Goal: Task Accomplishment & Management: Complete application form

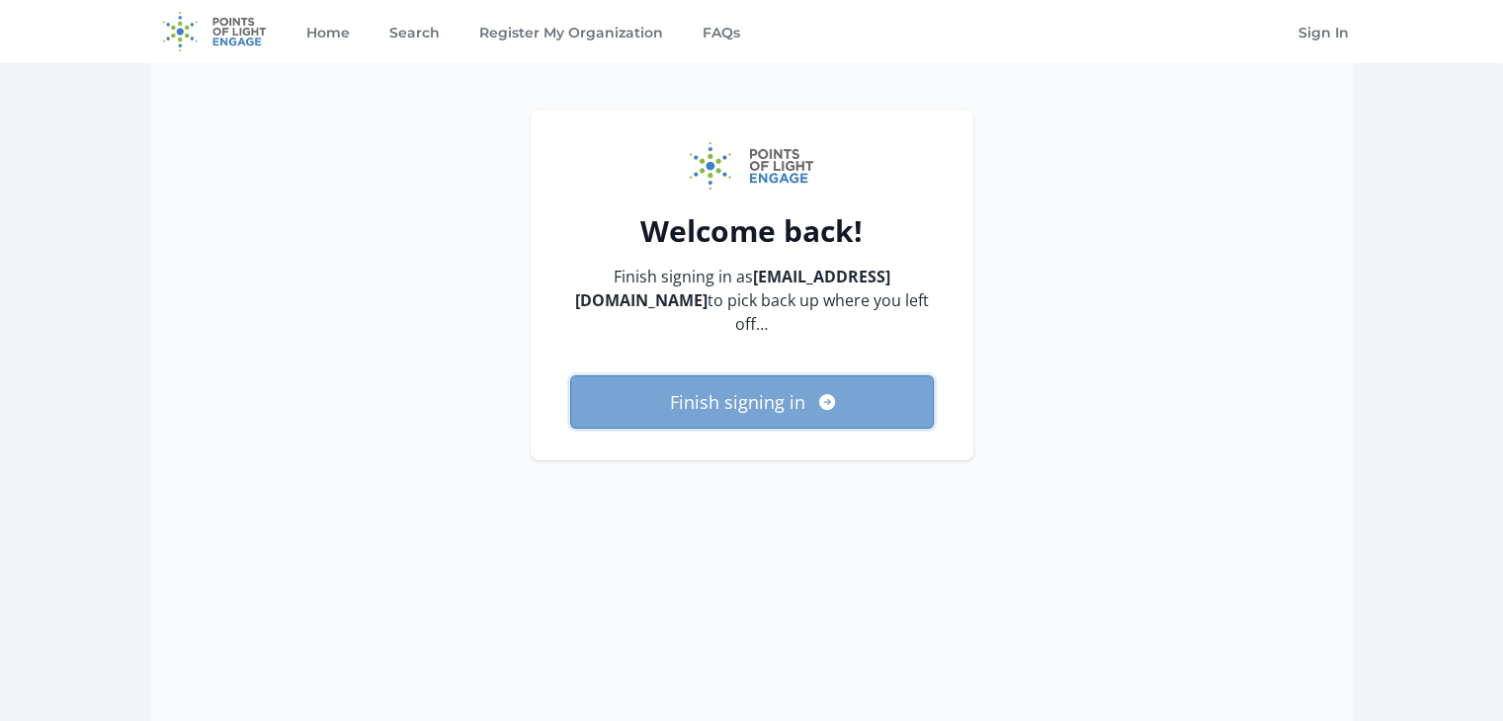
click at [825, 392] on button "Finish signing in" at bounding box center [752, 401] width 364 height 53
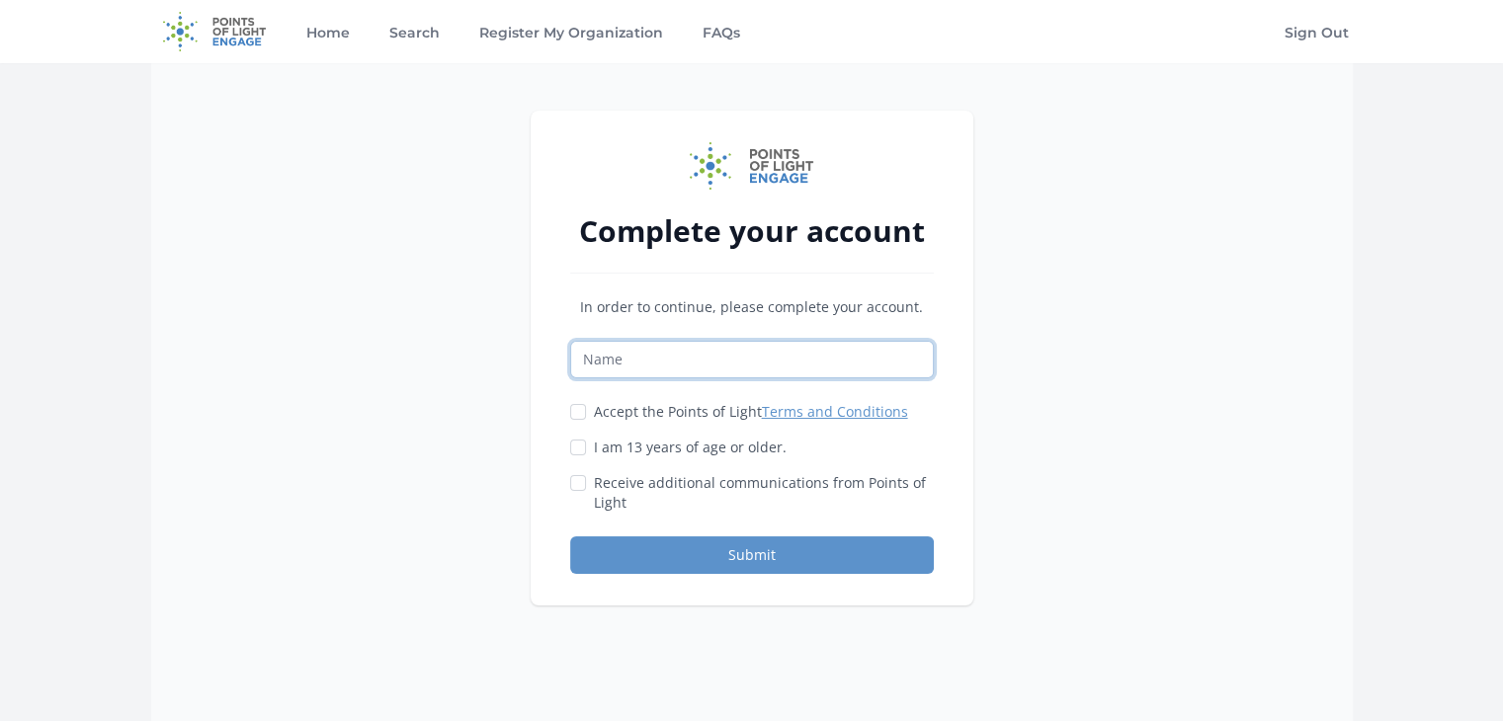
click at [806, 357] on input "Name" at bounding box center [752, 360] width 364 height 38
type input "EveryDog Behavior and Training"
click at [575, 418] on input "Accept the Points of Light Terms and Conditions" at bounding box center [578, 412] width 16 height 16
checkbox input "true"
click at [843, 343] on input "EveryDog Behavior and Training" at bounding box center [752, 360] width 364 height 38
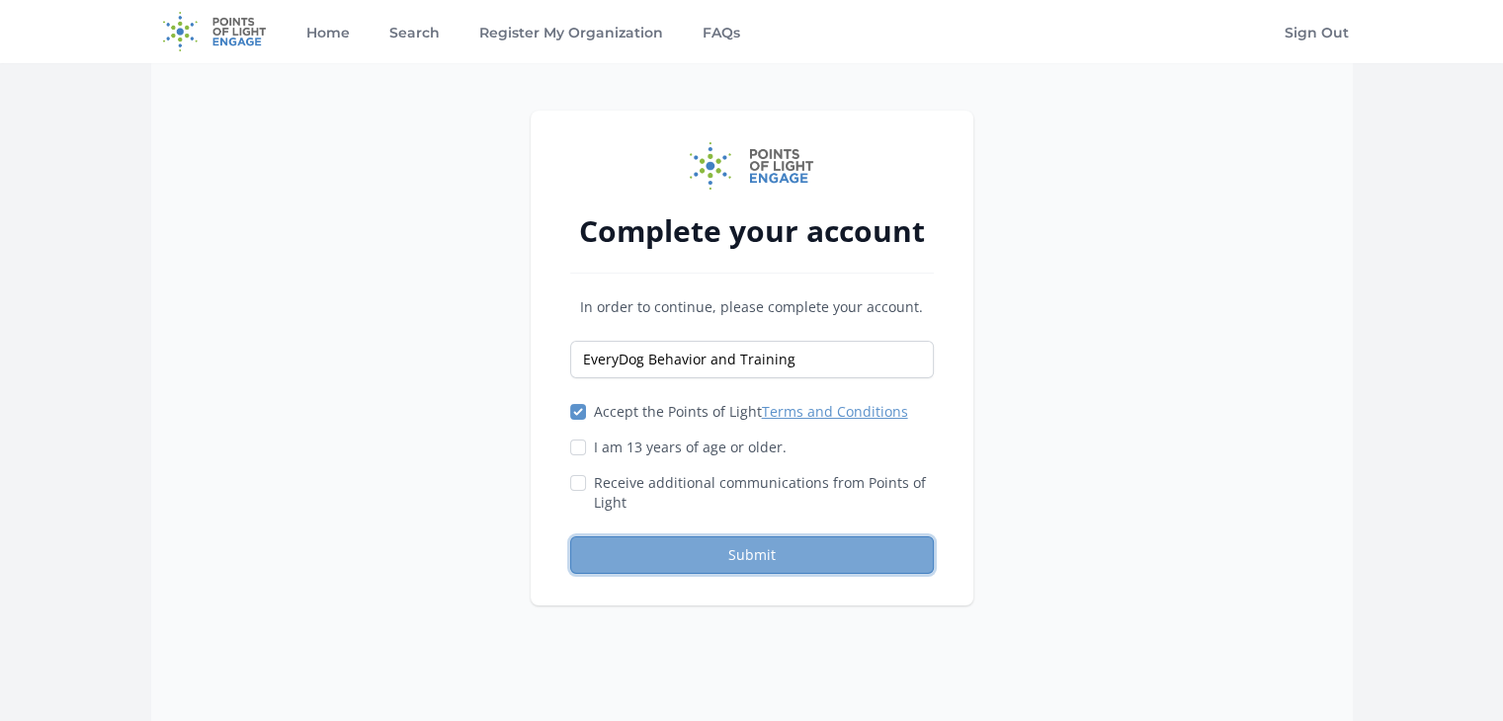
click at [676, 556] on button "Submit" at bounding box center [752, 556] width 364 height 38
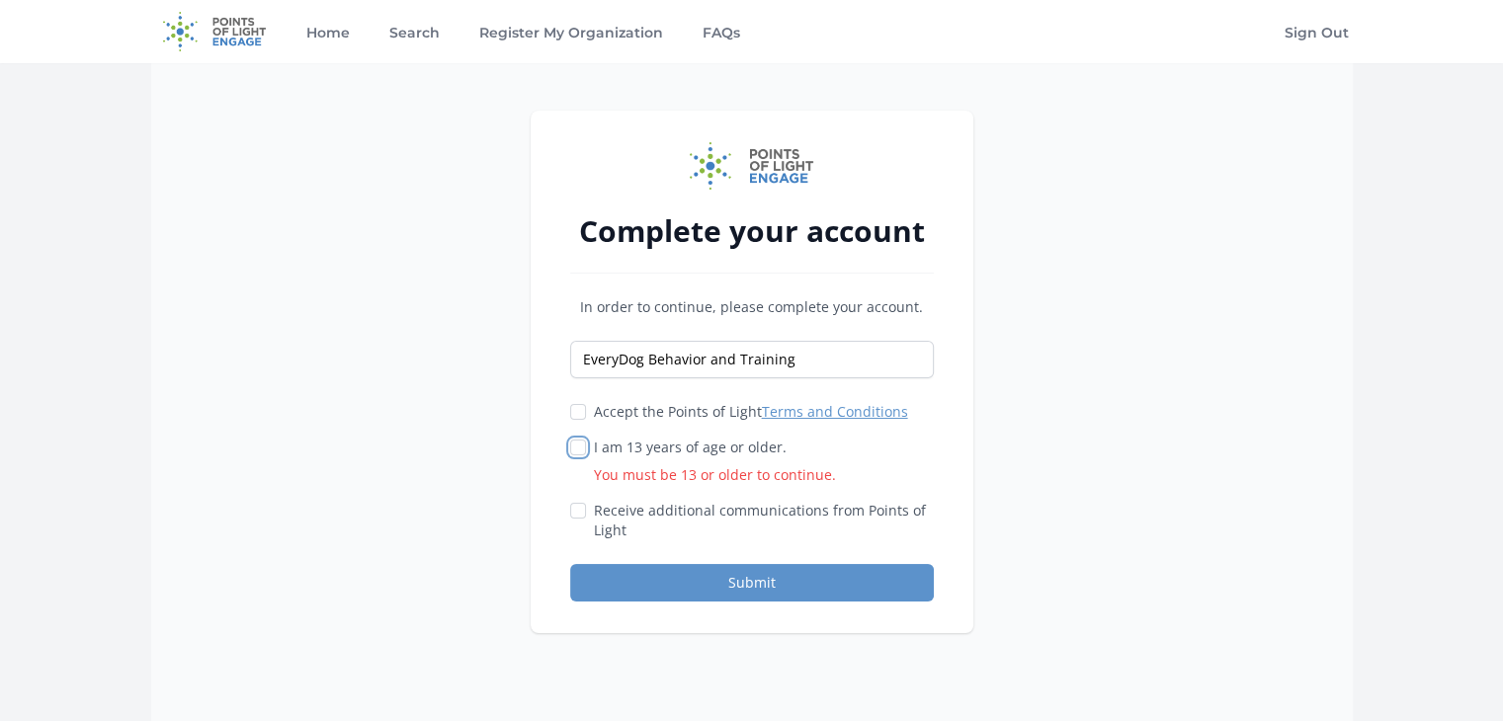
click at [568, 447] on div "Complete your account In order to continue, please complete your account. Every…" at bounding box center [752, 372] width 443 height 523
click at [580, 416] on input "Accept the Points of Light Terms and Conditions" at bounding box center [578, 412] width 16 height 16
checkbox input "true"
click at [582, 456] on div at bounding box center [578, 448] width 16 height 20
drag, startPoint x: 580, startPoint y: 445, endPoint x: 583, endPoint y: 457, distance: 13.2
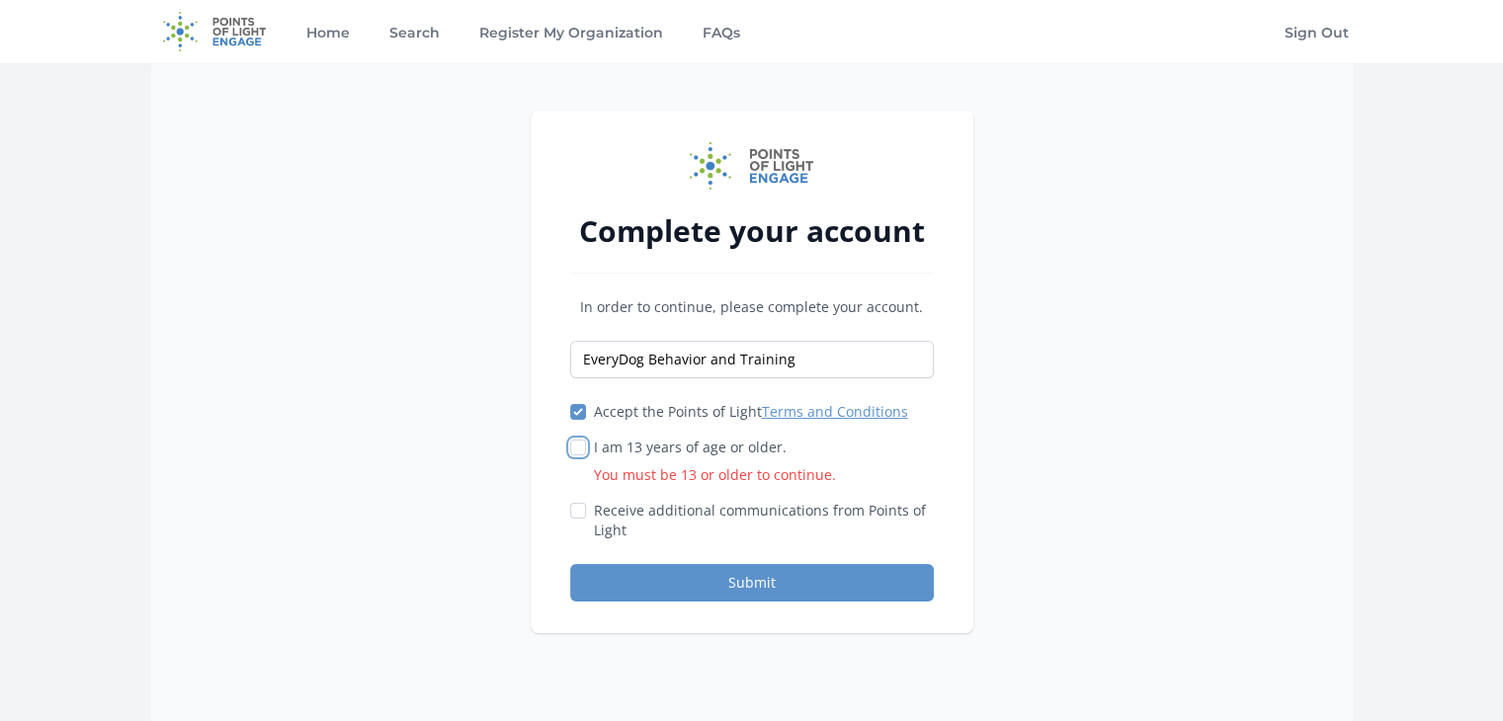
click at [580, 454] on input "I am 13 years of age or older. You must be 13 or older to continue." at bounding box center [578, 448] width 16 height 16
checkbox input "true"
click at [672, 570] on button "Submit" at bounding box center [752, 583] width 364 height 38
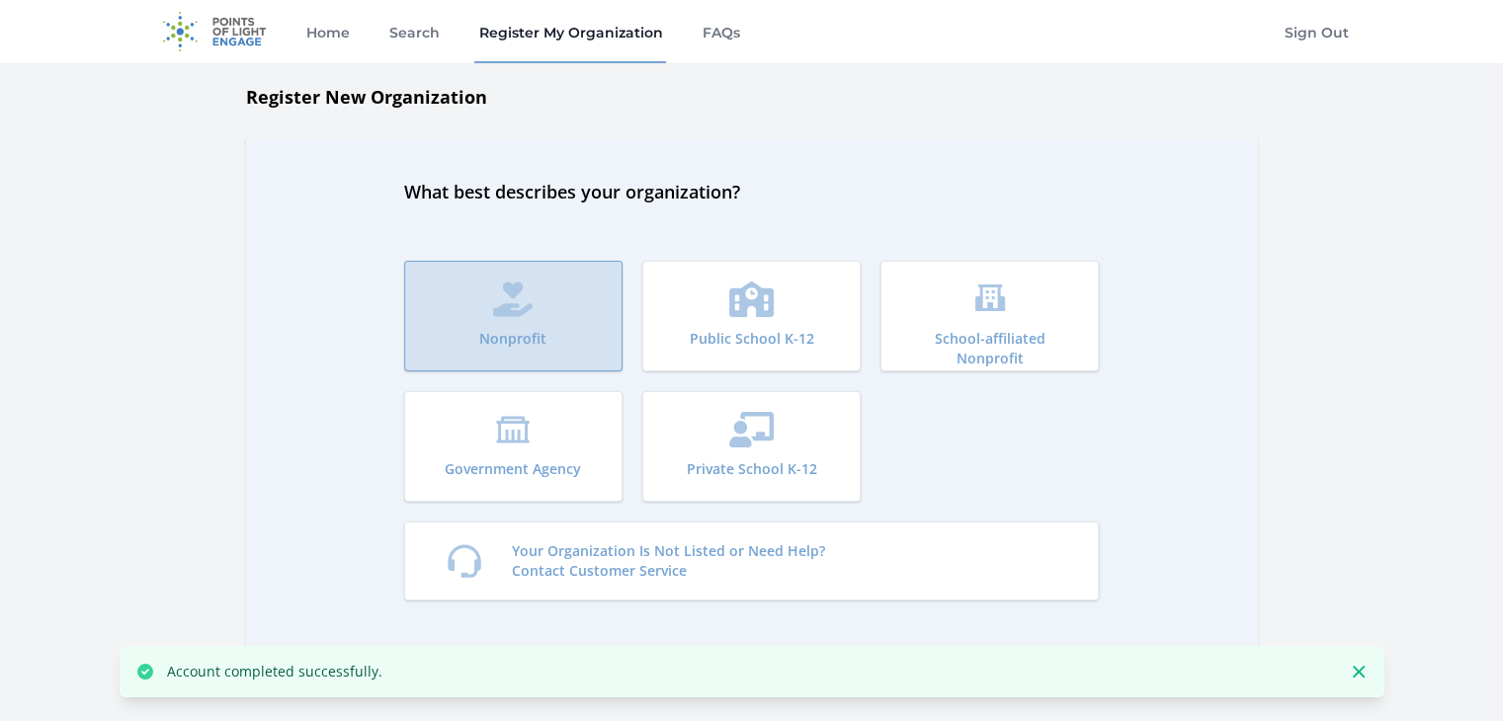
click at [561, 332] on button "Nonprofit" at bounding box center [513, 316] width 218 height 111
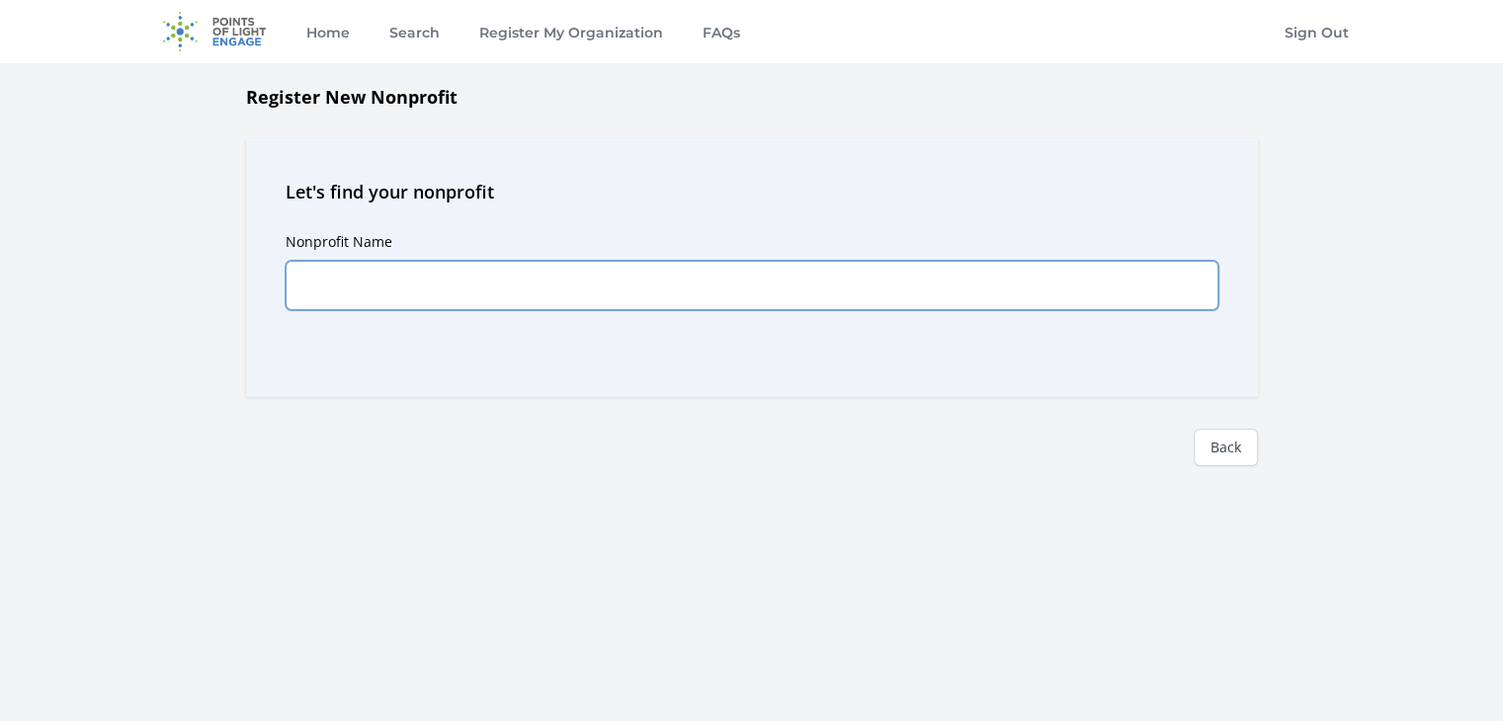
click at [549, 296] on input "Nonprofit Name" at bounding box center [752, 285] width 933 height 49
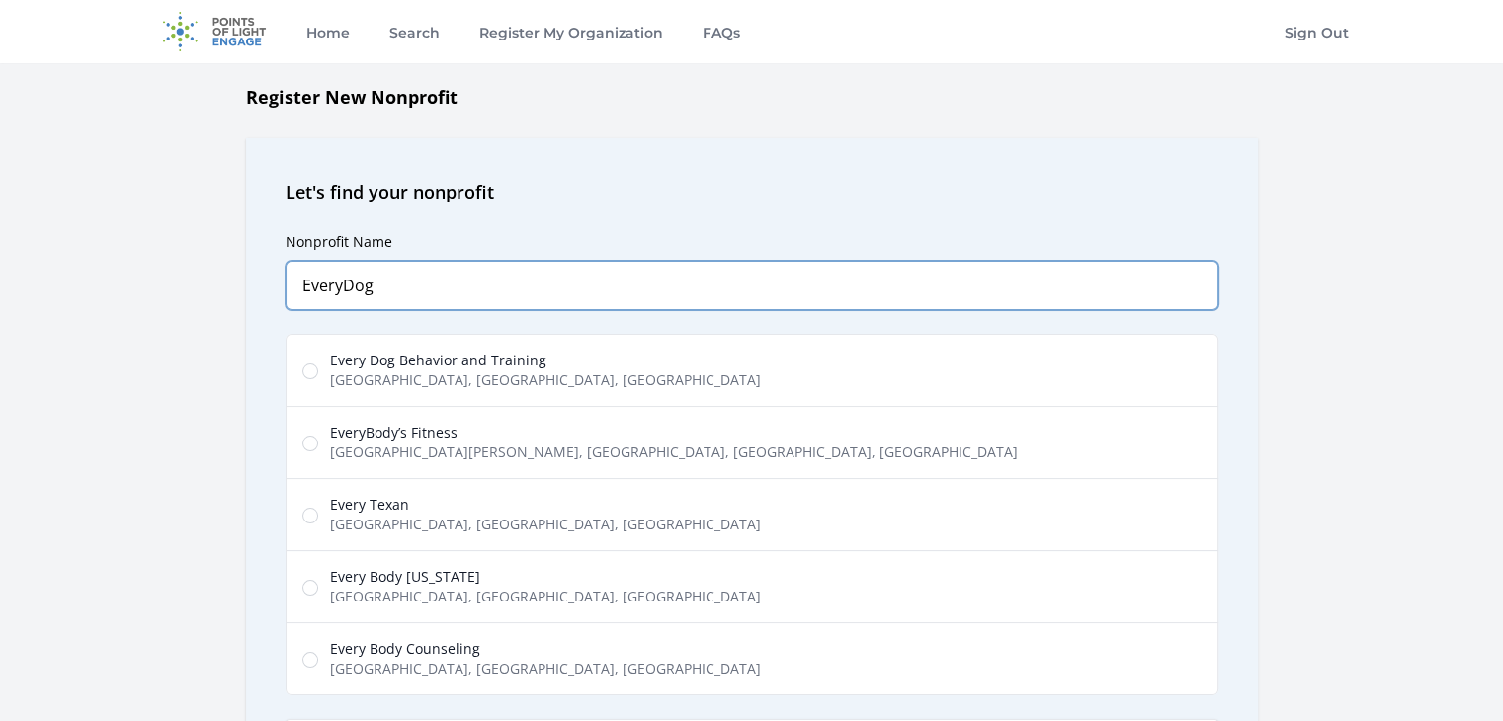
type input "EveryDog"
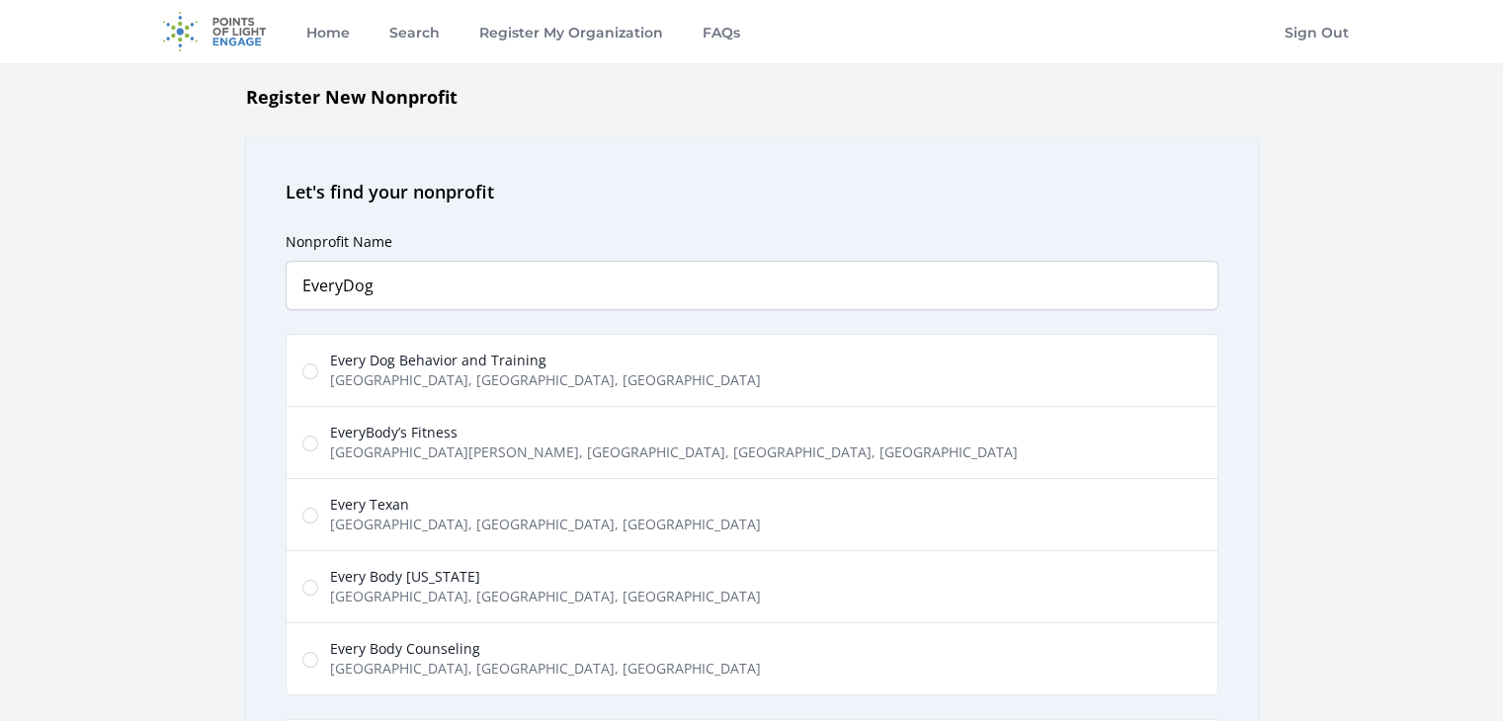
click at [458, 369] on div "Every Dog Behavior and Training East Highway 290, [GEOGRAPHIC_DATA], [GEOGRAPHI…" at bounding box center [545, 371] width 431 height 40
click at [318, 369] on input "Every Dog Behavior and Training East Highway 290, [GEOGRAPHIC_DATA], [GEOGRAPHI…" at bounding box center [310, 372] width 16 height 16
radio input "true"
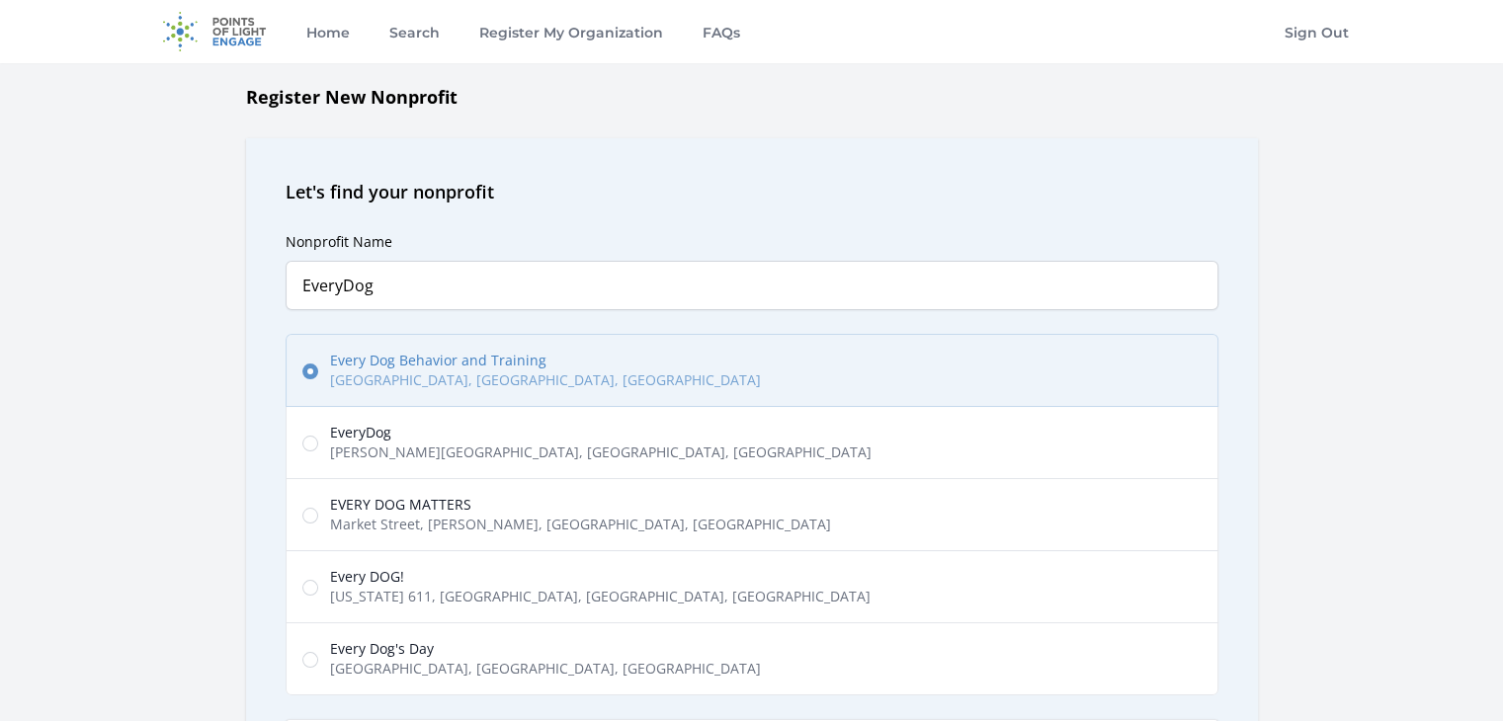
click at [784, 365] on label "Every Dog Behavior and Training East Highway 290, [GEOGRAPHIC_DATA], [GEOGRAPHI…" at bounding box center [752, 370] width 933 height 73
click at [318, 365] on input "Every Dog Behavior and Training East Highway 290, [GEOGRAPHIC_DATA], [GEOGRAPHI…" at bounding box center [310, 372] width 16 height 16
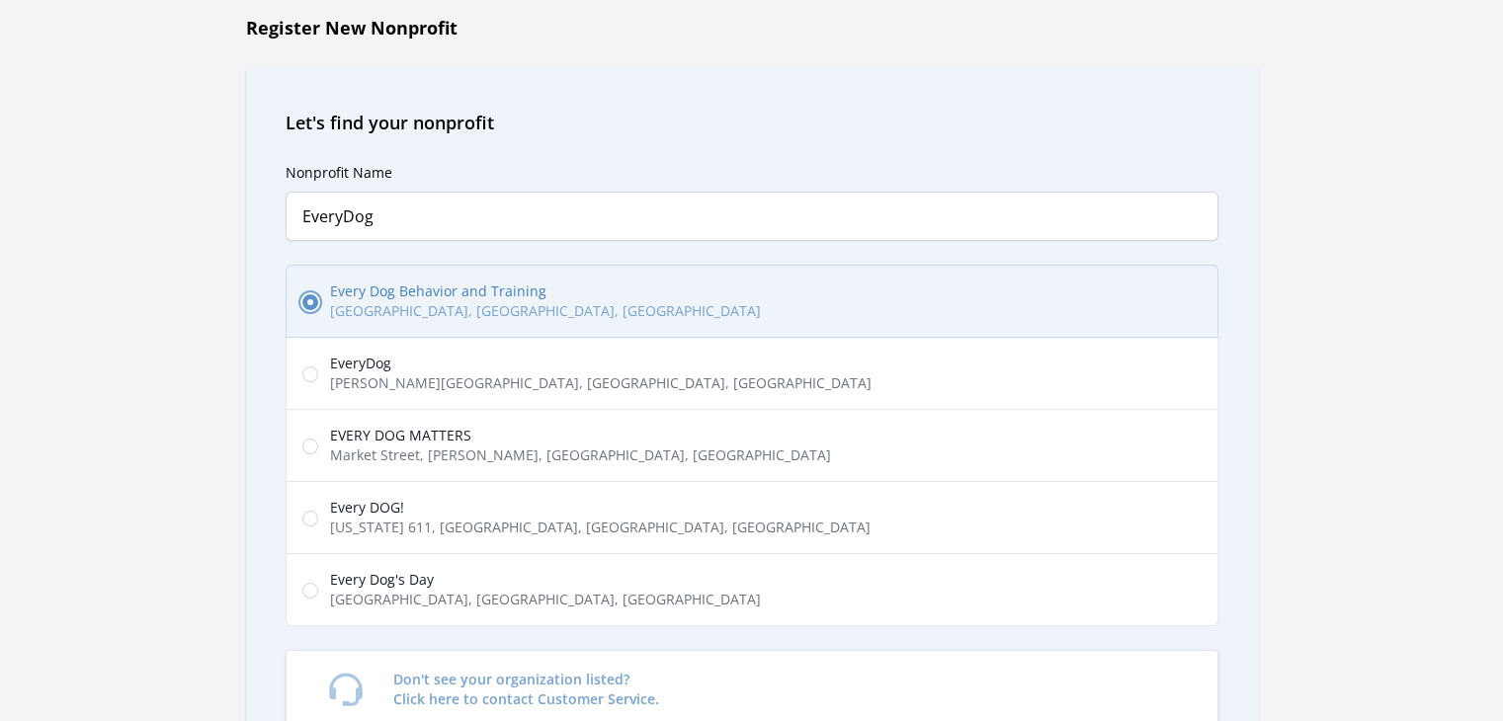
scroll to position [5, 0]
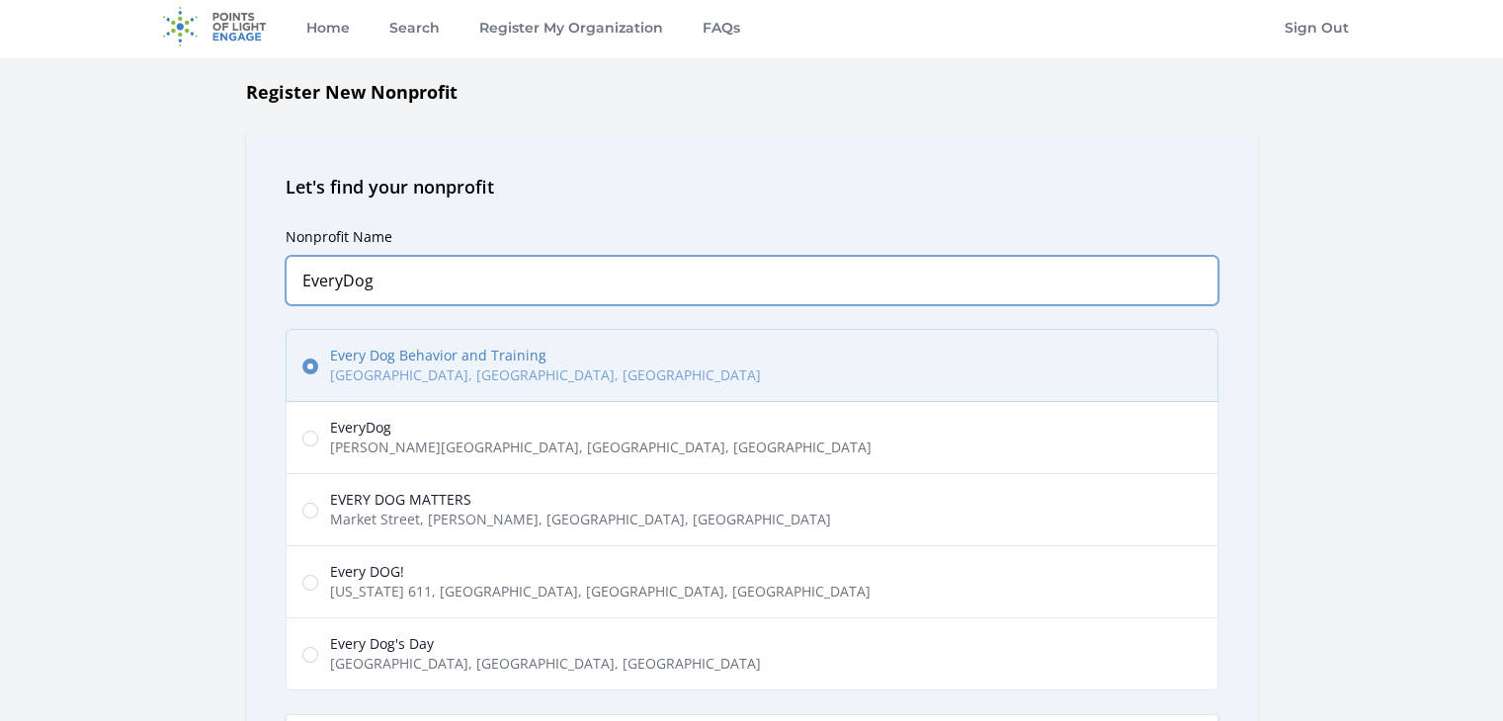
drag, startPoint x: 734, startPoint y: 266, endPoint x: 485, endPoint y: 259, distance: 249.1
click at [485, 259] on input "EveryDog" at bounding box center [752, 280] width 933 height 49
type input "E"
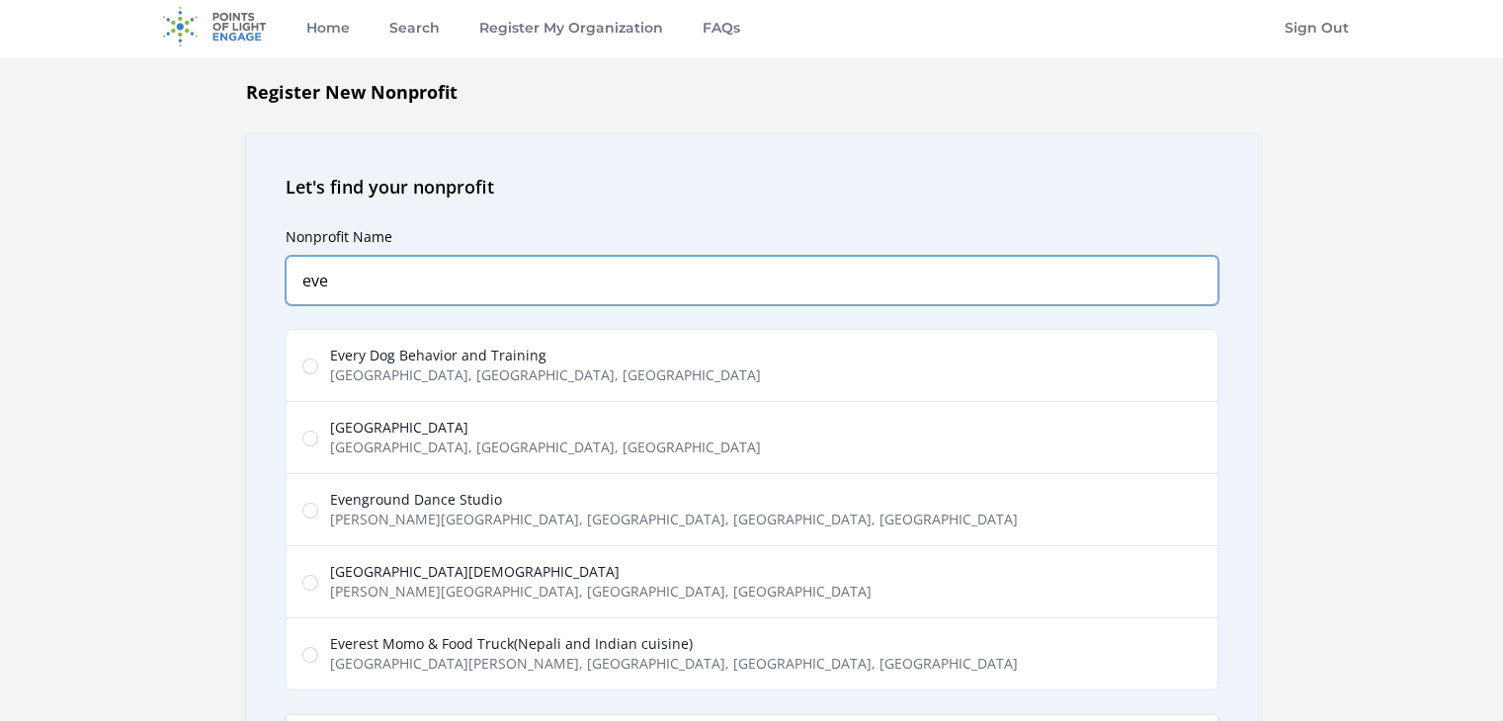
type input "eve"
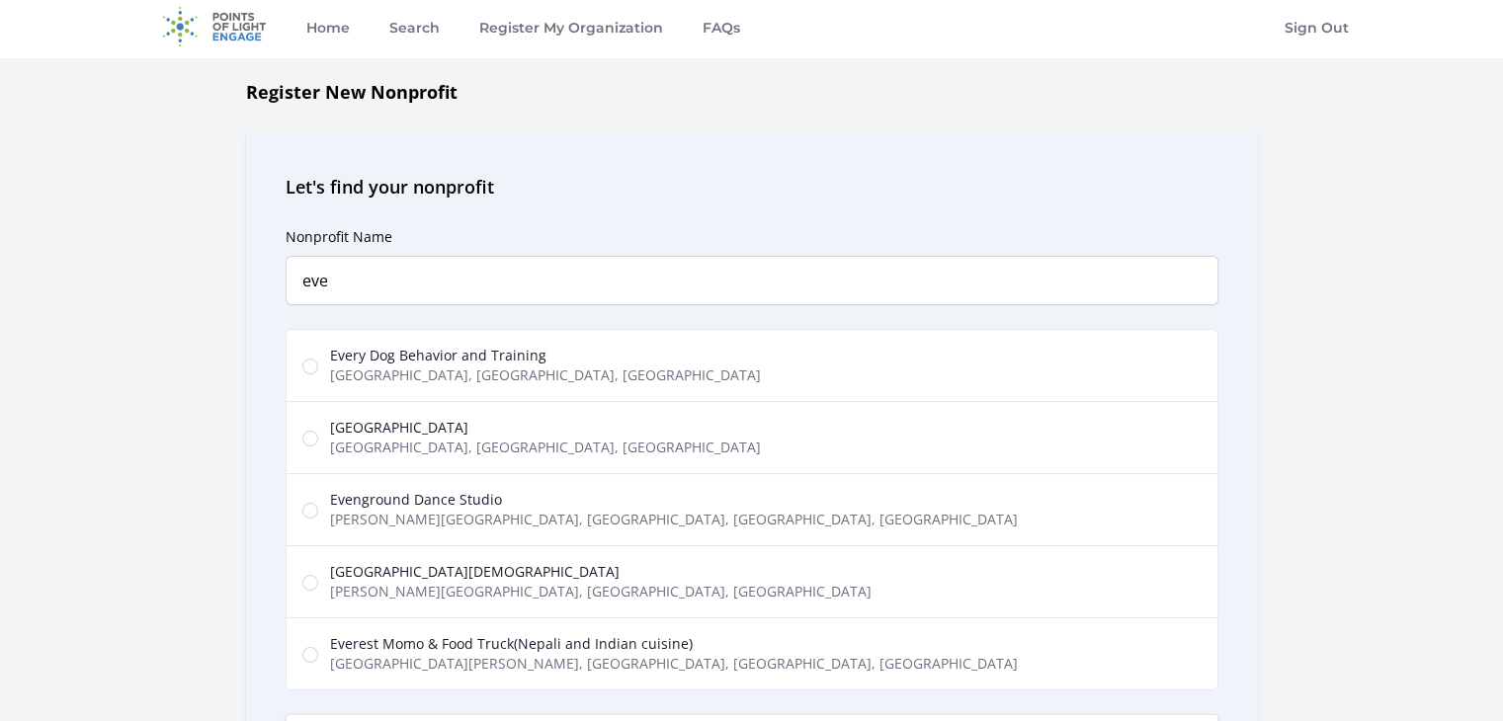
click at [619, 355] on label "Every Dog Behavior and Training East Highway 290, Austin, TX, USA" at bounding box center [752, 365] width 933 height 73
click at [318, 359] on input "Every Dog Behavior and Training East Highway 290, Austin, TX, USA" at bounding box center [310, 367] width 16 height 16
radio input "true"
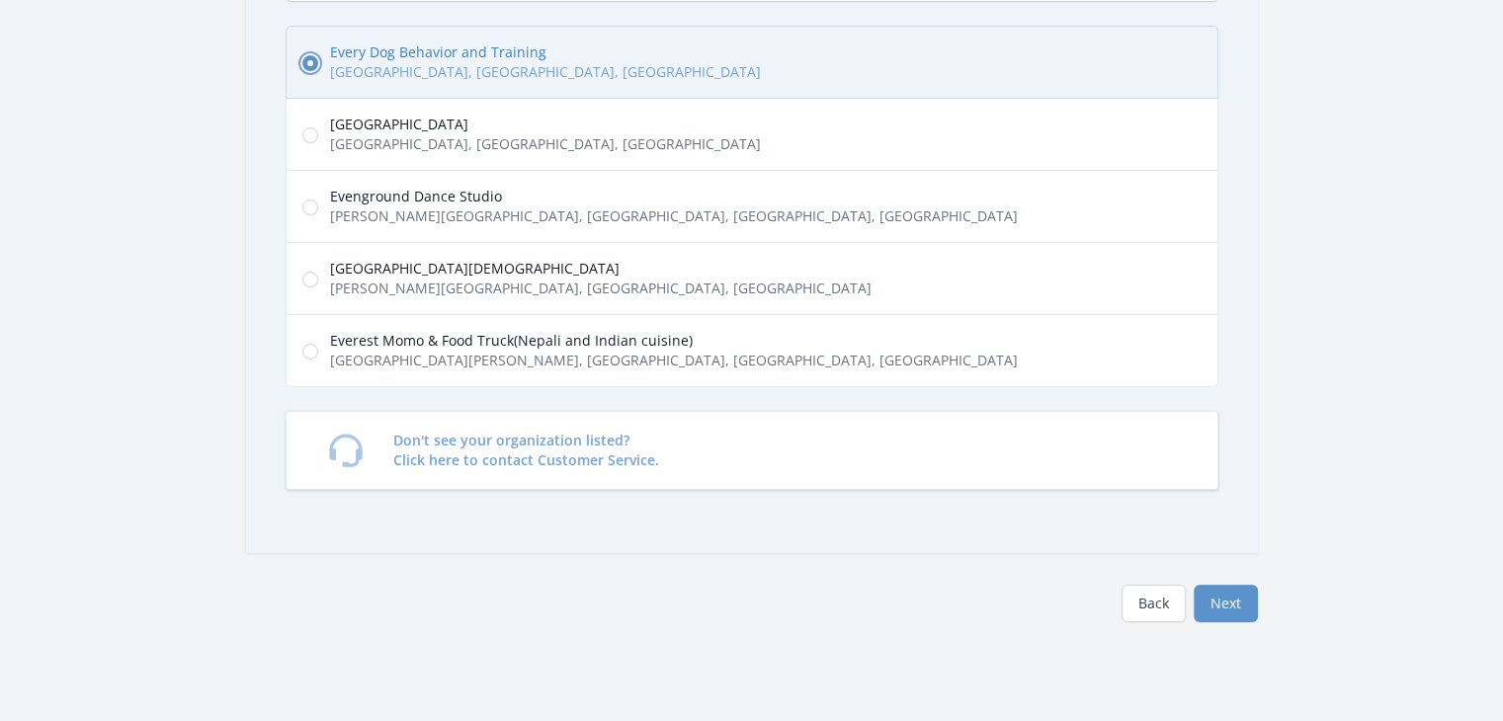
scroll to position [312, 0]
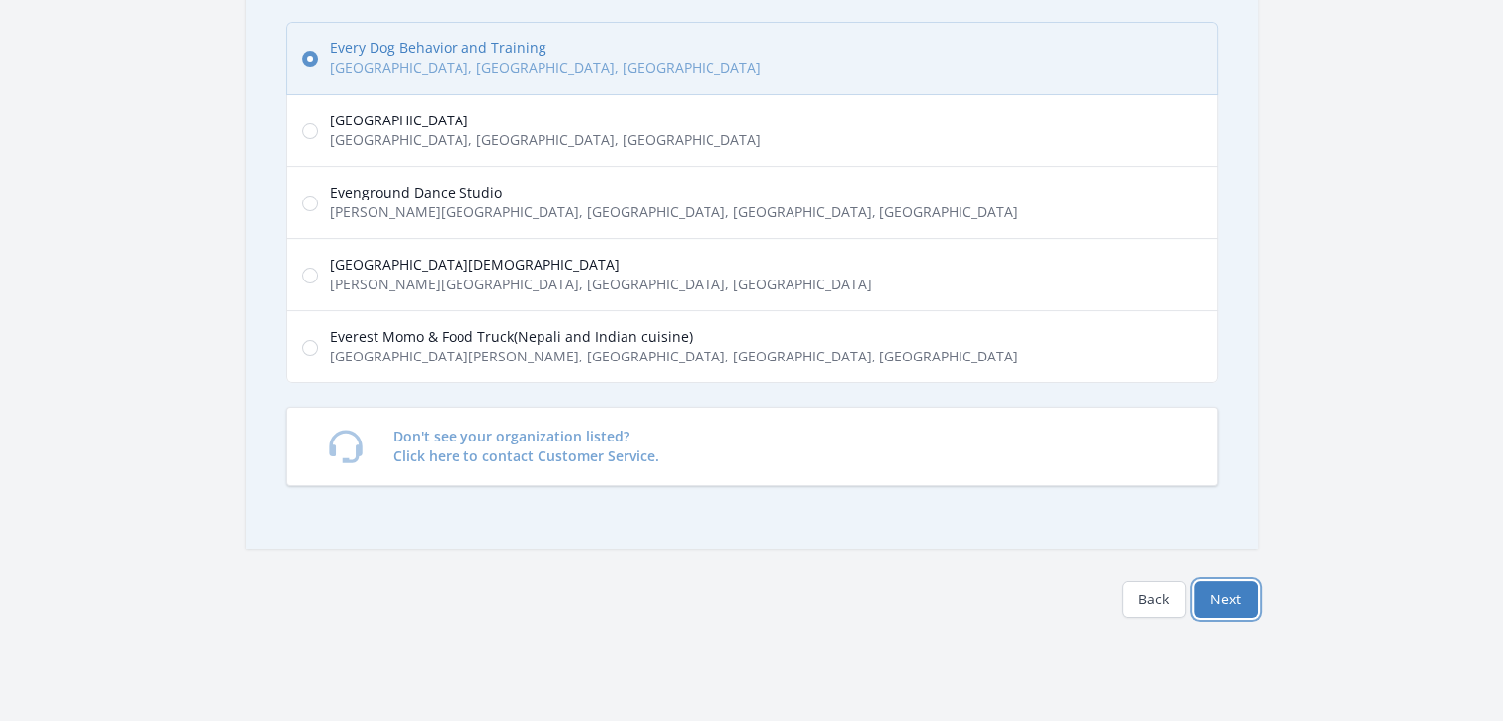
click at [1235, 590] on button "Next" at bounding box center [1226, 600] width 64 height 38
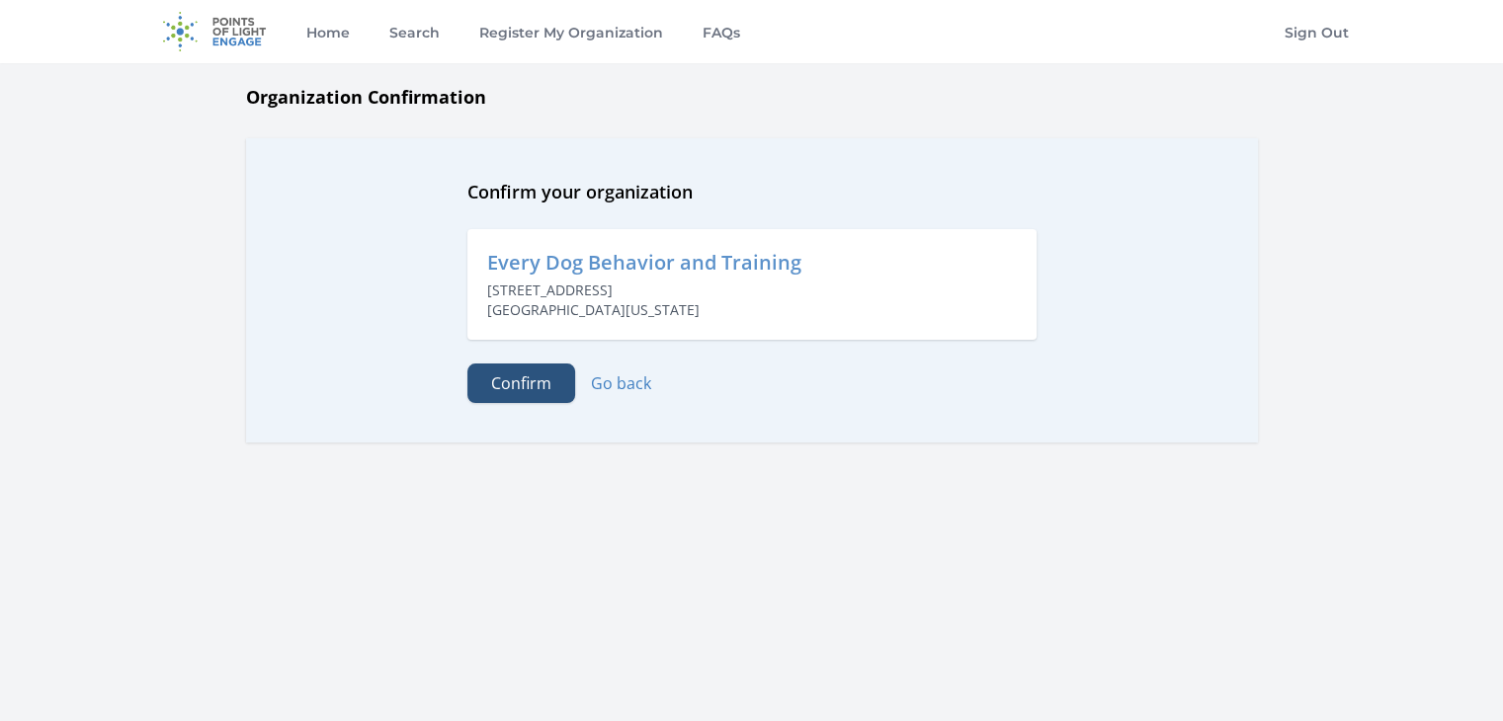
click at [512, 370] on button "Confirm" at bounding box center [521, 384] width 108 height 40
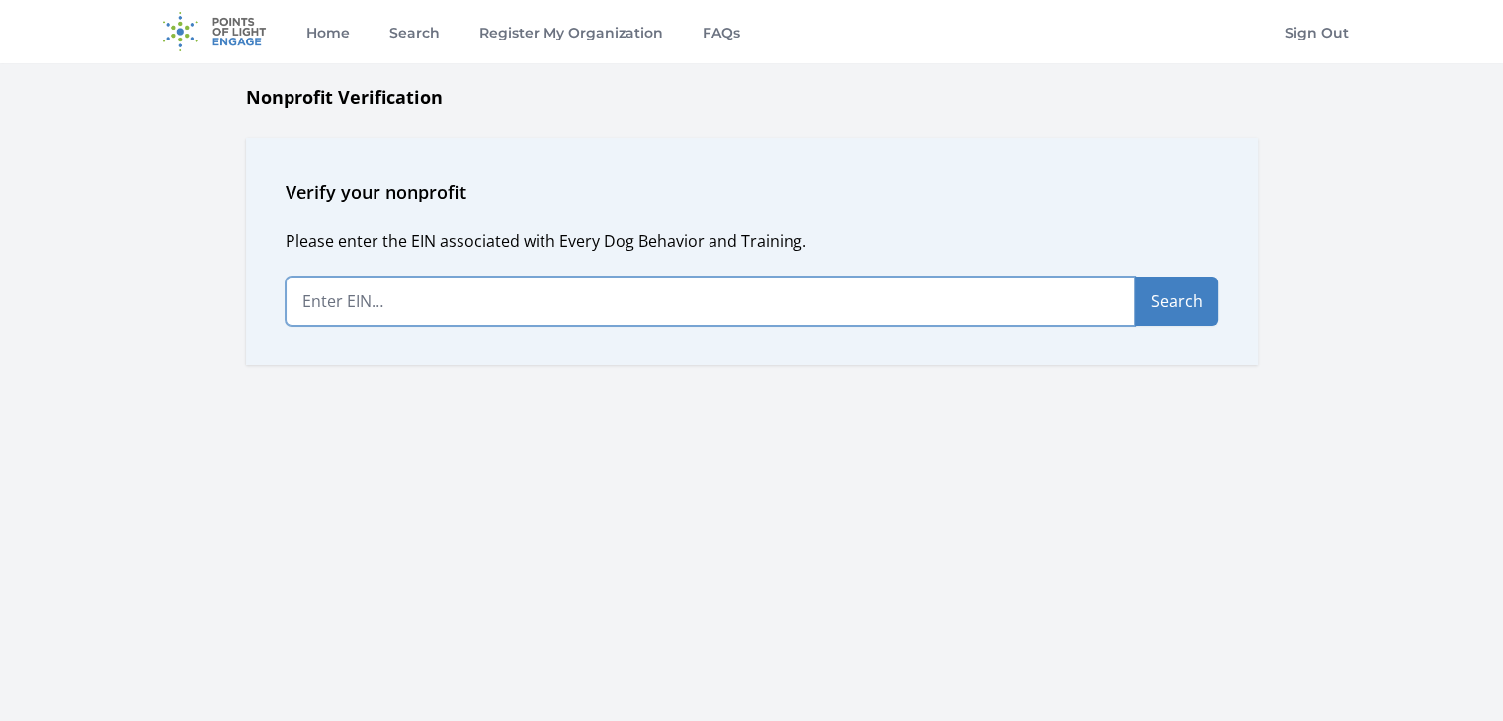
click at [522, 318] on input "text" at bounding box center [711, 301] width 850 height 49
type input "84-3322289"
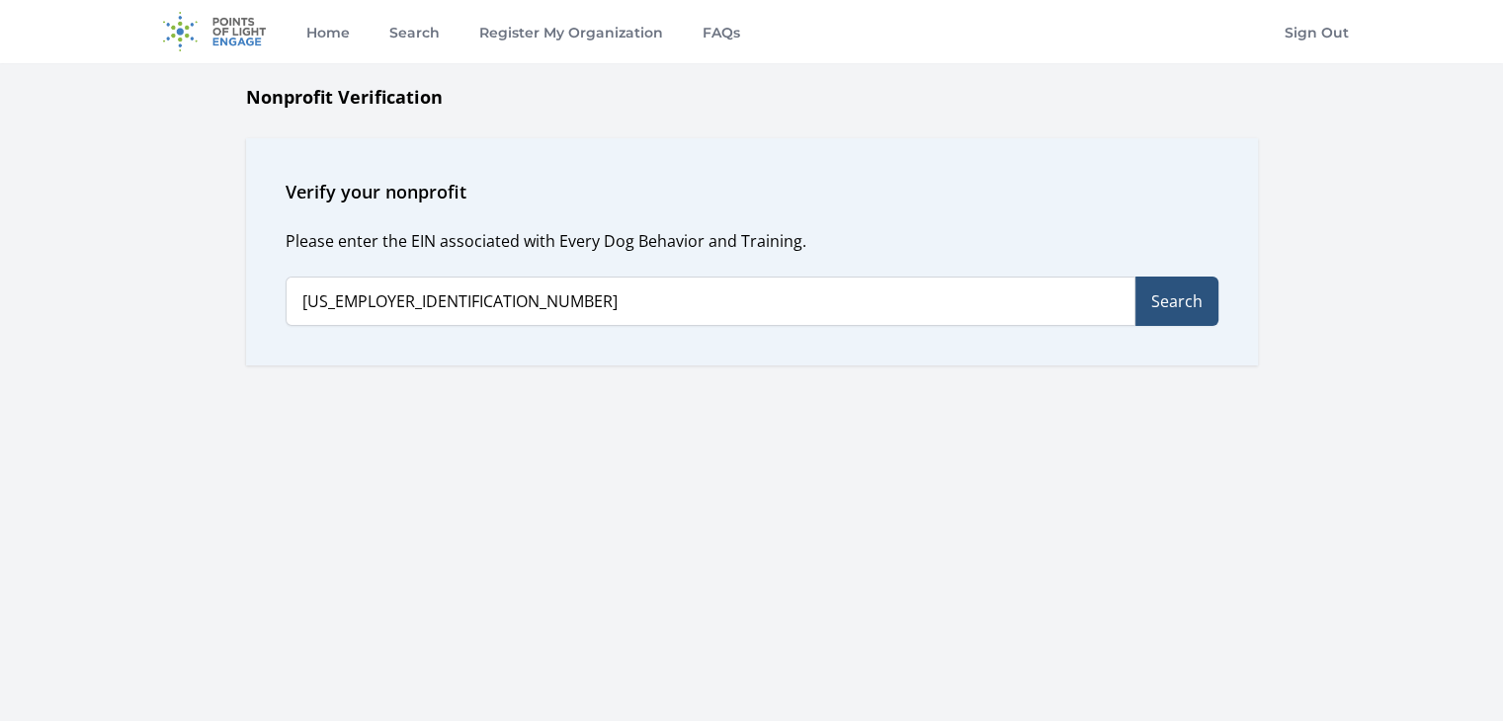
click at [1185, 298] on button "Search" at bounding box center [1176, 301] width 83 height 49
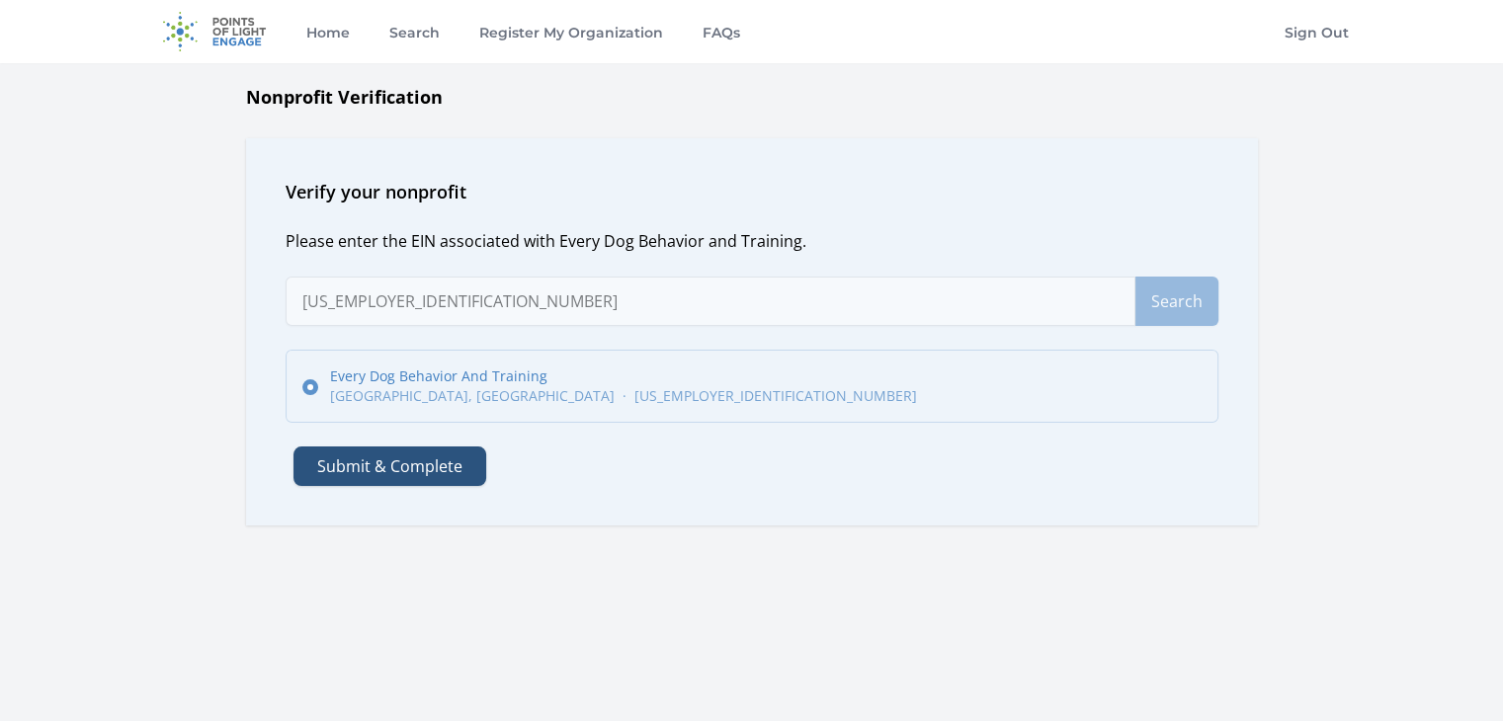
click at [378, 459] on button "Submit & Complete" at bounding box center [389, 467] width 193 height 40
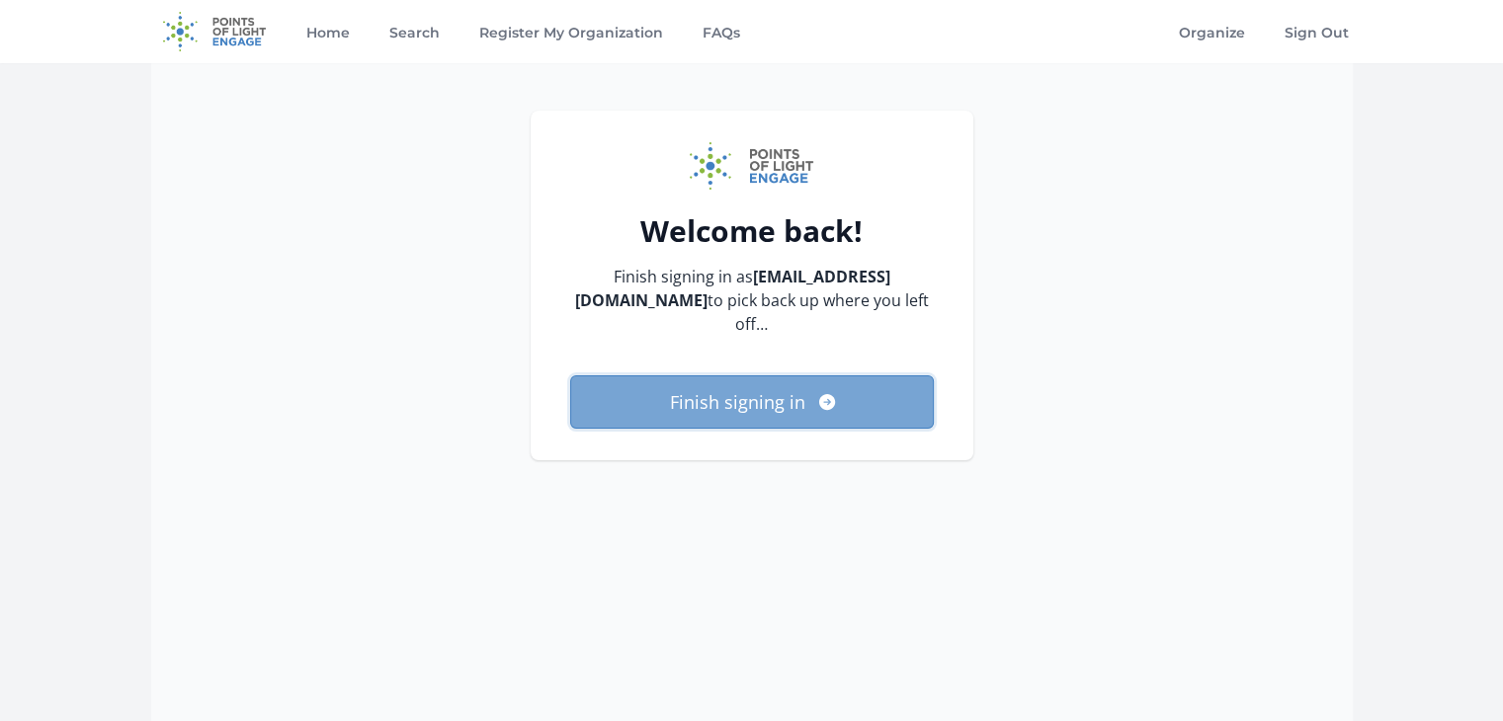
click at [798, 396] on button "Finish signing in" at bounding box center [752, 401] width 364 height 53
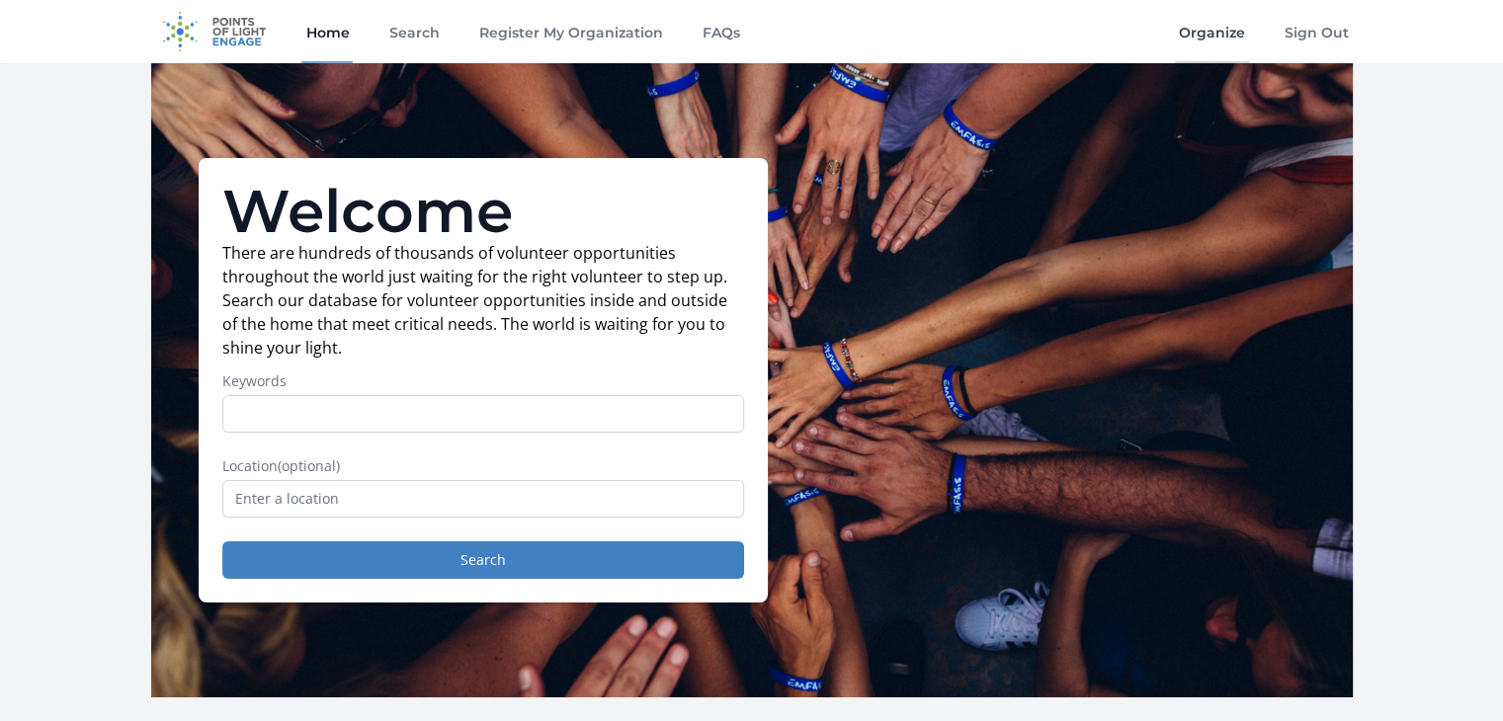
click at [1205, 36] on link "Organize" at bounding box center [1212, 31] width 74 height 63
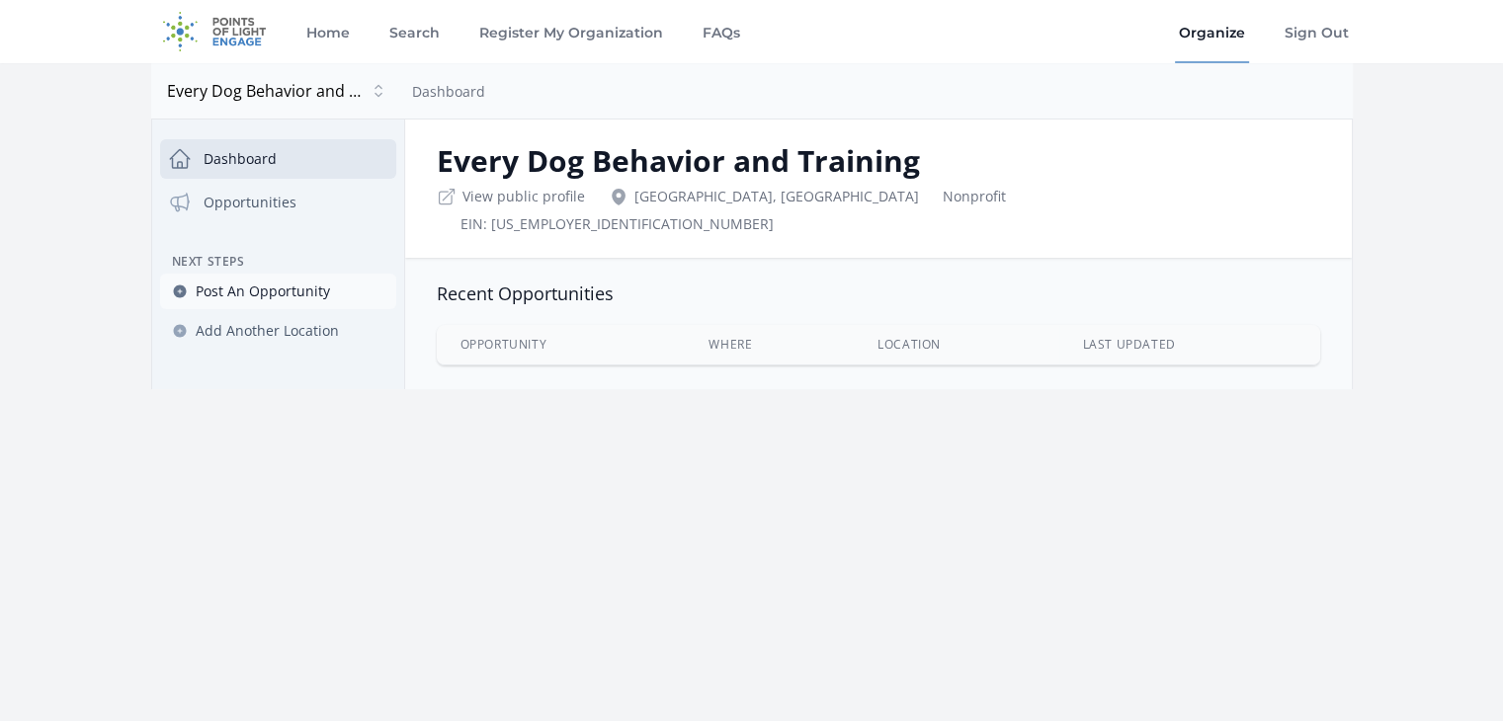
click at [292, 292] on span "Post An Opportunity" at bounding box center [263, 292] width 134 height 20
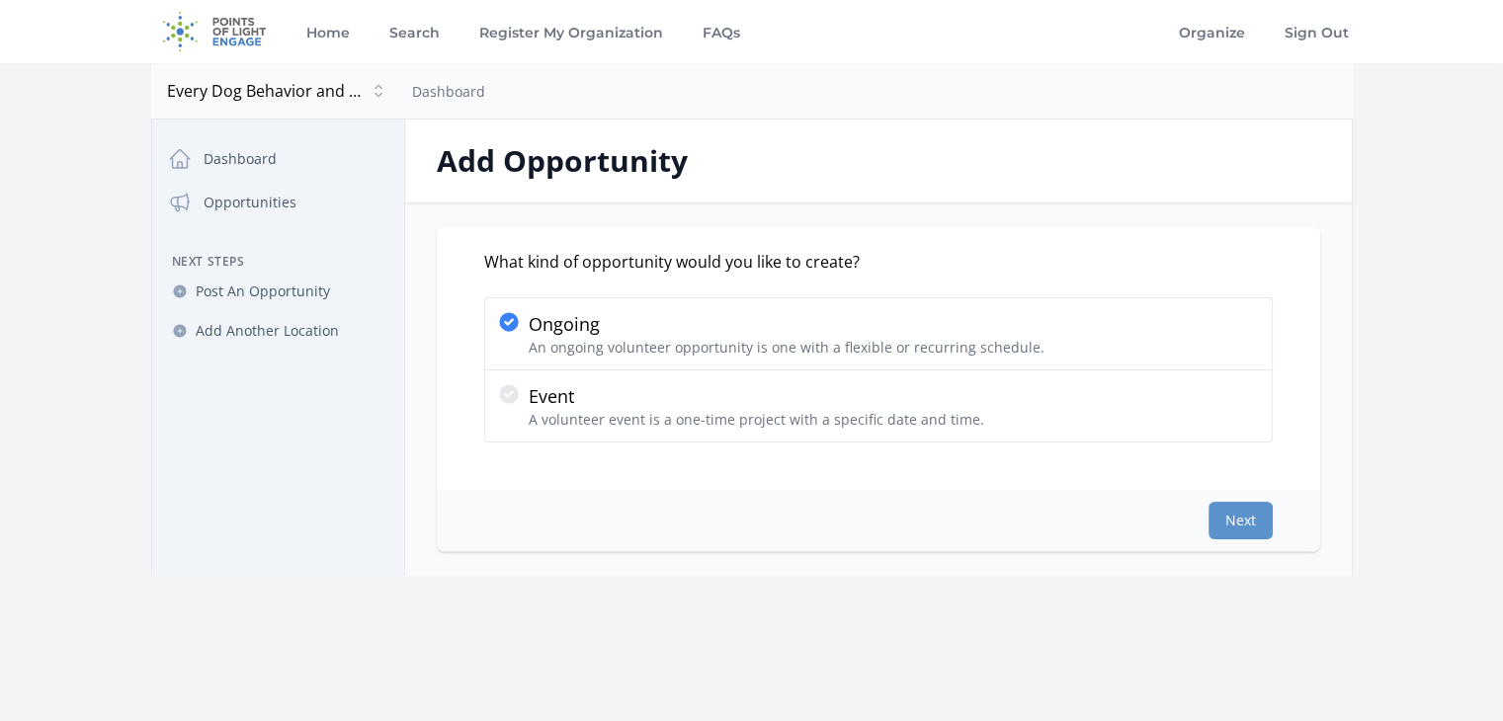
click at [1202, 513] on div "Next" at bounding box center [878, 520] width 883 height 61
click at [1215, 518] on button "Next" at bounding box center [1240, 521] width 64 height 38
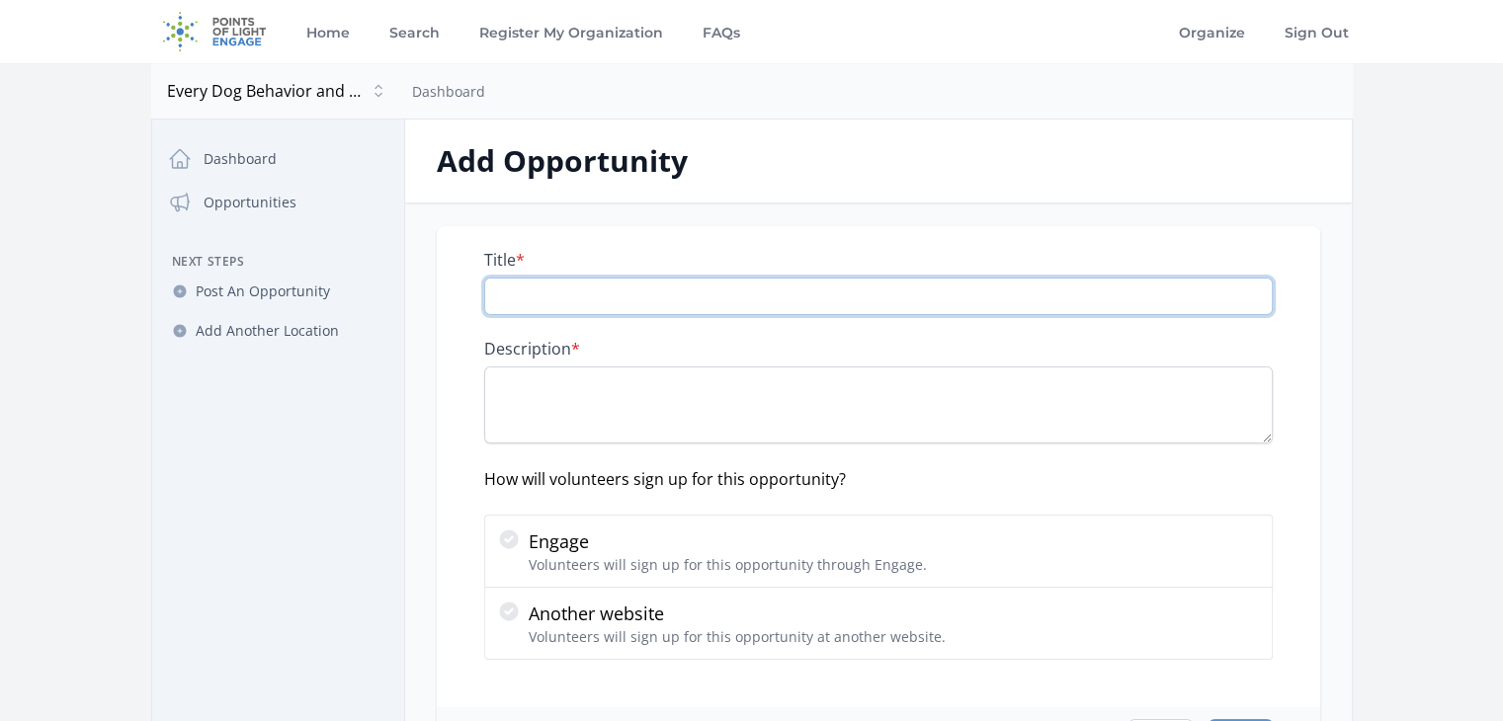
click at [740, 295] on input "Title *" at bounding box center [878, 297] width 789 height 38
type input "Classroom Assistant"
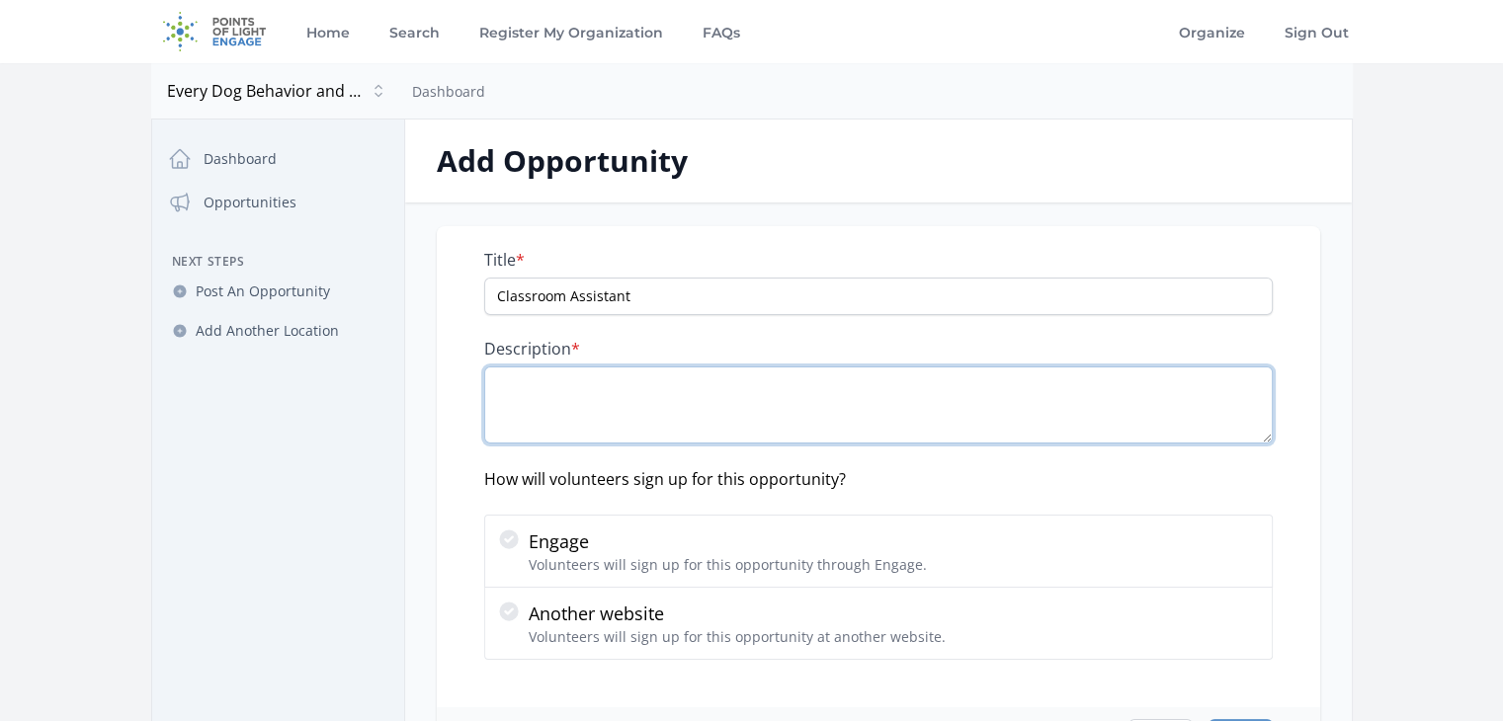
paste textarea "Volunteer class assistants are an essential part of Every Dog classes, keeping …"
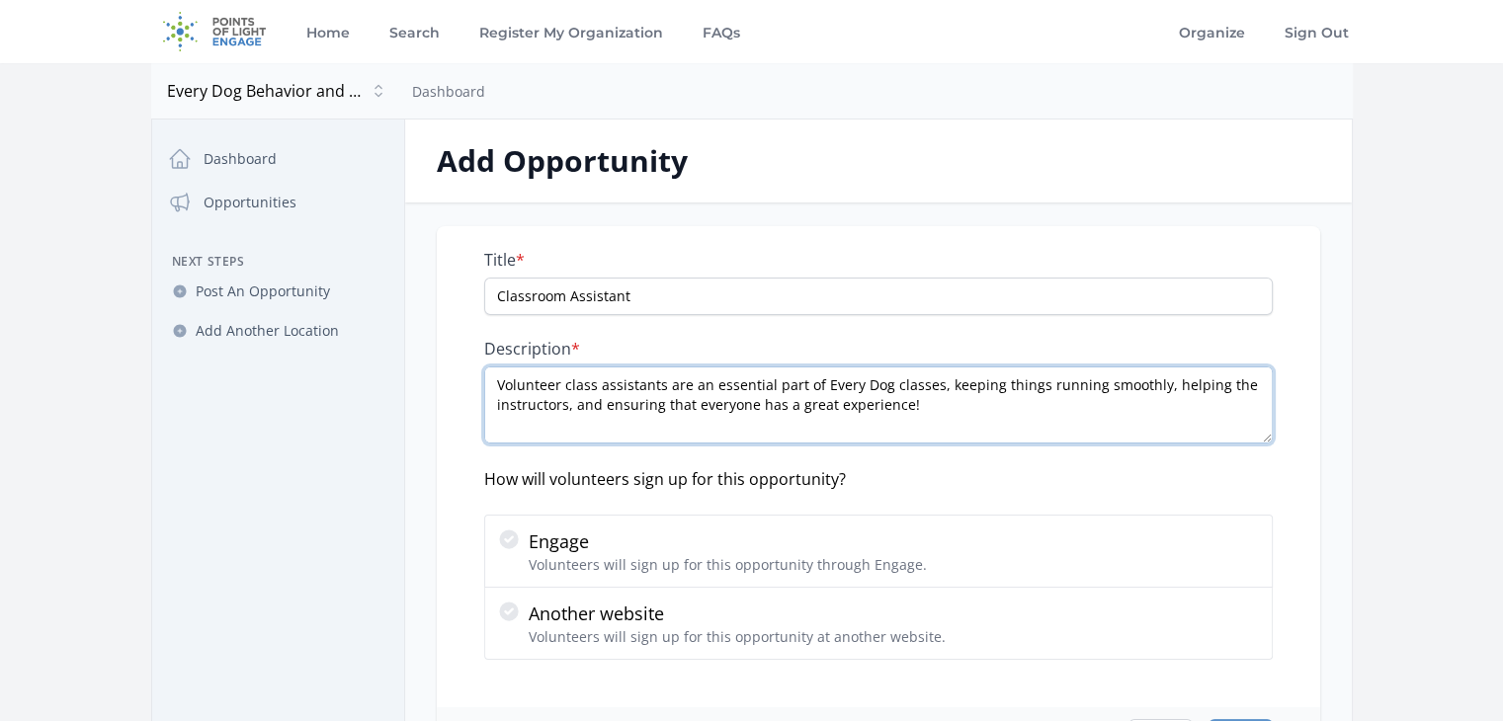
scroll to position [11, 0]
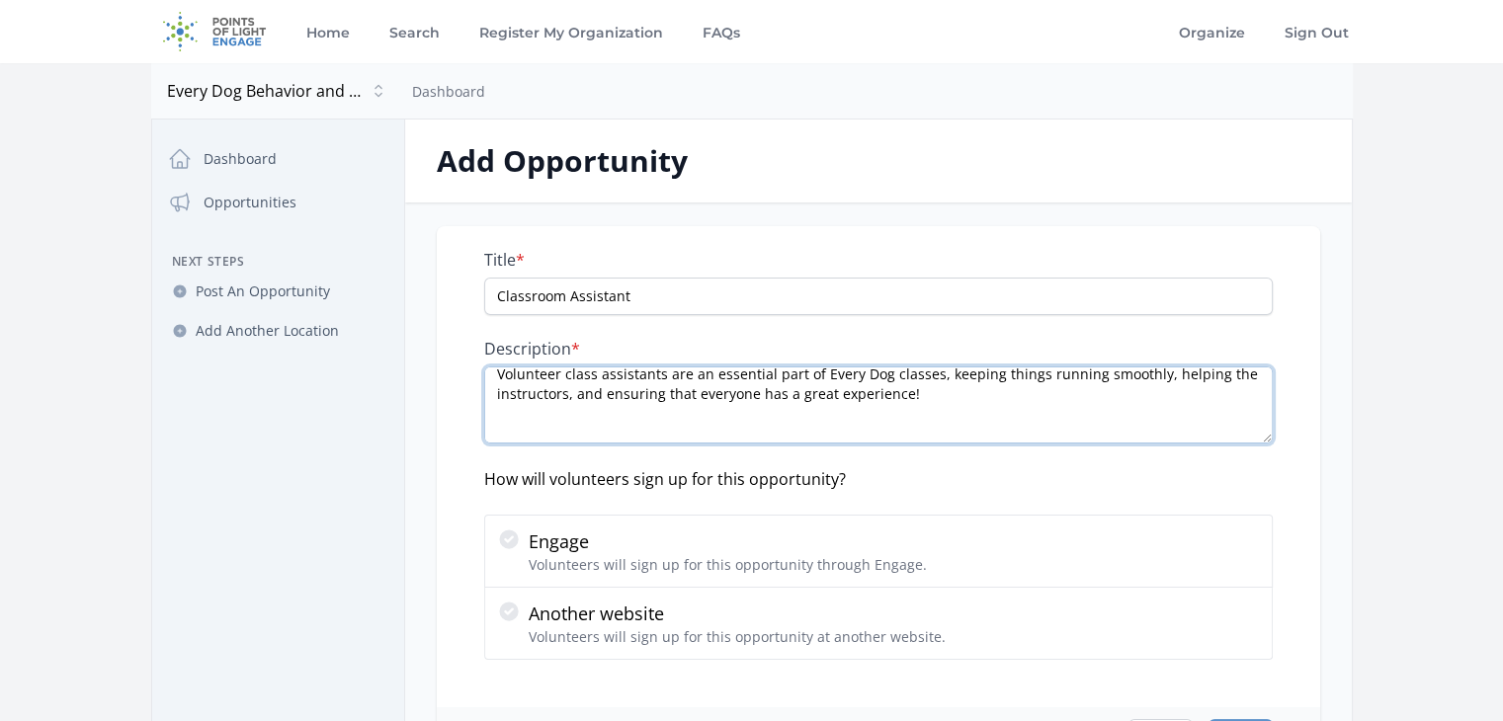
paste textarea "Help out with group dog training classes at either Every Dog class location (No…"
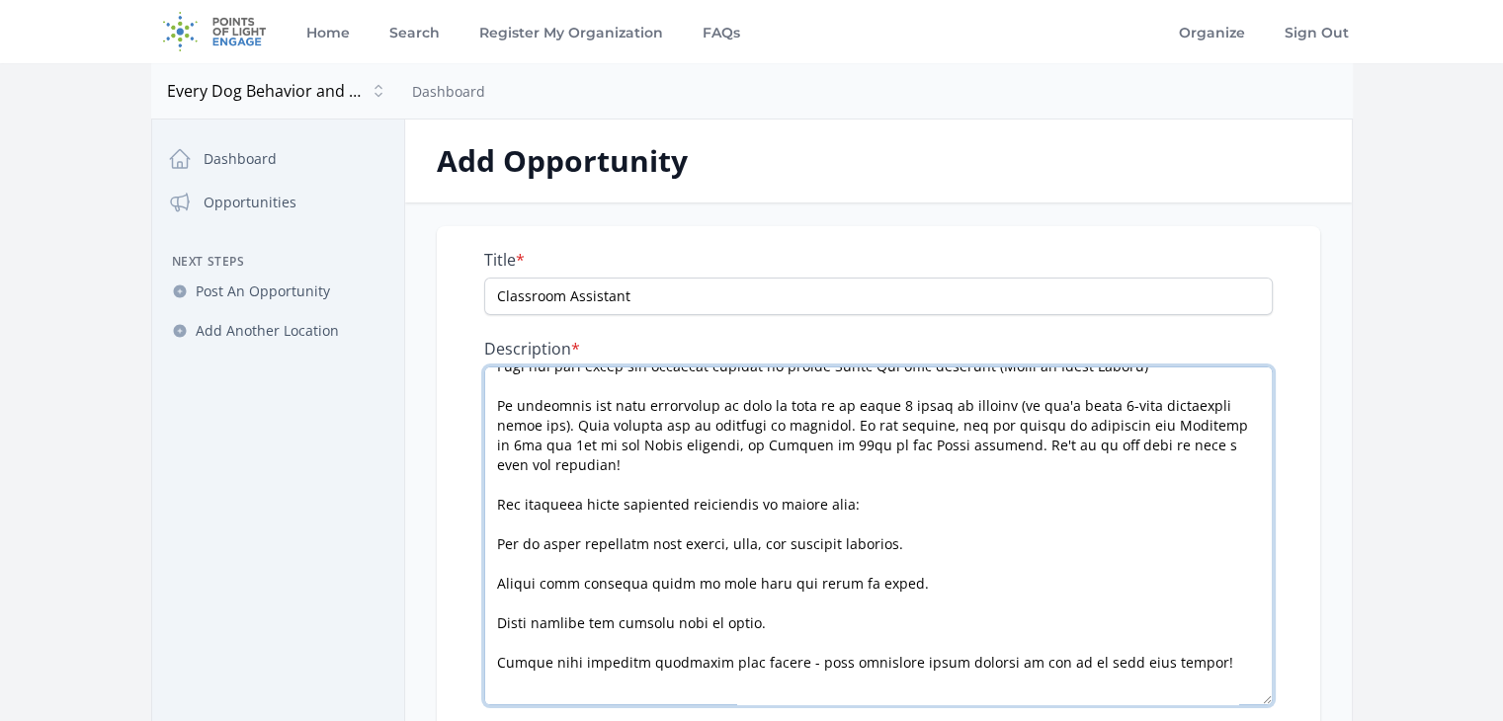
scroll to position [61, 0]
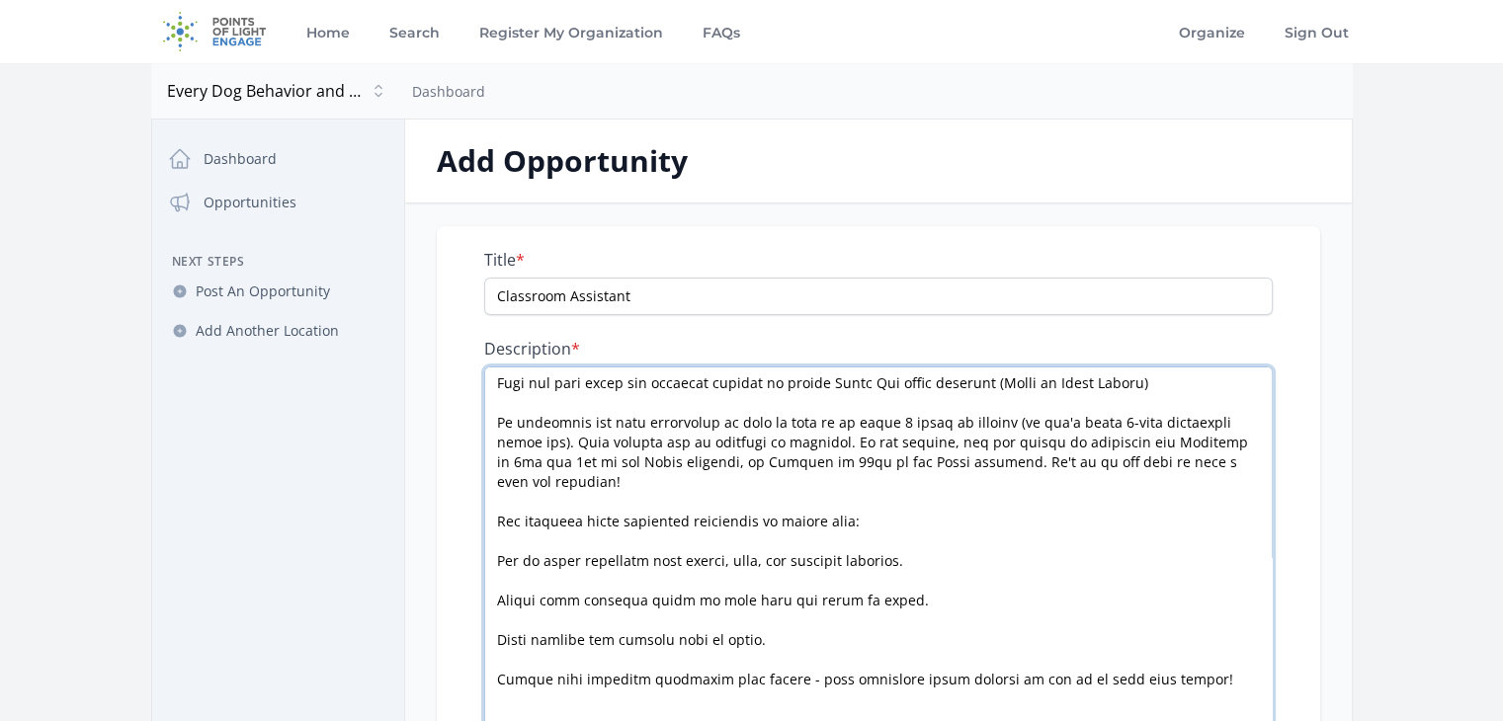
drag, startPoint x: 1263, startPoint y: 433, endPoint x: 1221, endPoint y: 767, distance: 336.5
click at [1221, 720] on html "Home Search Register My Organization FAQs Organize Sign Out" at bounding box center [751, 733] width 1503 height 1467
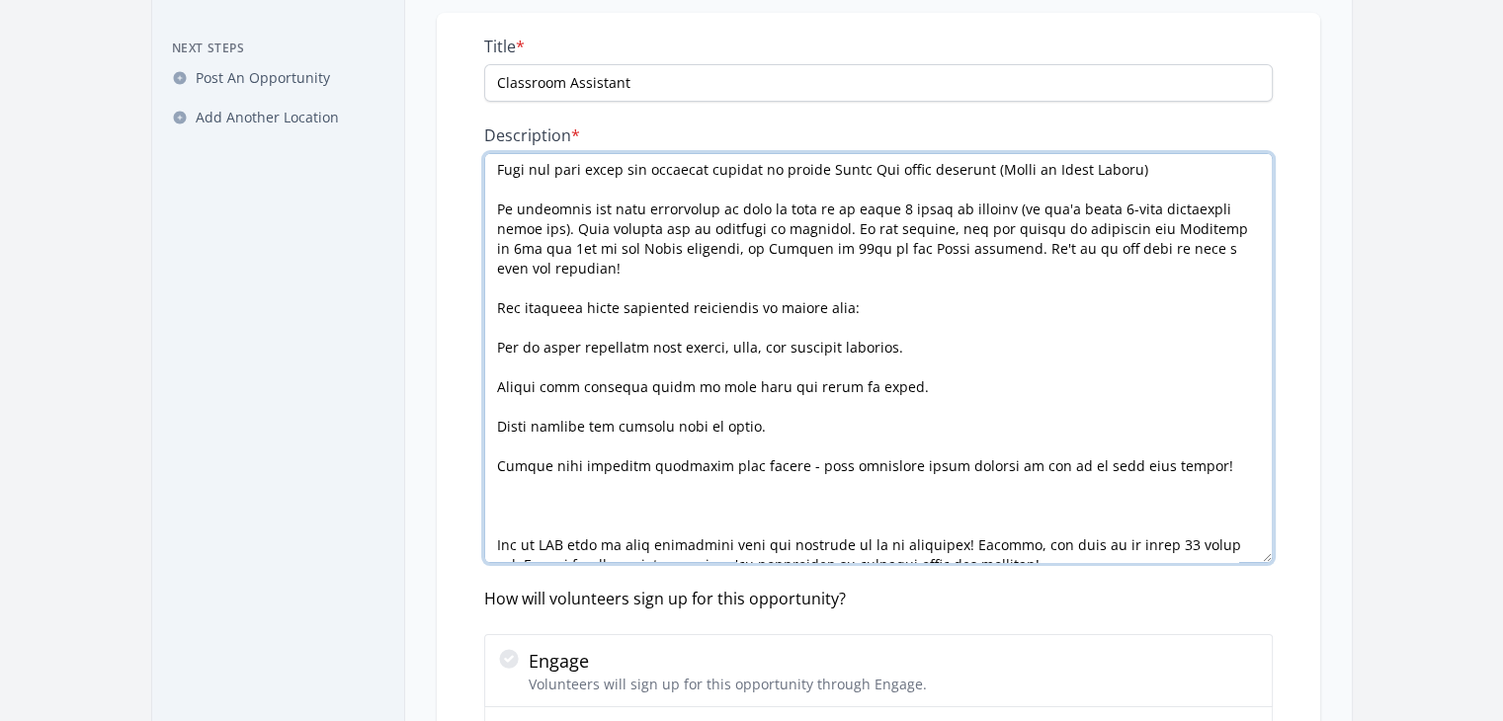
scroll to position [216, 0]
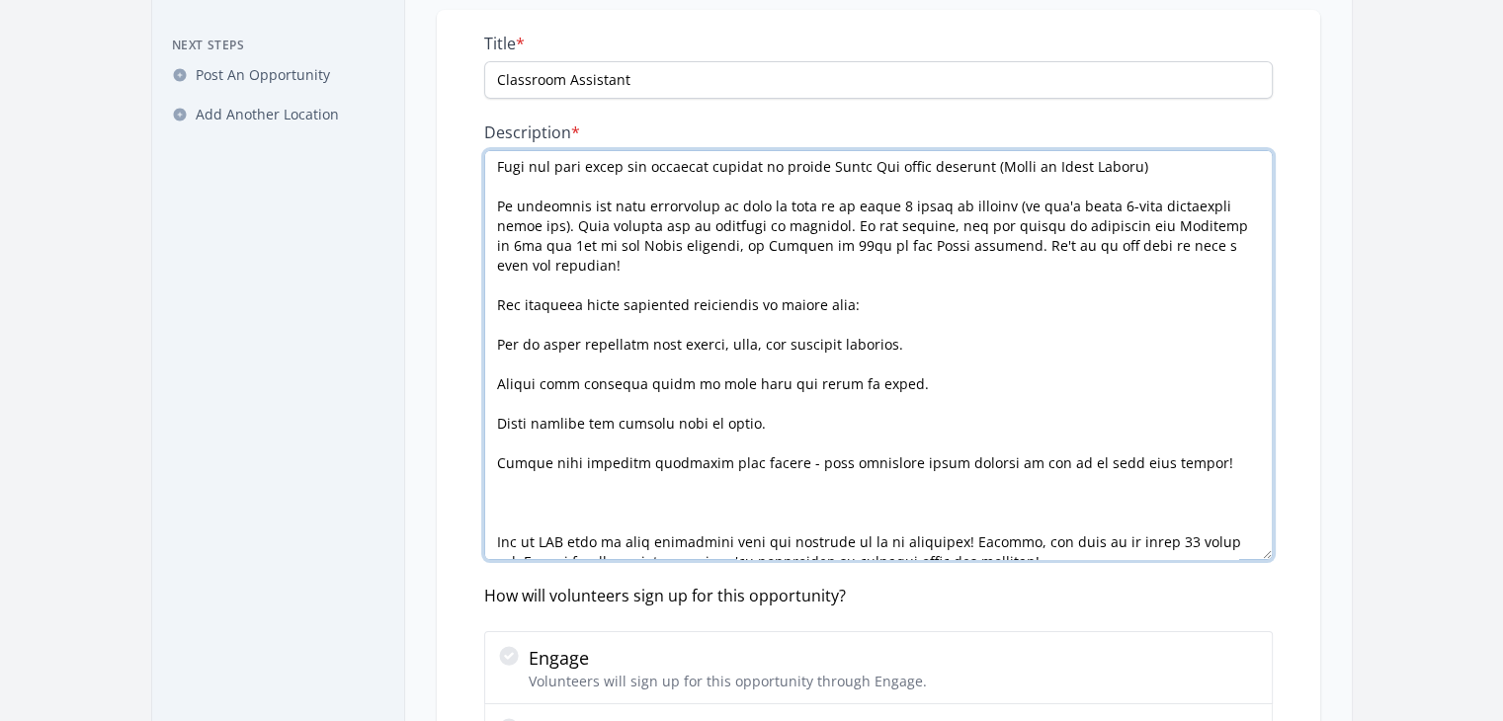
click at [841, 475] on textarea "Description *" at bounding box center [878, 355] width 789 height 410
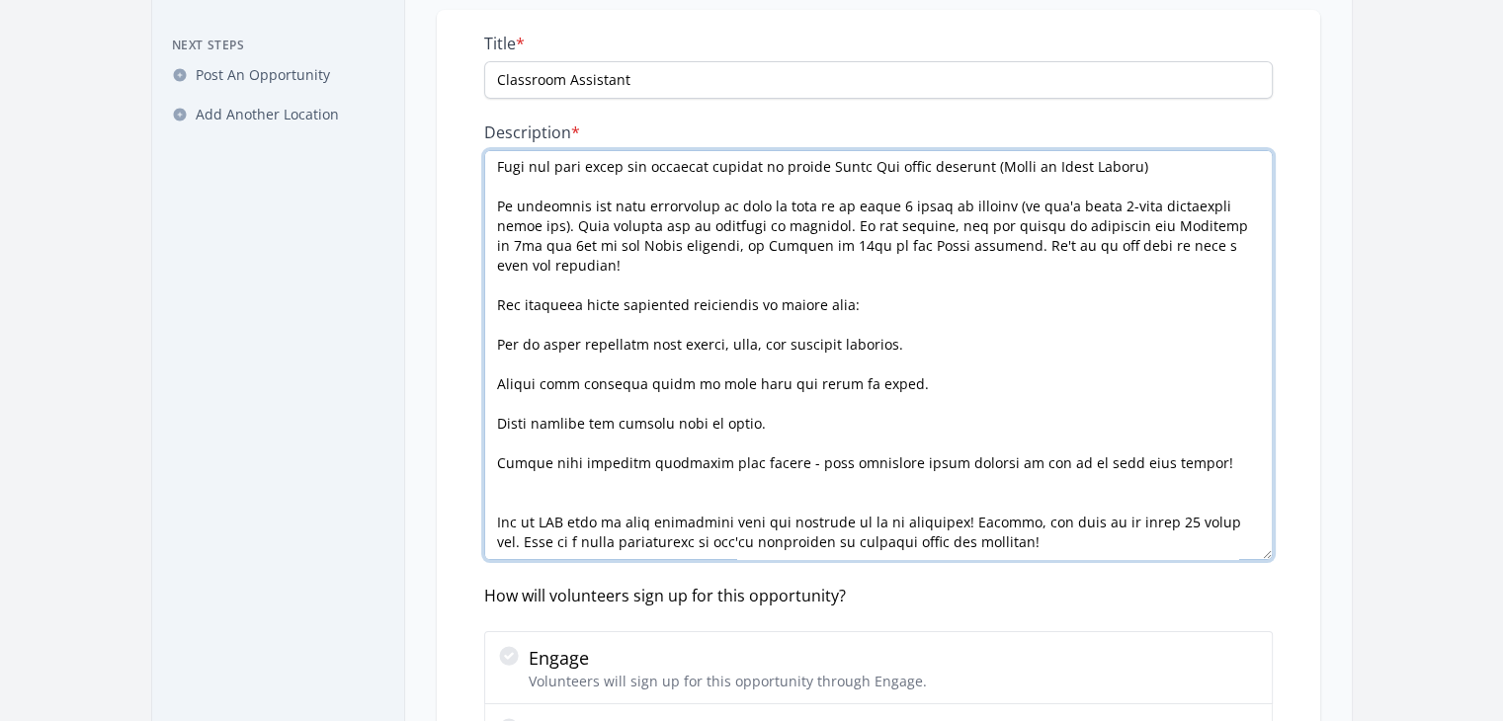
scroll to position [42, 0]
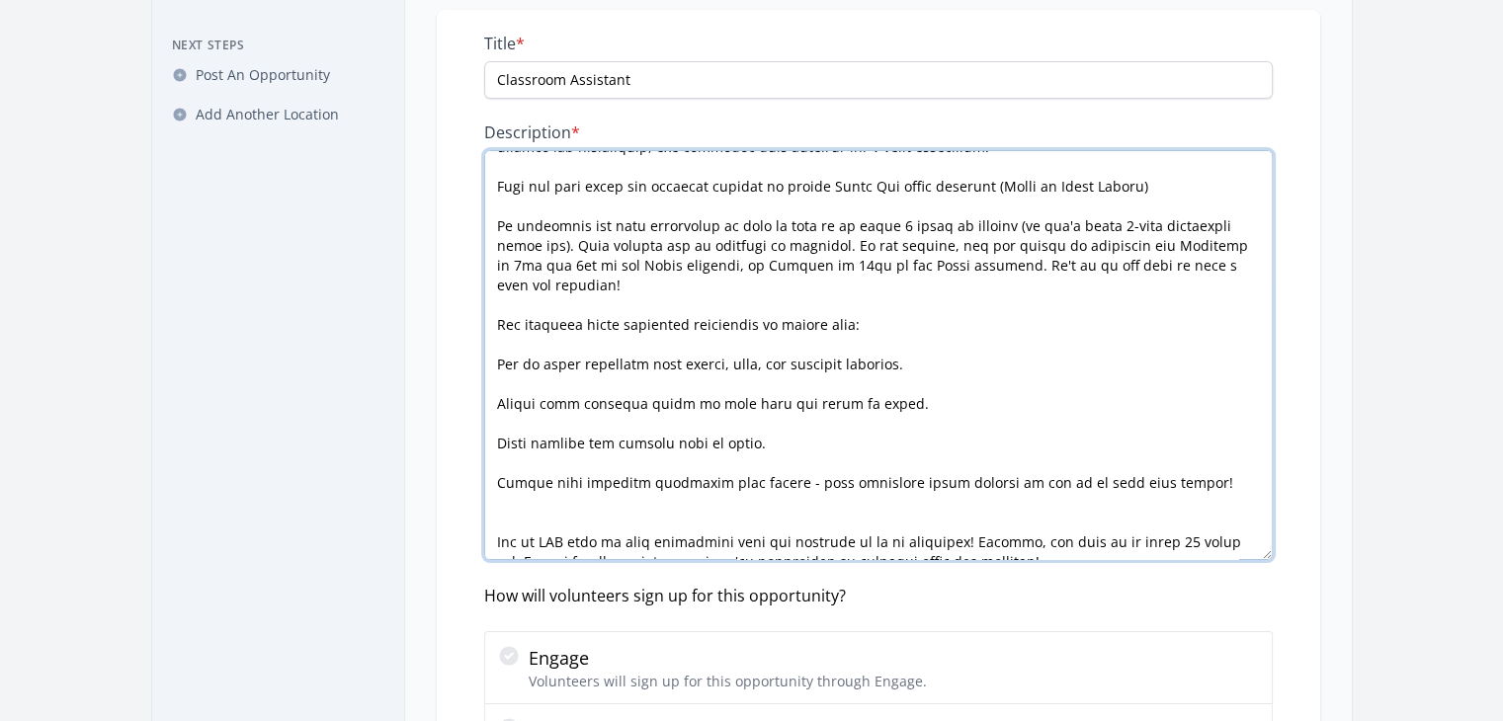
click at [846, 323] on textarea "Description *" at bounding box center [878, 355] width 789 height 410
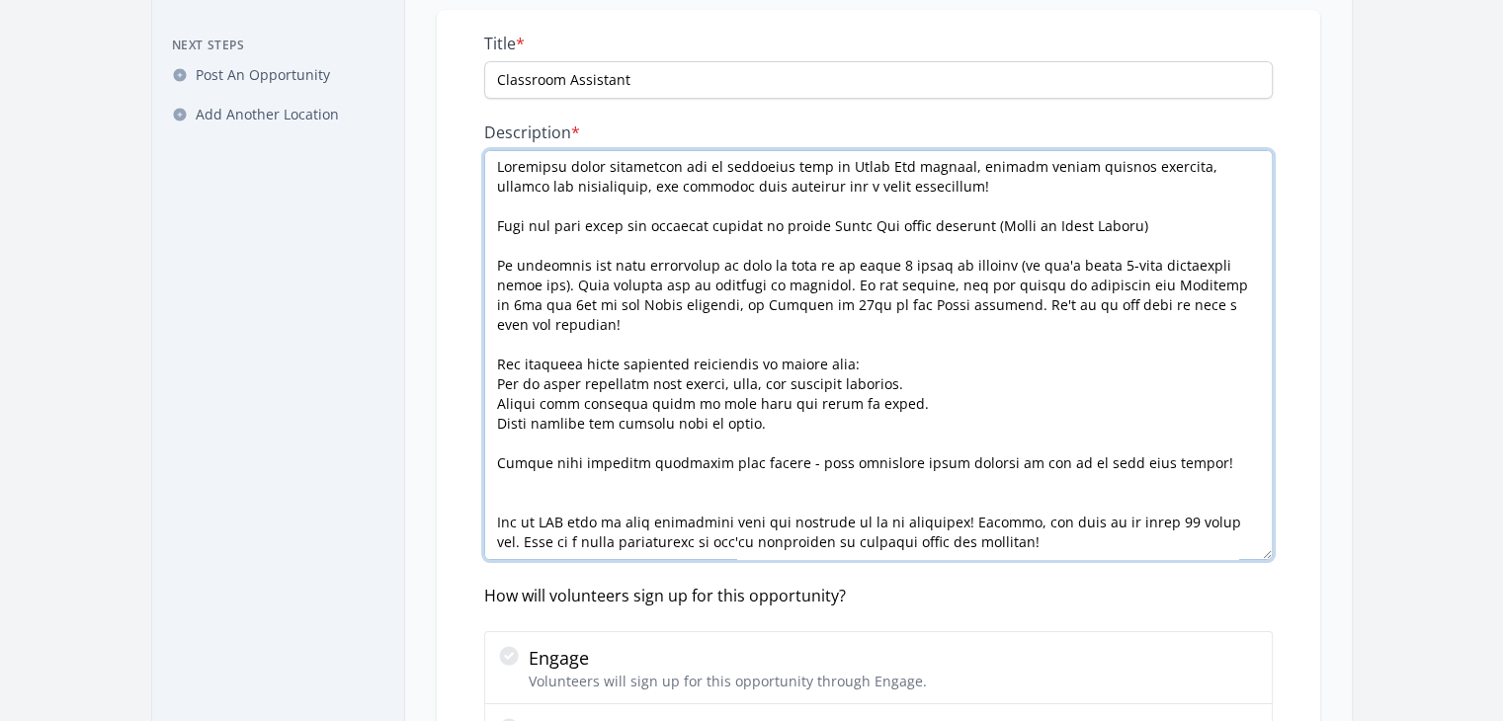
scroll to position [0, 0]
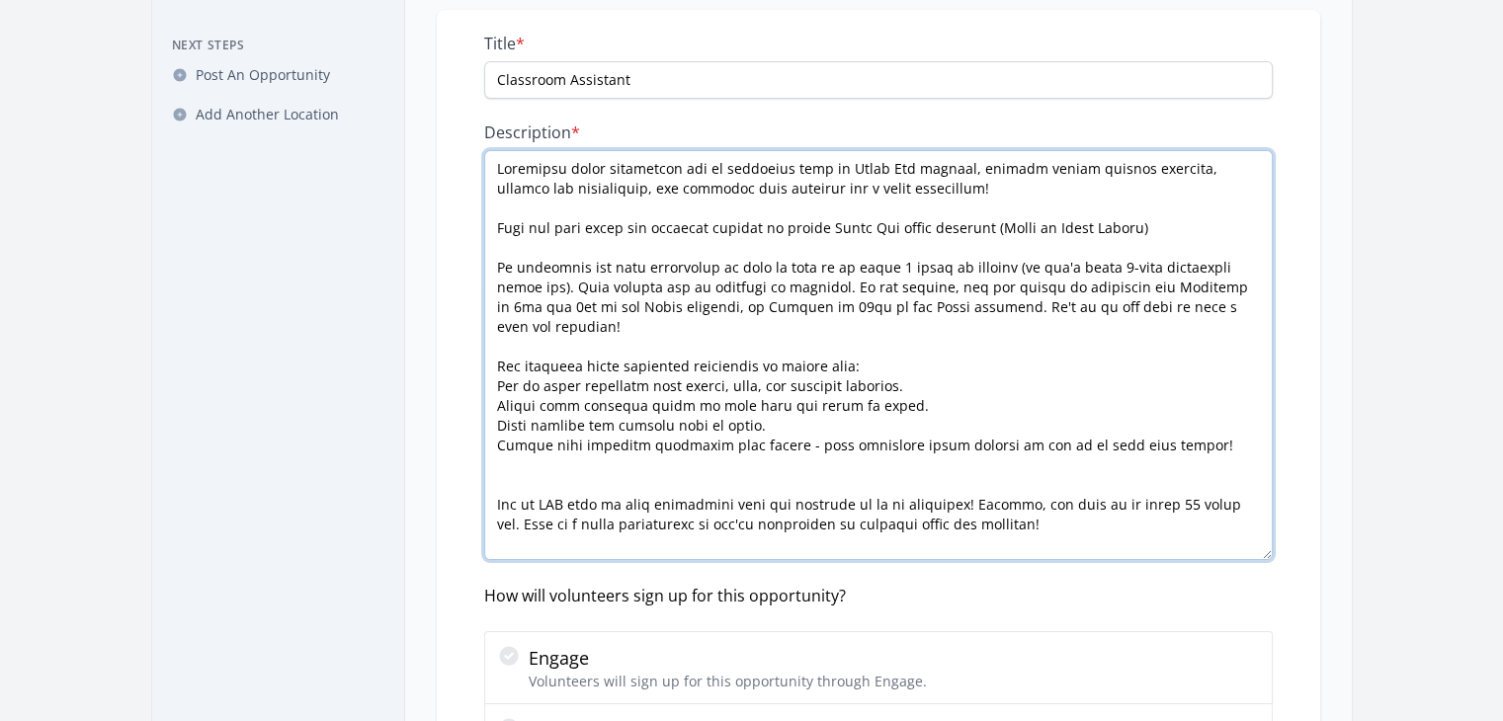
click at [1182, 422] on textarea "Description *" at bounding box center [878, 355] width 789 height 410
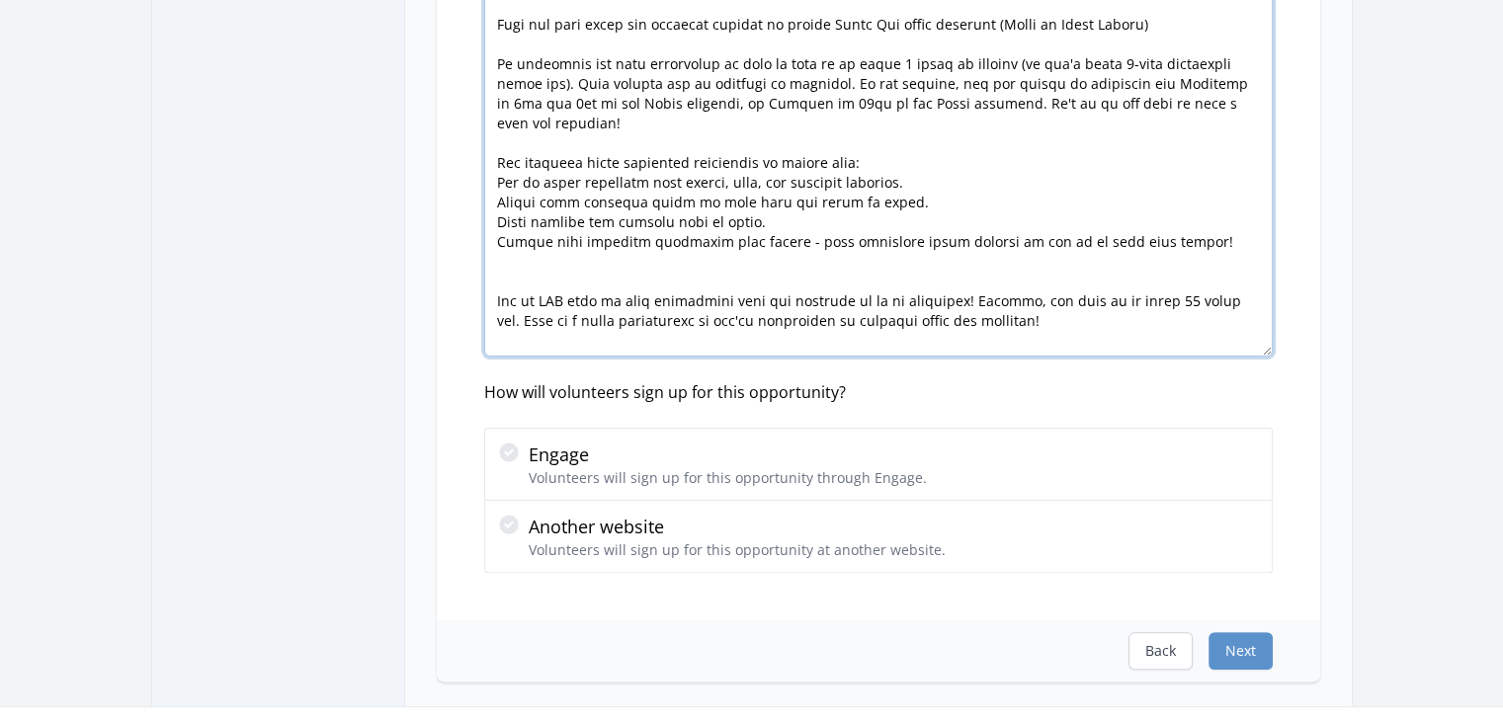
scroll to position [422, 0]
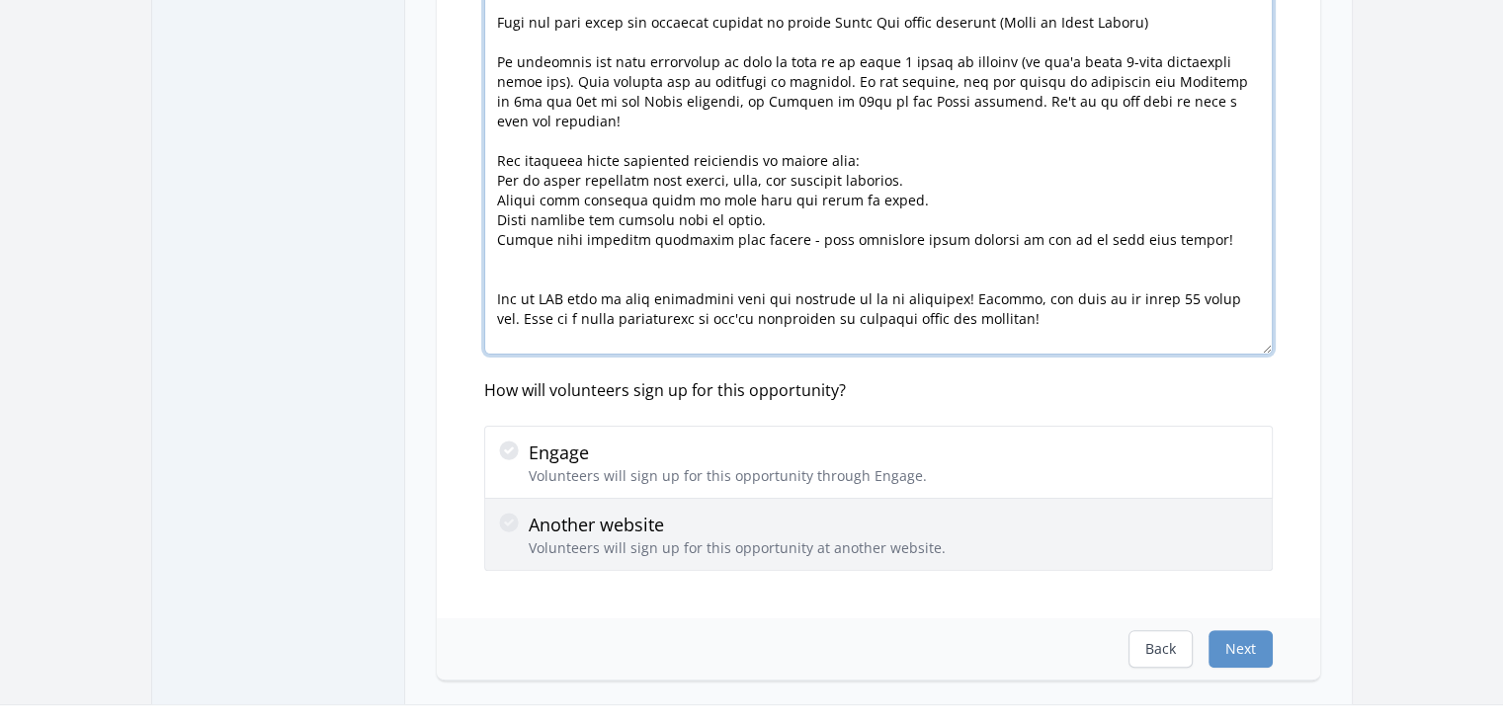
type textarea "Volunteer class assistants are an essential part of Every Dog classes, keeping …"
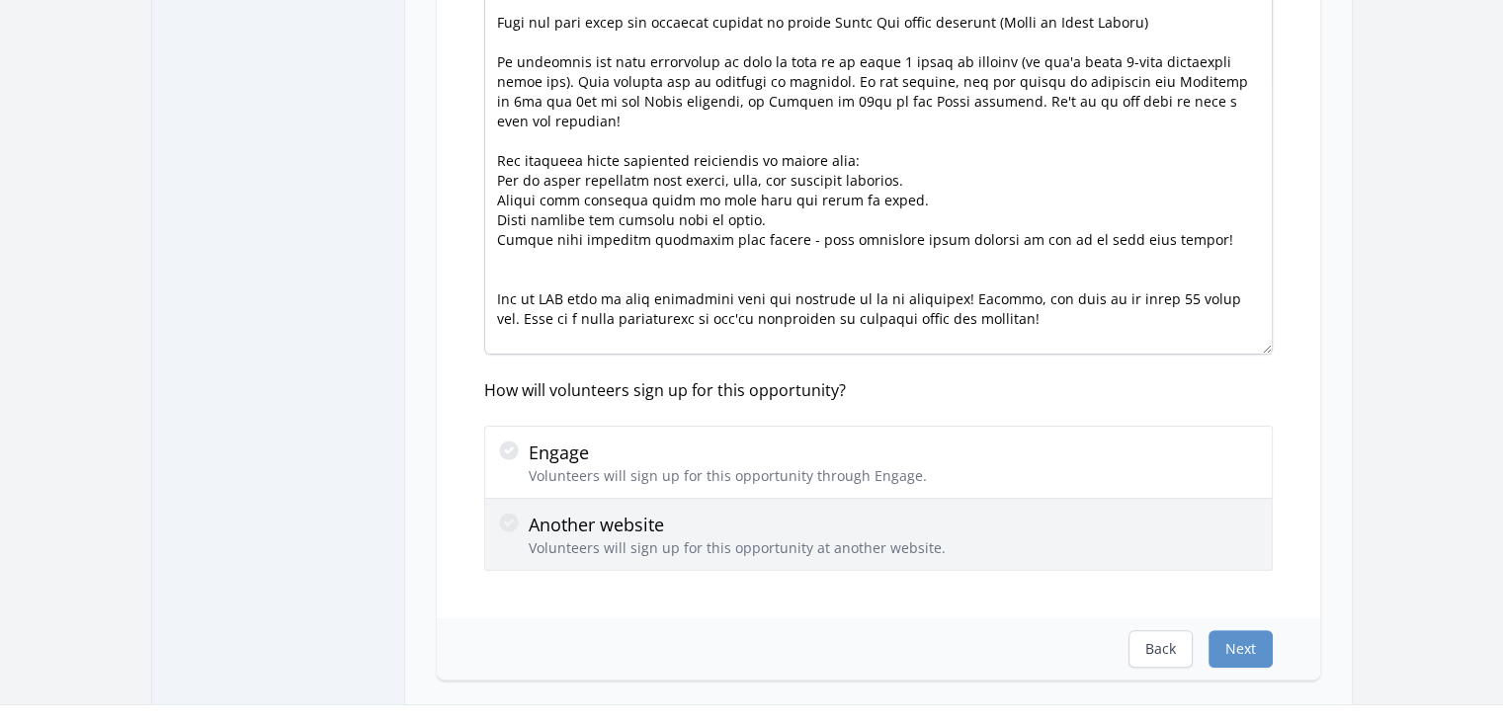
click at [846, 527] on p "Another website" at bounding box center [737, 525] width 417 height 28
click at [0, 0] on input "Another website Volunteers will sign up for this opportunity at another website." at bounding box center [0, 0] width 0 height 0
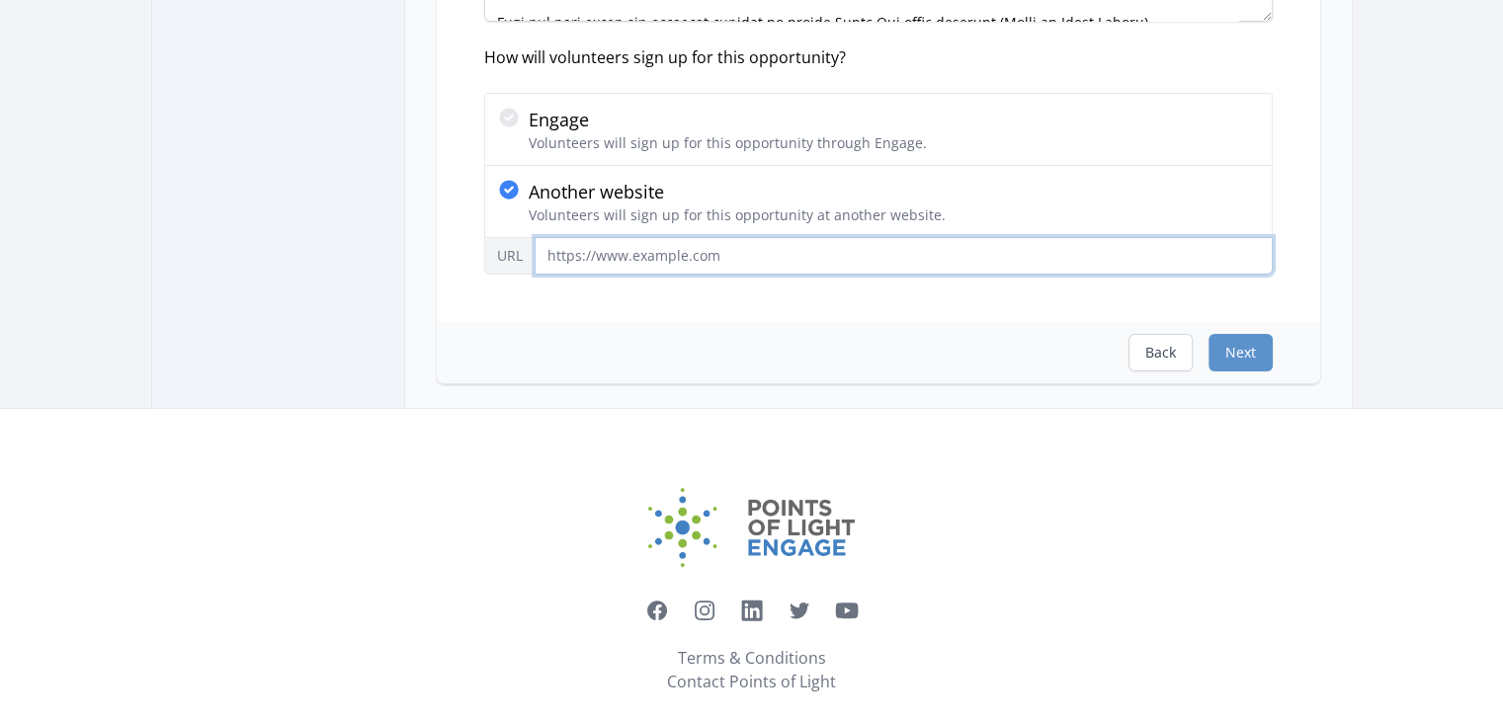
paste input "https://www.everydogaustin.org/join"
type input "https://www.everydogaustin.org/join"
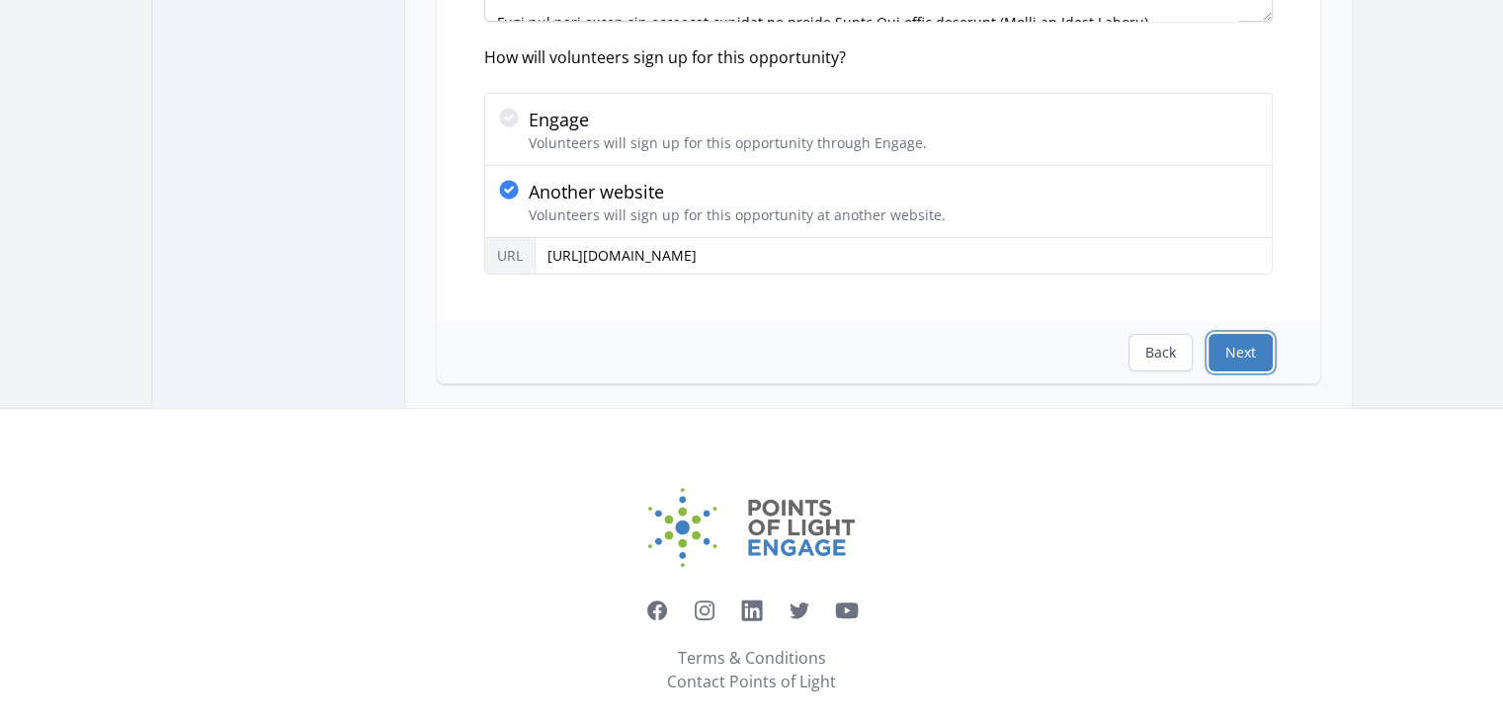
click at [1246, 353] on button "Next" at bounding box center [1240, 353] width 64 height 38
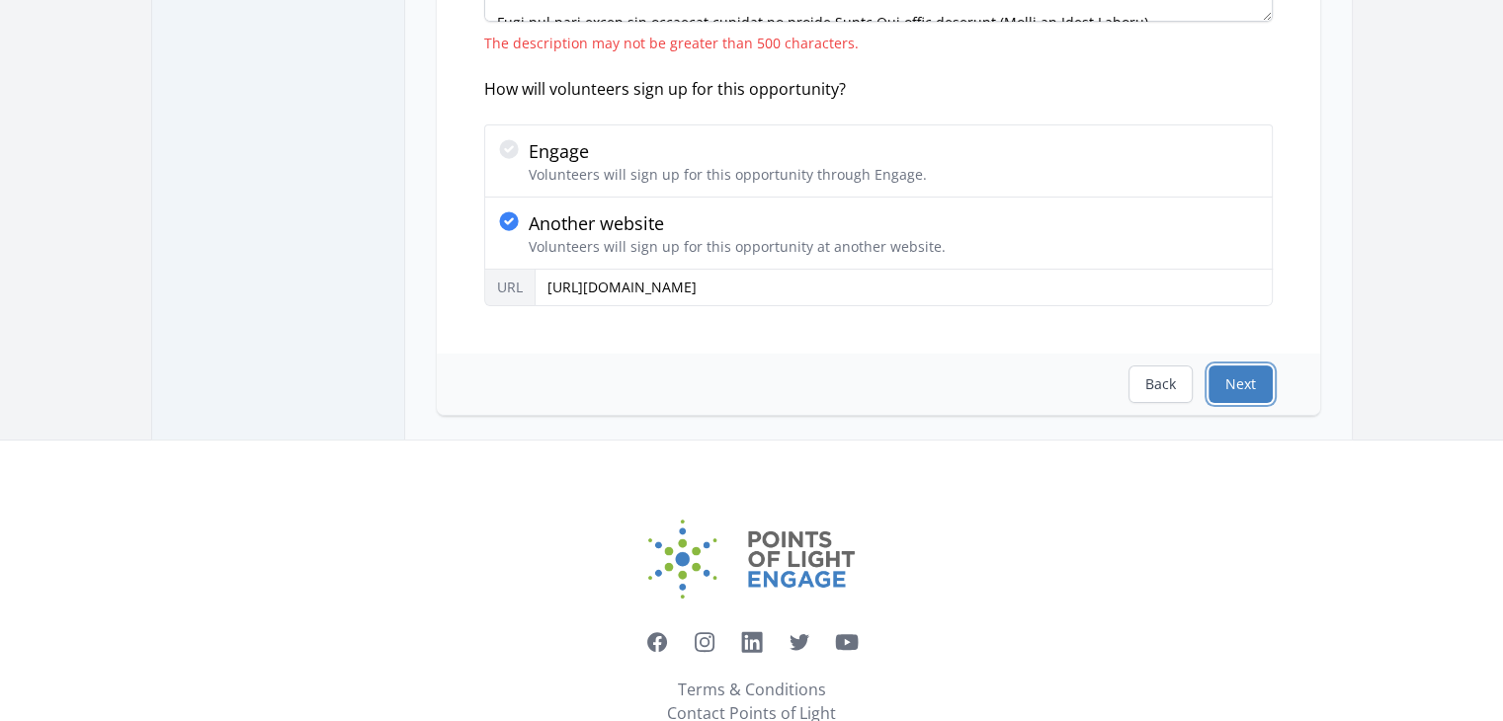
scroll to position [0, 0]
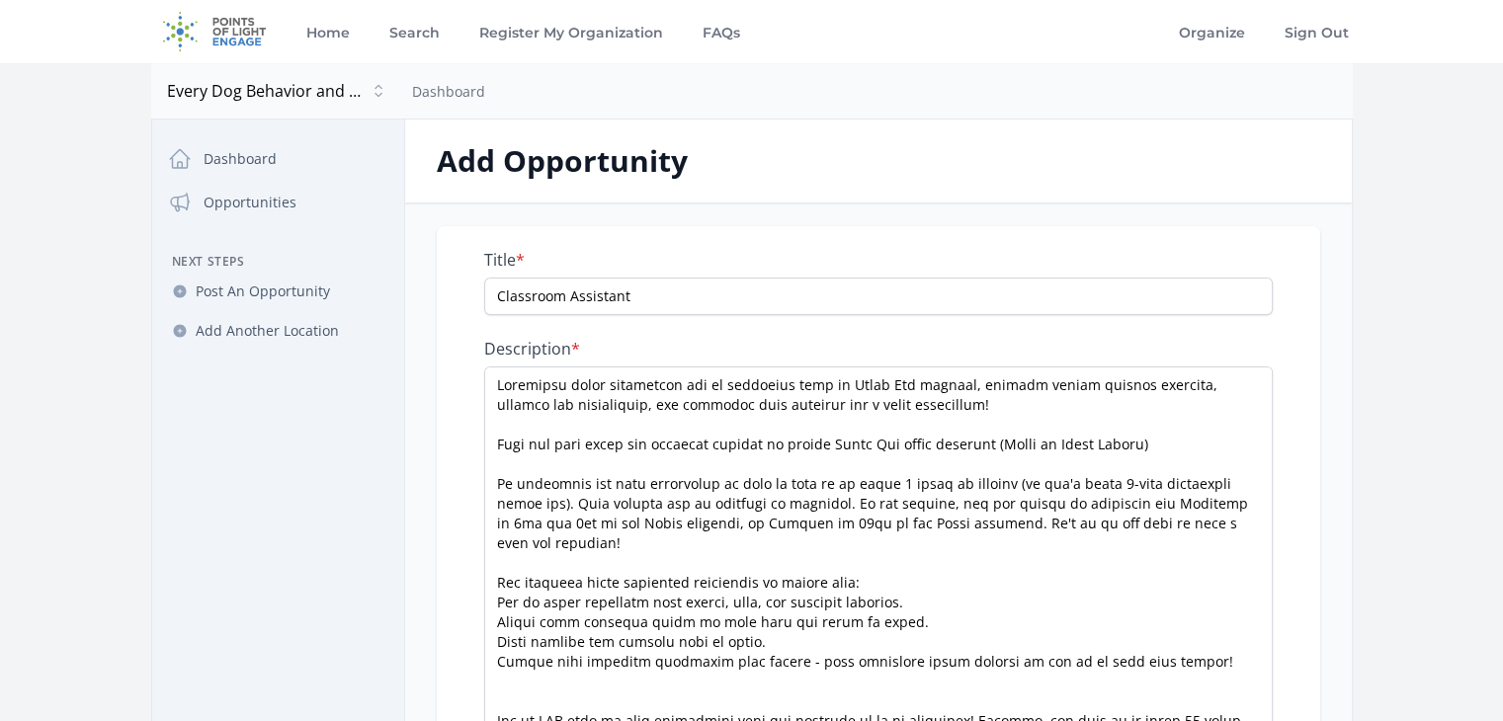
drag, startPoint x: 1264, startPoint y: 440, endPoint x: 1252, endPoint y: 739, distance: 299.6
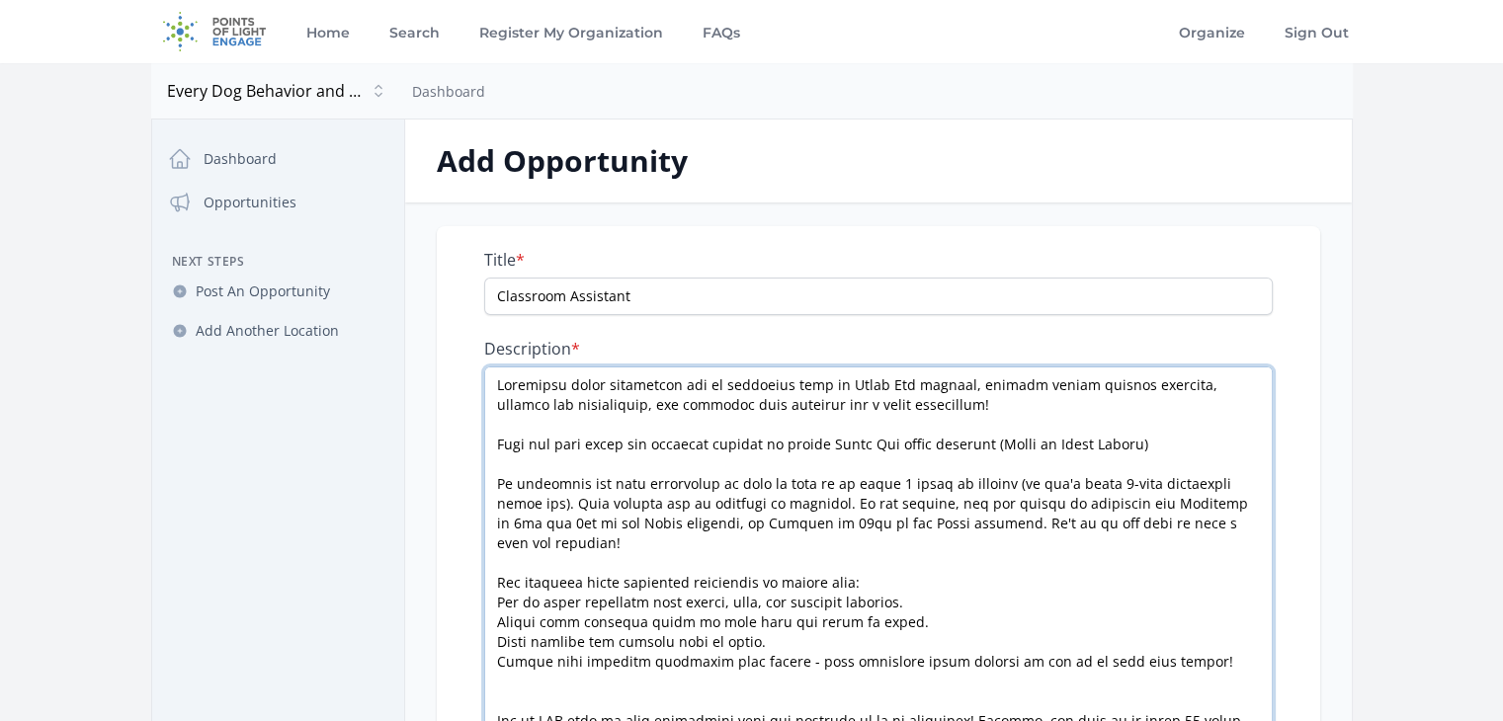
drag, startPoint x: 1247, startPoint y: 529, endPoint x: 488, endPoint y: 465, distance: 761.5
click at [488, 465] on textarea "Description *" at bounding box center [878, 554] width 789 height 375
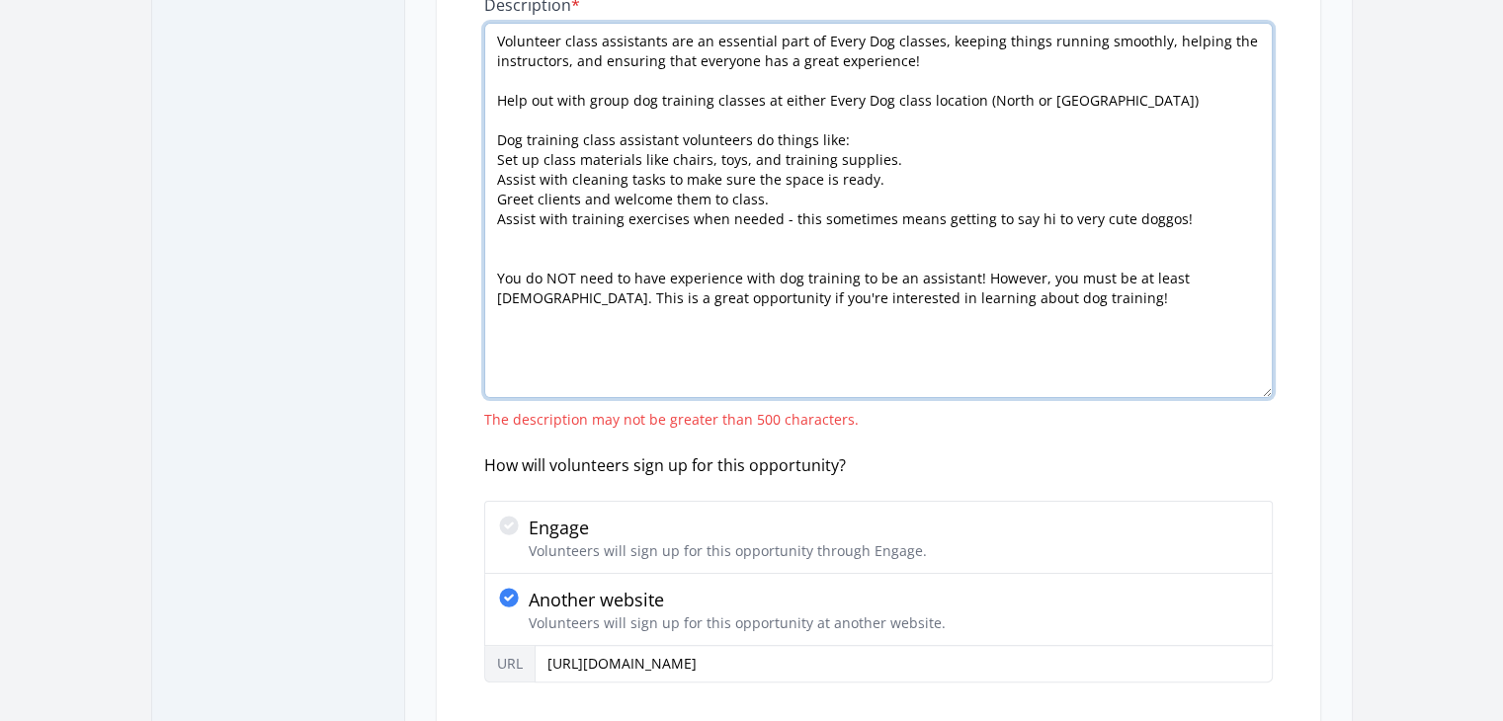
scroll to position [349, 0]
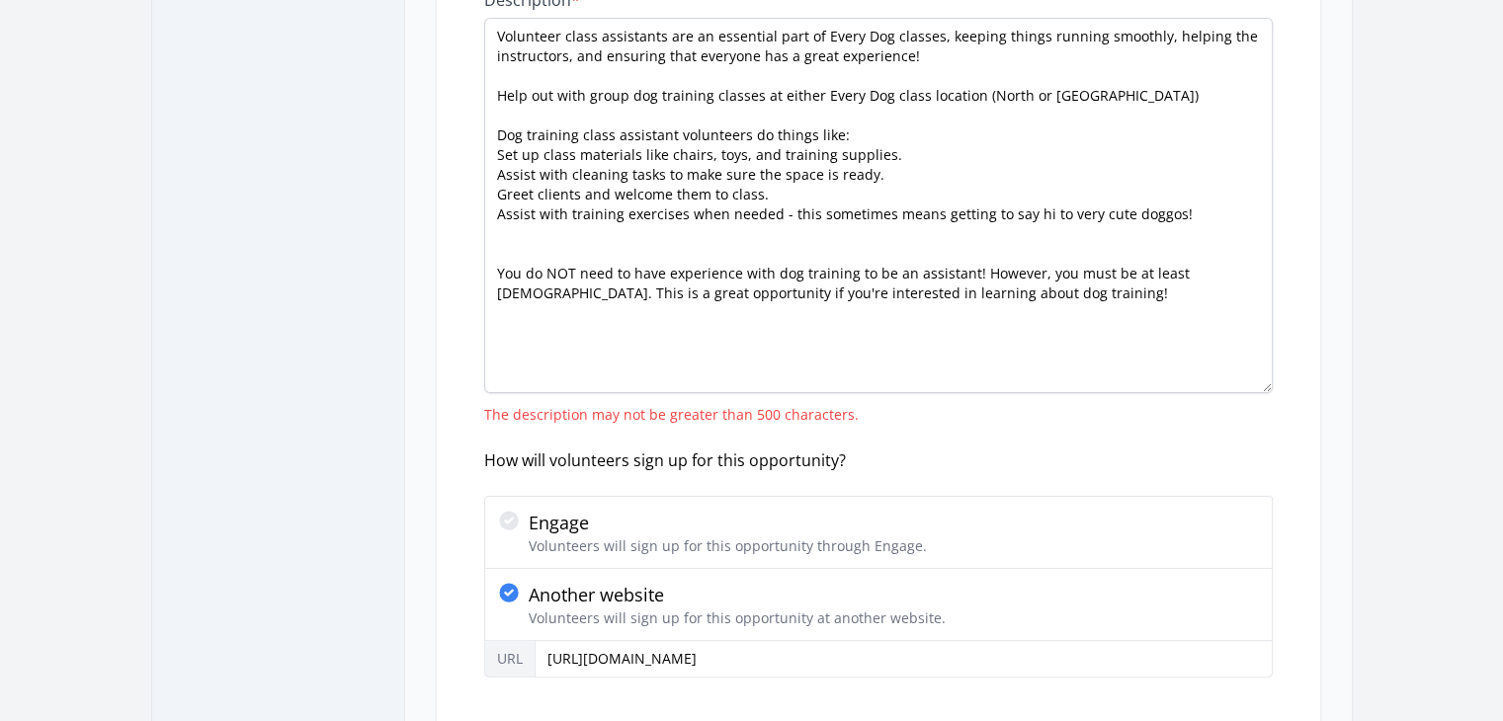
drag, startPoint x: 1498, startPoint y: 365, endPoint x: 1507, endPoint y: 471, distance: 107.1
click at [1499, 479] on main "Open sidebar Every Dog Behavior and Training Every Dog Behavior and Training Da…" at bounding box center [751, 262] width 1503 height 1097
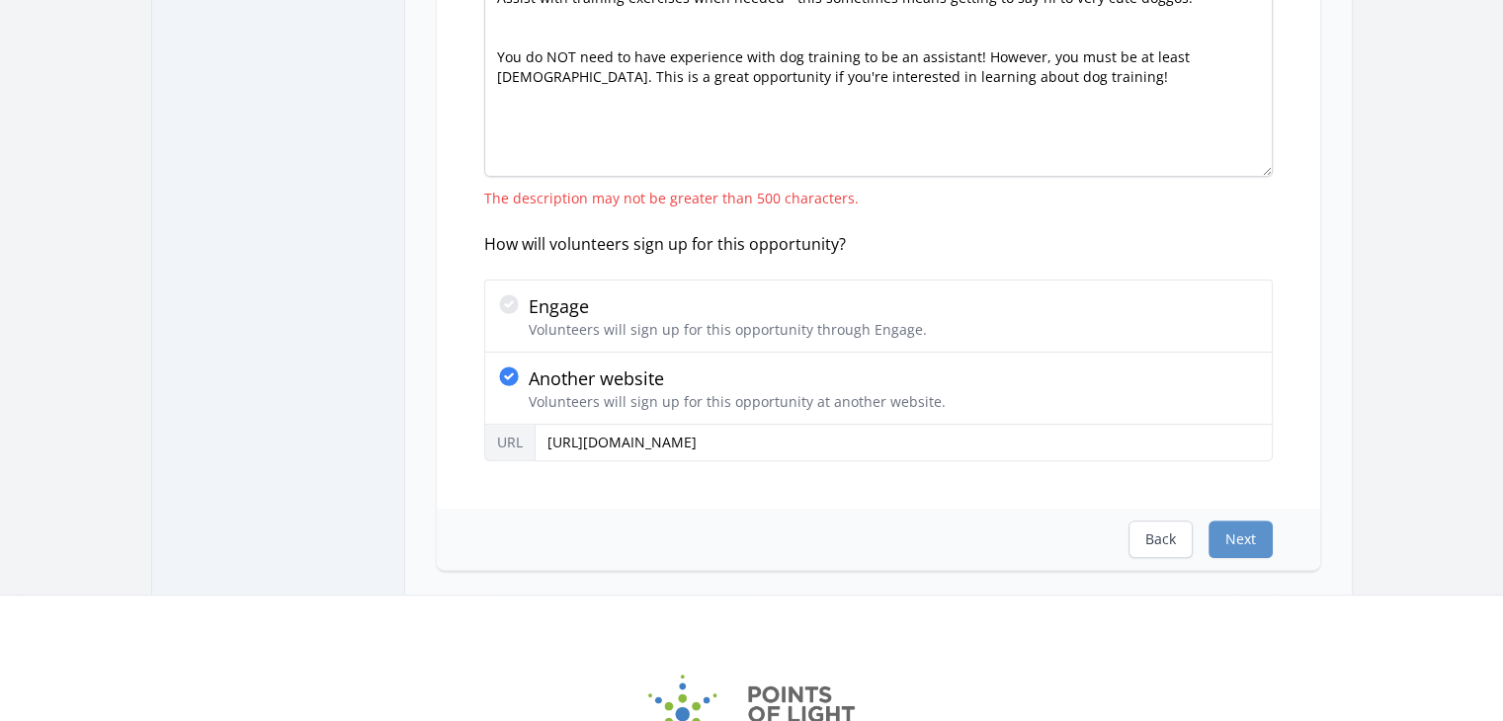
scroll to position [577, 0]
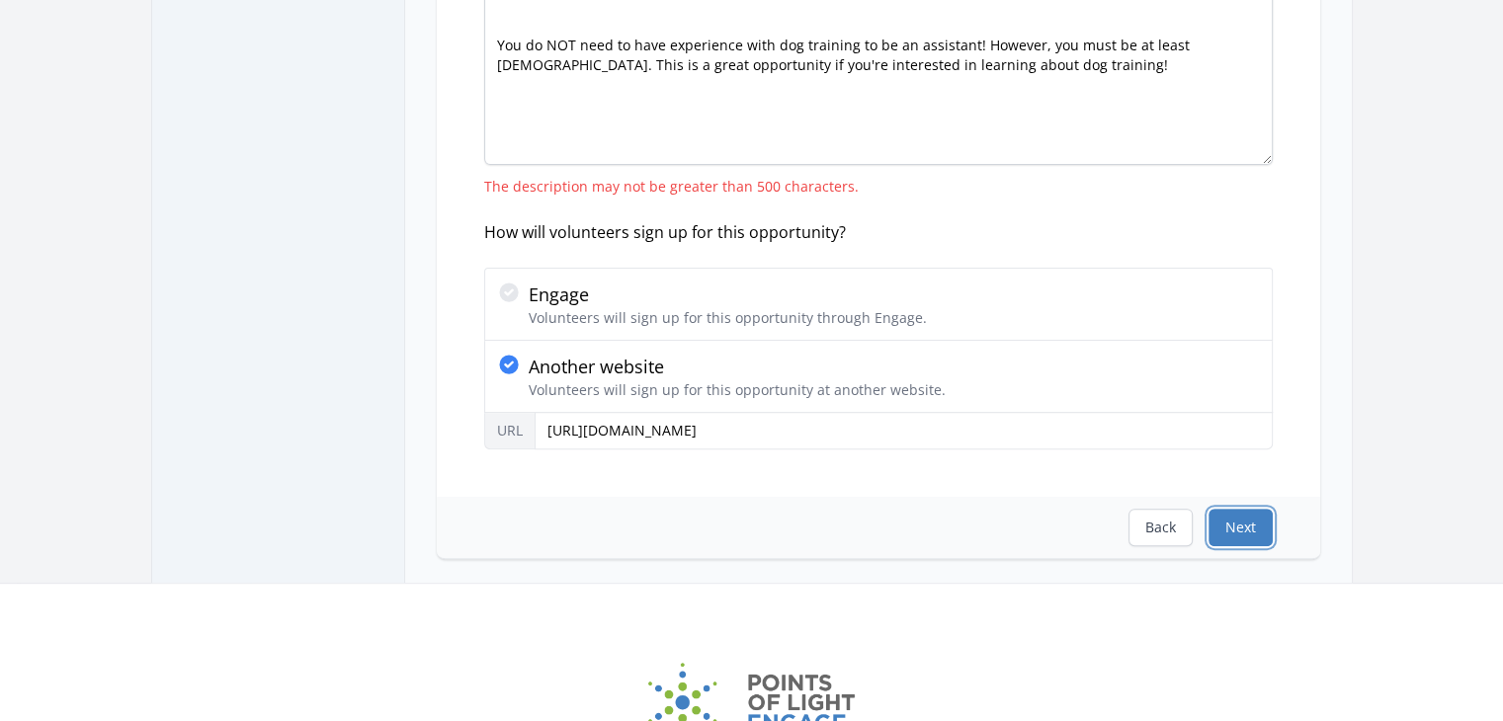
click at [1259, 510] on button "Next" at bounding box center [1240, 528] width 64 height 38
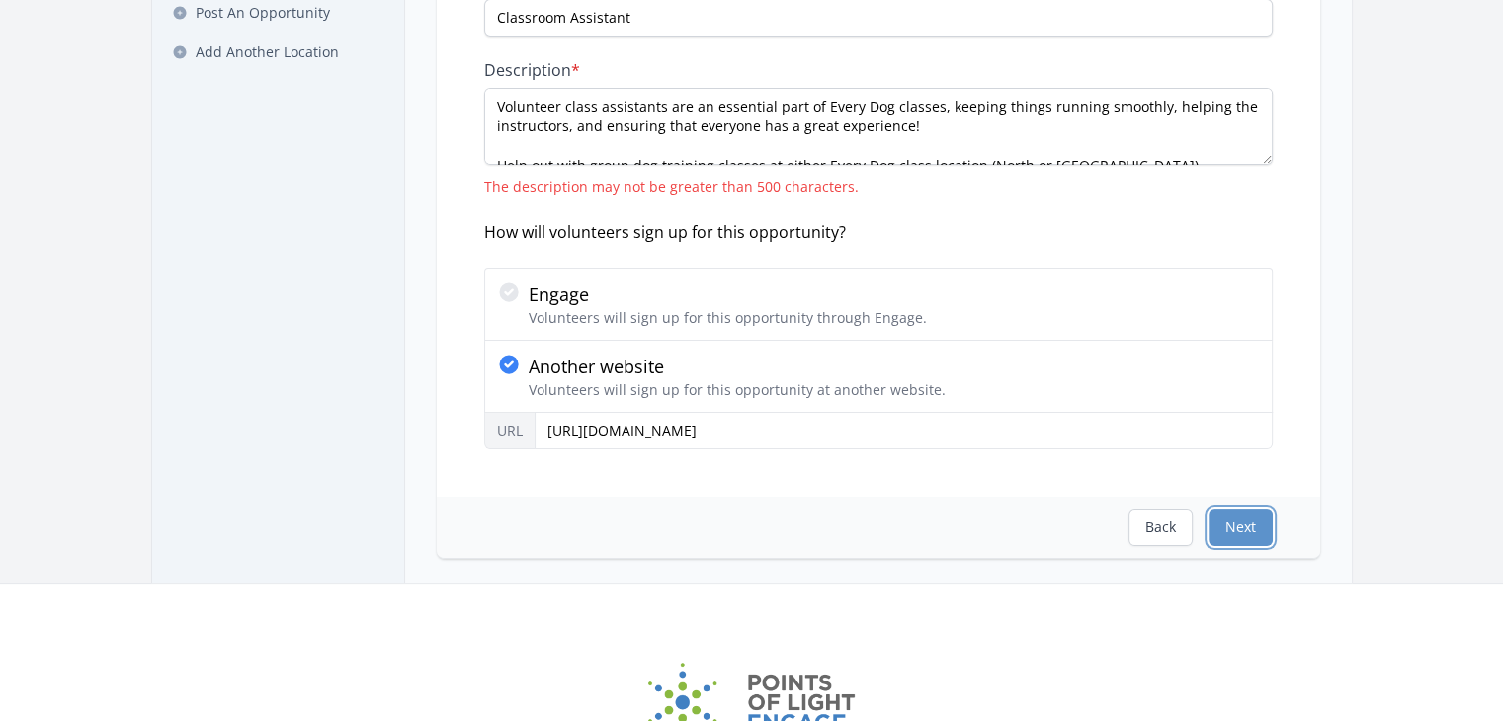
scroll to position [0, 0]
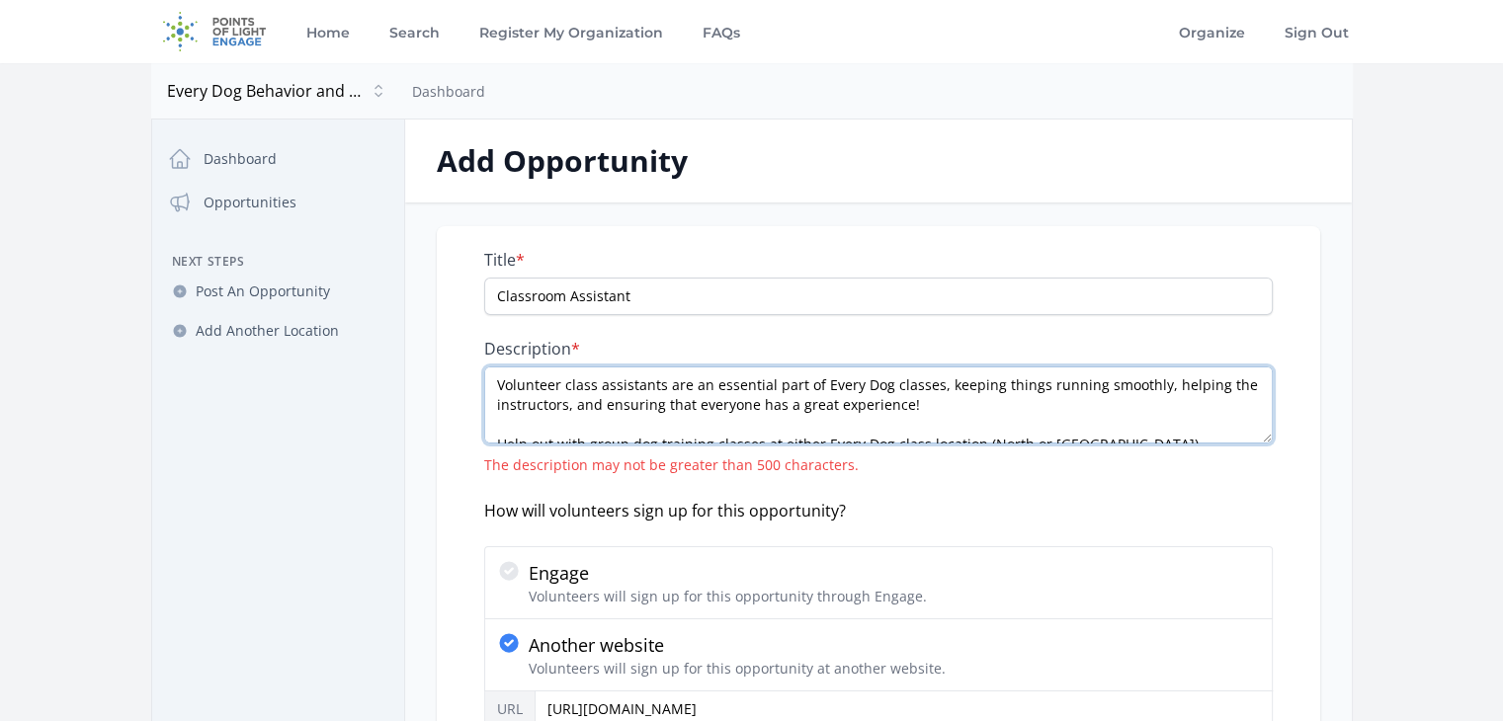
drag, startPoint x: 960, startPoint y: 416, endPoint x: 565, endPoint y: 405, distance: 395.4
click at [565, 405] on textarea "Volunteer class assistants are an essential part of Every Dog classes, keeping …" at bounding box center [878, 405] width 789 height 77
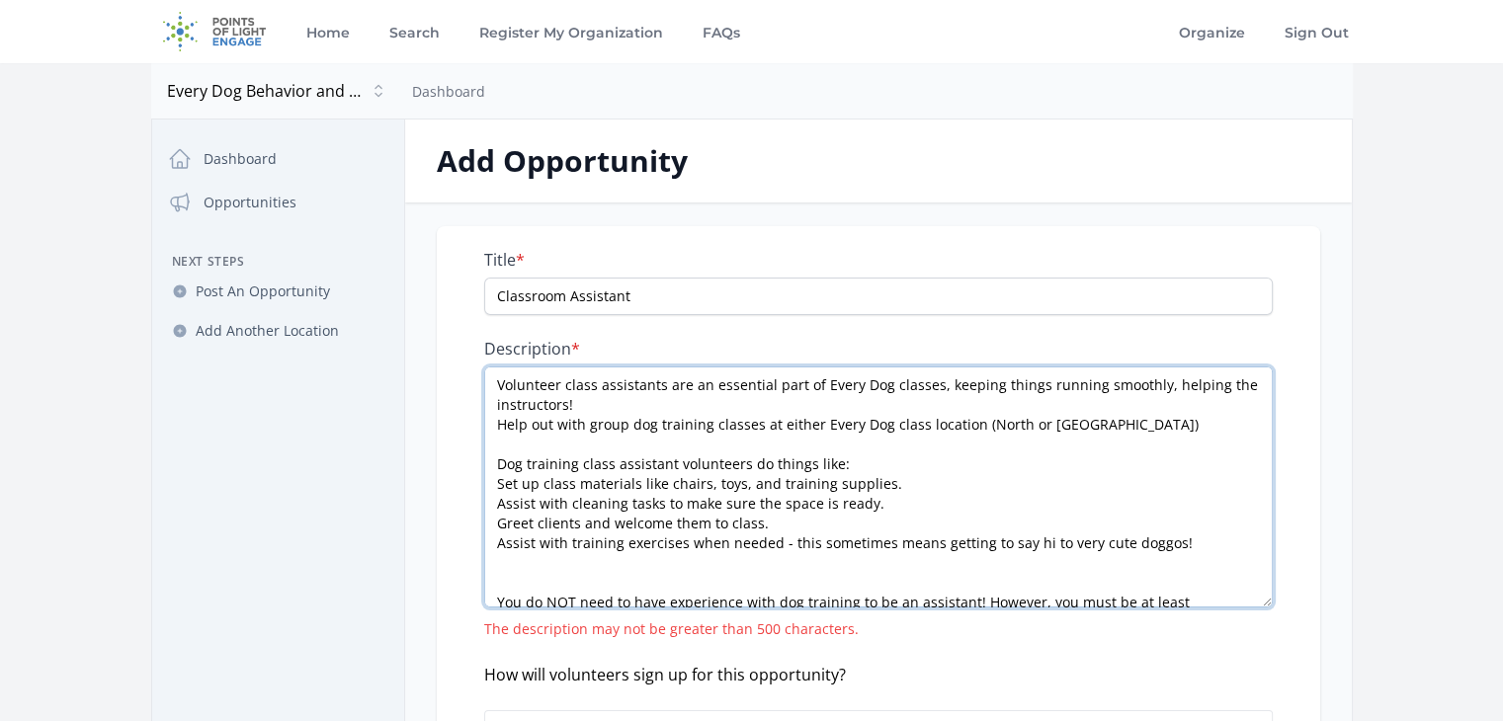
drag, startPoint x: 1265, startPoint y: 440, endPoint x: 1237, endPoint y: 570, distance: 133.3
click at [1237, 570] on textarea "Volunteer class assistants are an essential part of Every Dog classes, keeping …" at bounding box center [878, 487] width 789 height 241
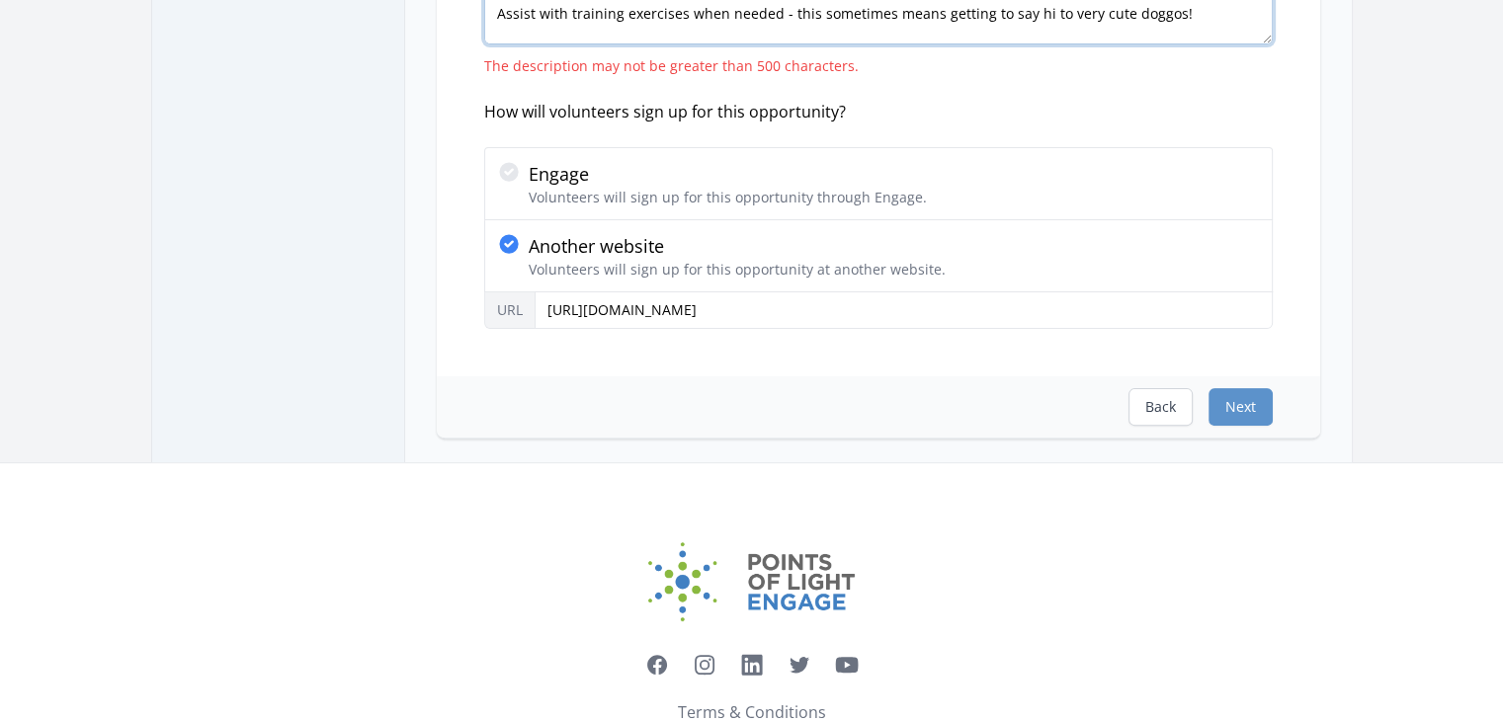
scroll to position [535, 0]
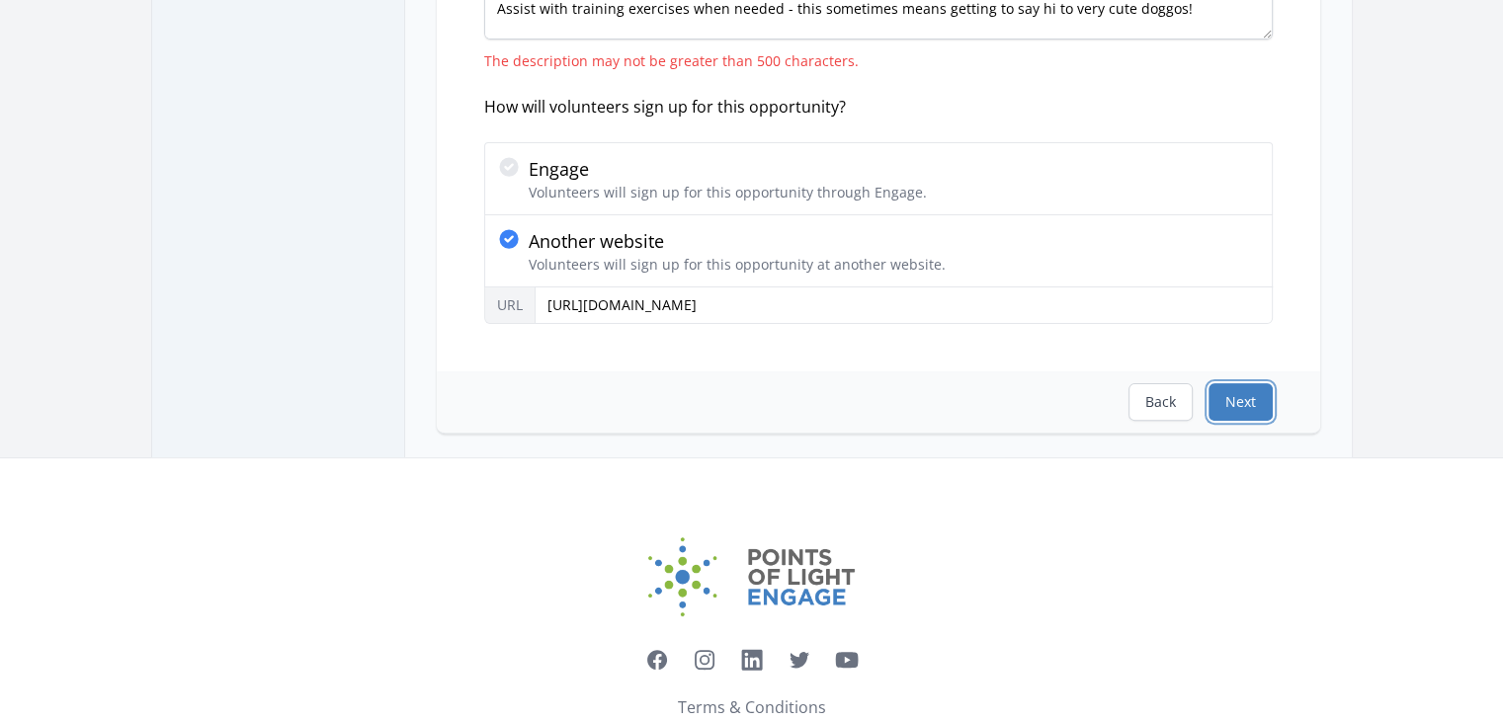
click at [1240, 383] on button "Next" at bounding box center [1240, 402] width 64 height 38
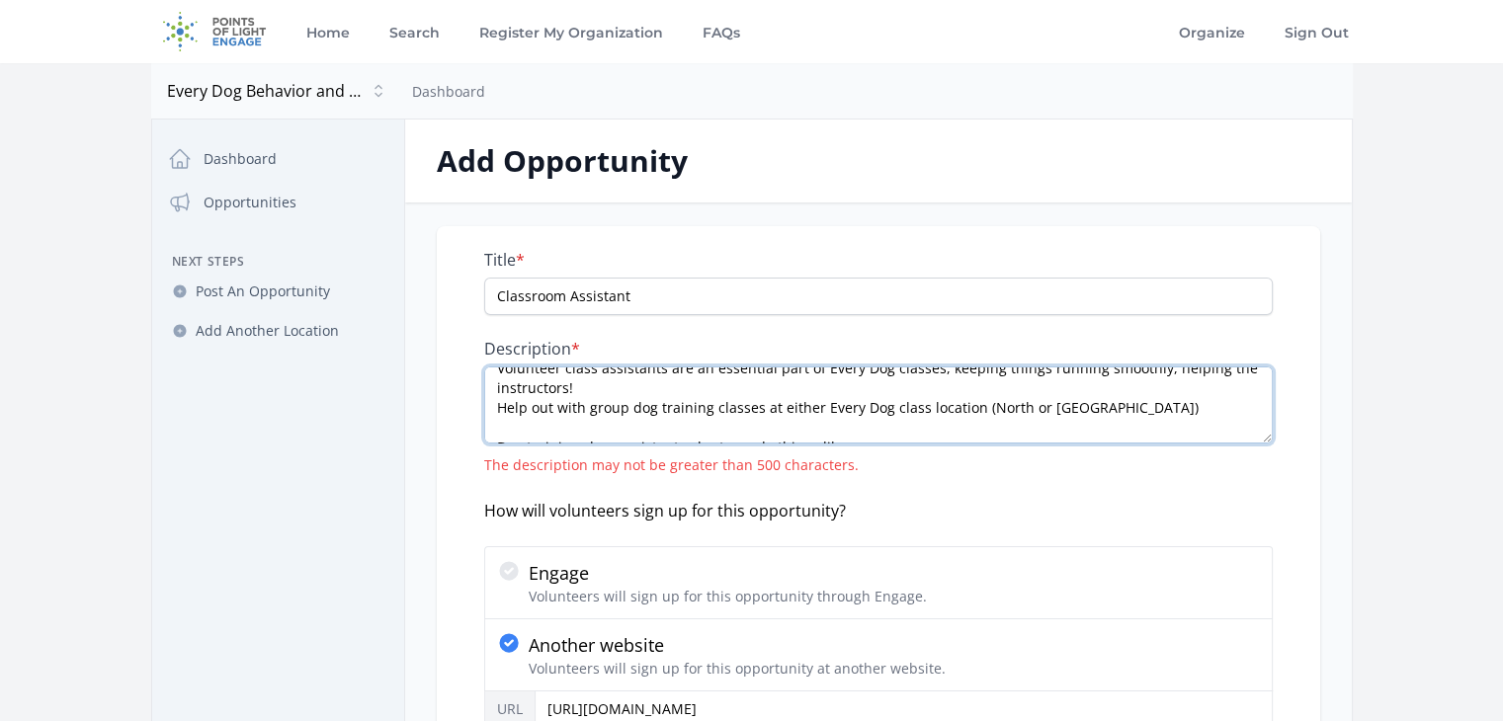
scroll to position [0, 0]
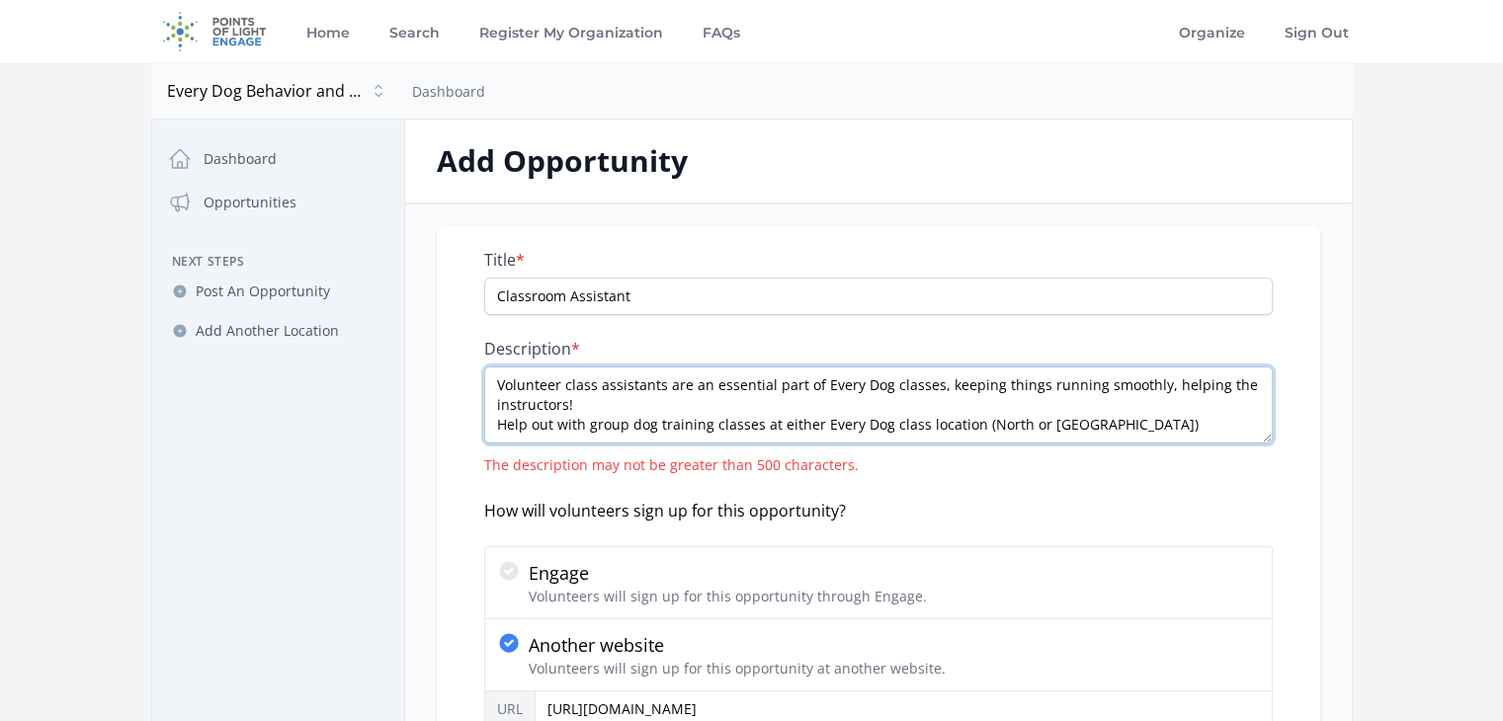
drag, startPoint x: 1202, startPoint y: 426, endPoint x: 1055, endPoint y: 404, distance: 147.8
click at [1055, 403] on textarea "Volunteer class assistants are an essential part of Every Dog classes, keeping …" at bounding box center [878, 405] width 789 height 77
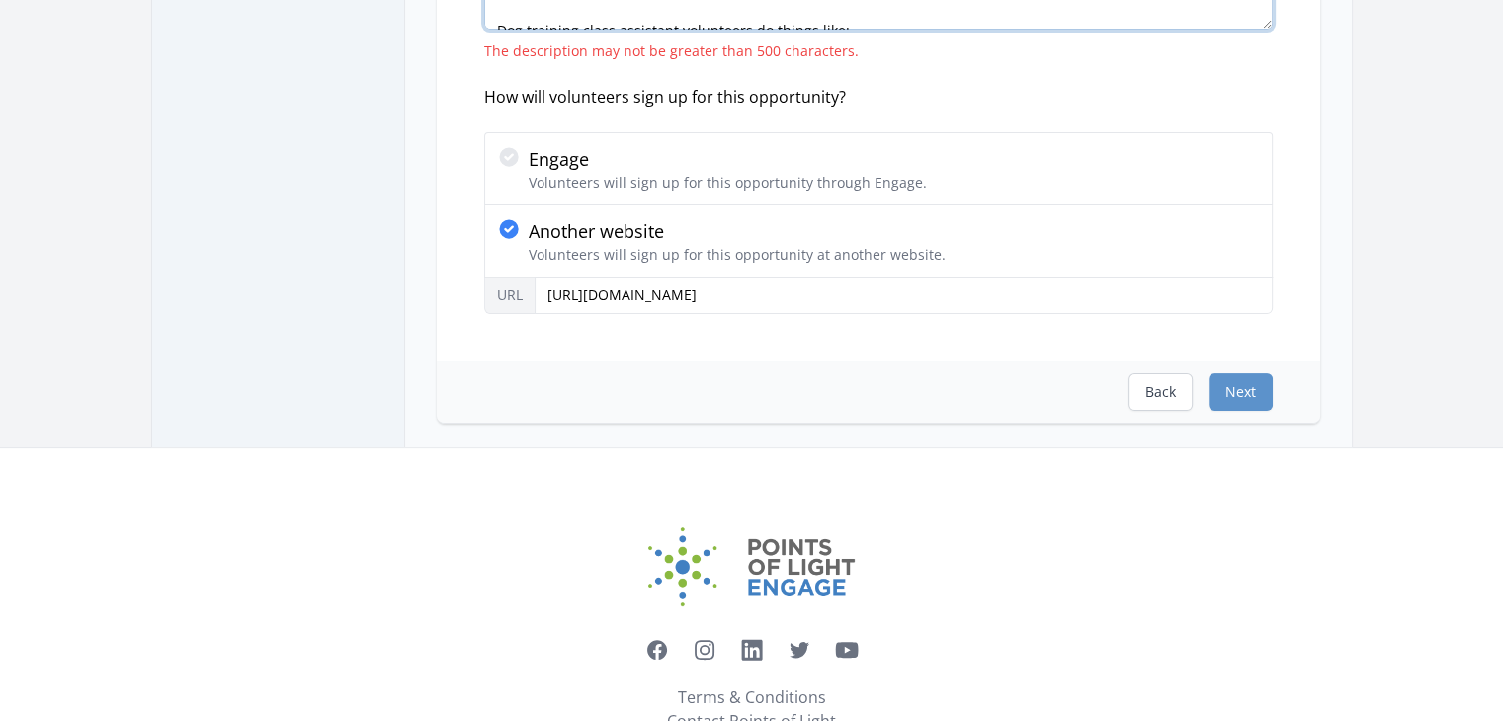
scroll to position [475, 0]
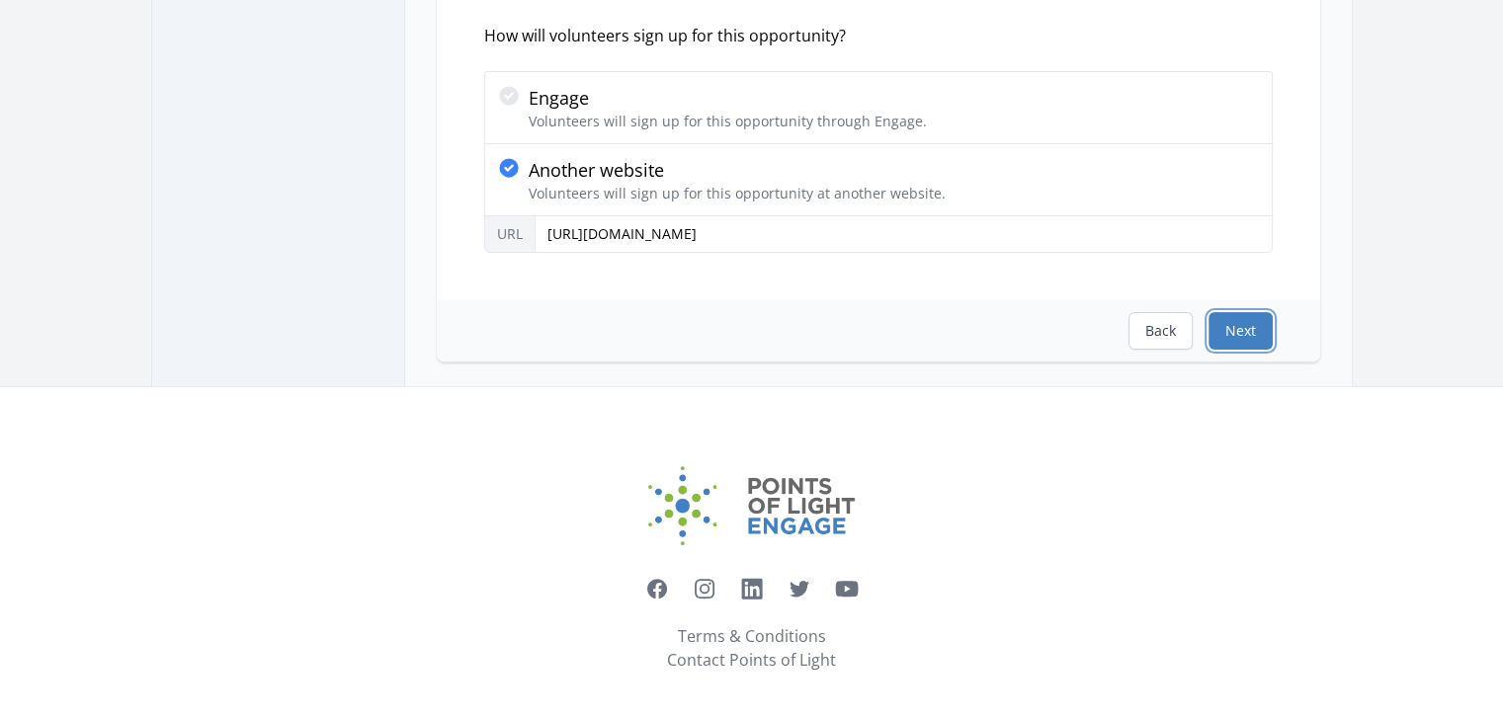
click at [1240, 328] on button "Next" at bounding box center [1240, 331] width 64 height 38
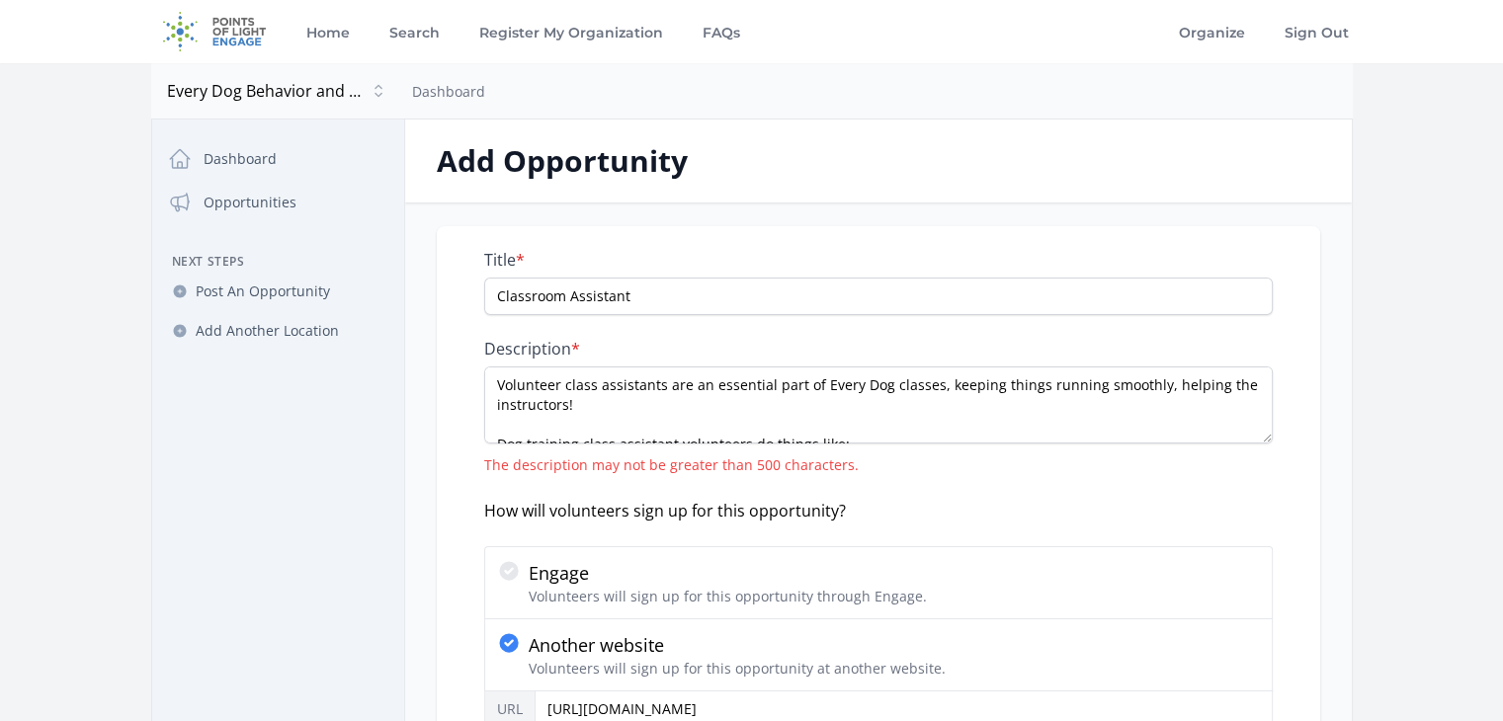
click at [1263, 443] on div "Description * Volunteer class assistants are an essential part of Every Dog cla…" at bounding box center [878, 407] width 789 height 136
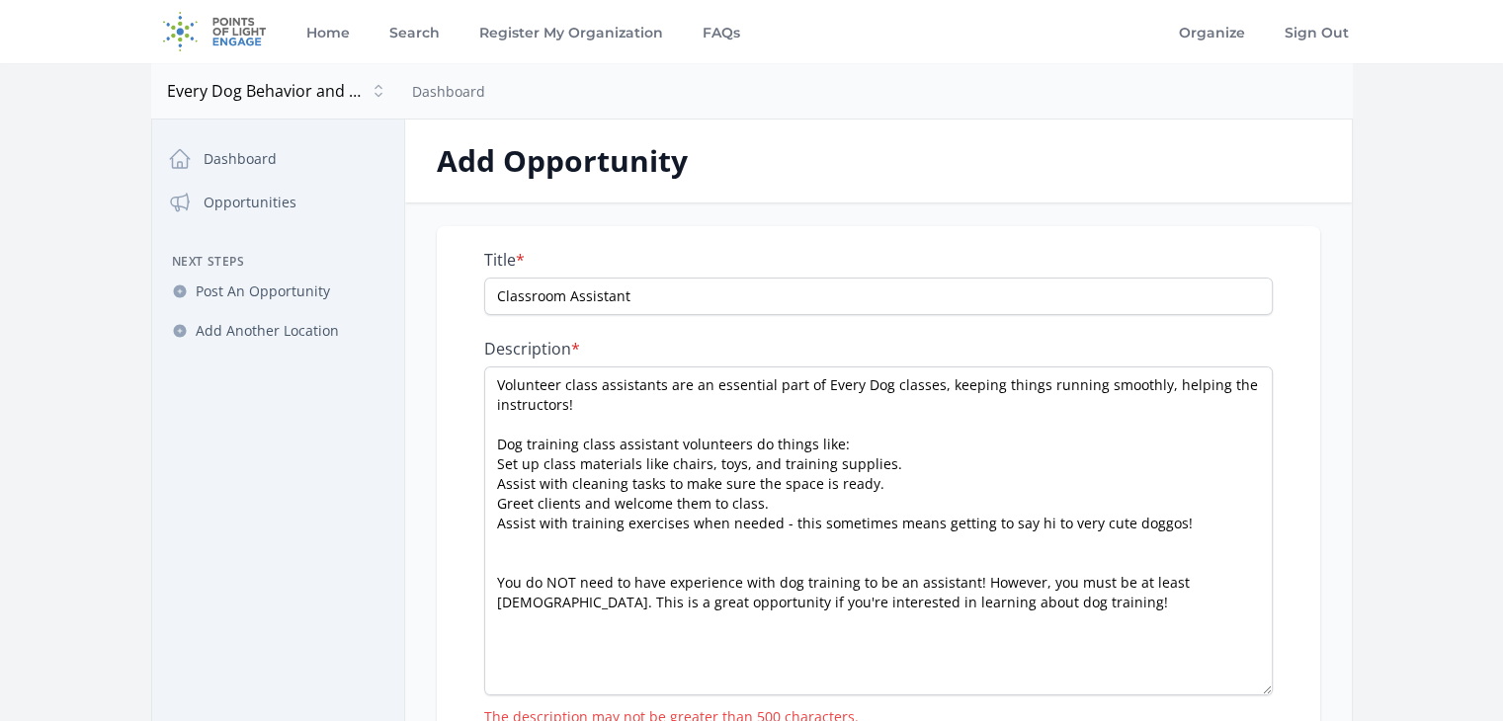
drag, startPoint x: 1266, startPoint y: 432, endPoint x: 1218, endPoint y: 685, distance: 257.4
click at [1218, 685] on textarea "Volunteer class assistants are an essential part of Every Dog classes, keeping …" at bounding box center [878, 531] width 789 height 329
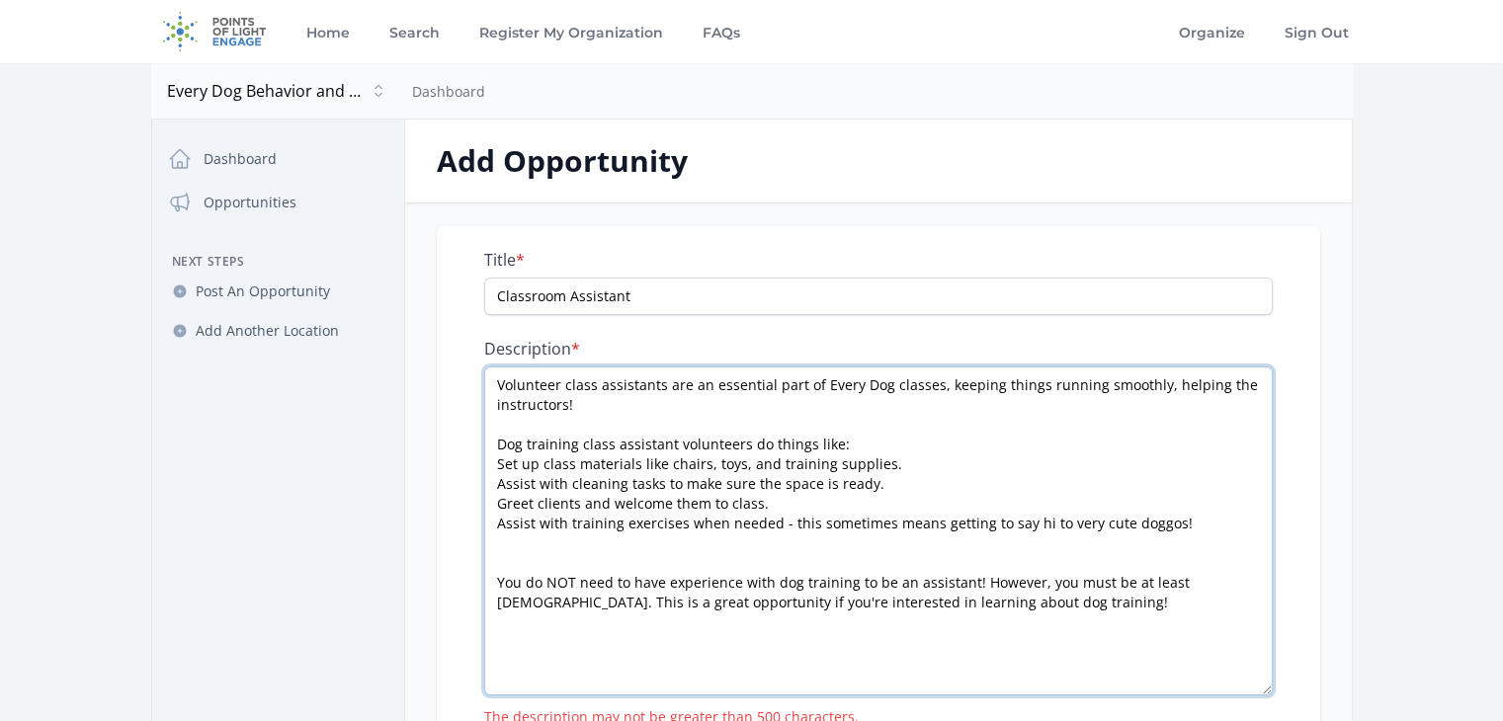
drag, startPoint x: 1037, startPoint y: 581, endPoint x: 566, endPoint y: 567, distance: 470.5
click at [566, 567] on textarea "Volunteer class assistants are an essential part of Every Dog classes, keeping …" at bounding box center [878, 531] width 789 height 329
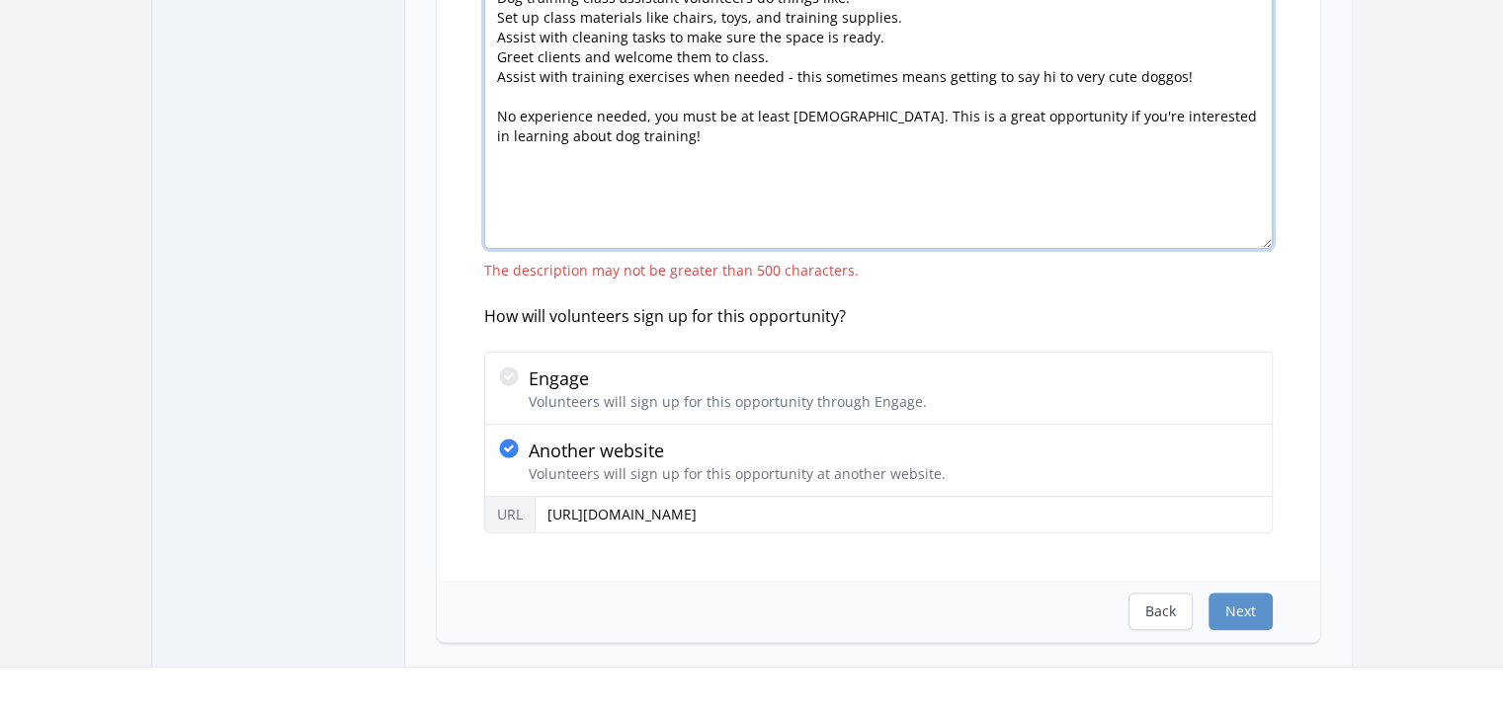
scroll to position [449, 0]
type textarea "Volunteer class assistants are an essential part of Every Dog classes, keeping …"
click at [1249, 606] on button "Next" at bounding box center [1240, 610] width 64 height 38
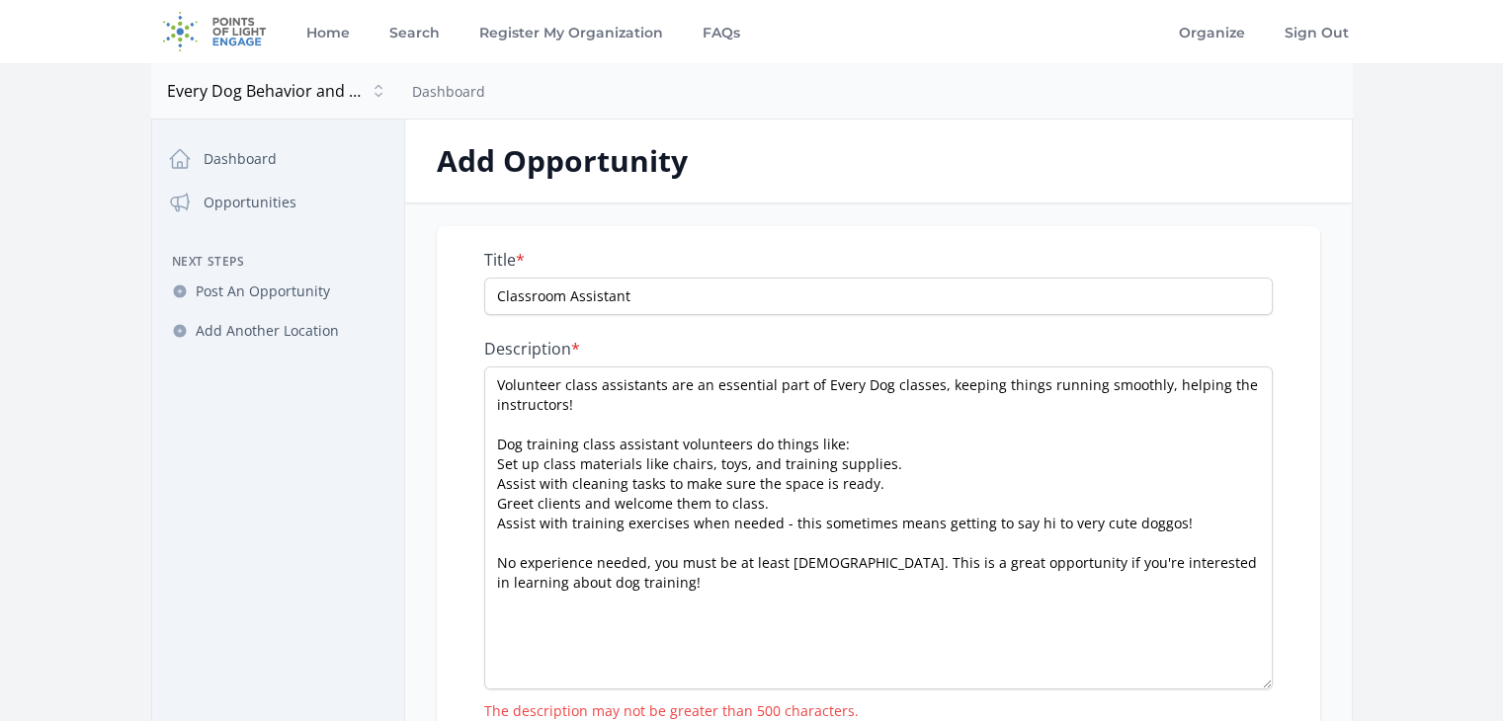
drag, startPoint x: 1262, startPoint y: 446, endPoint x: 1233, endPoint y: 682, distance: 237.9
click at [1233, 682] on textarea "Volunteer class assistants are an essential part of Every Dog classes, keeping …" at bounding box center [878, 528] width 789 height 323
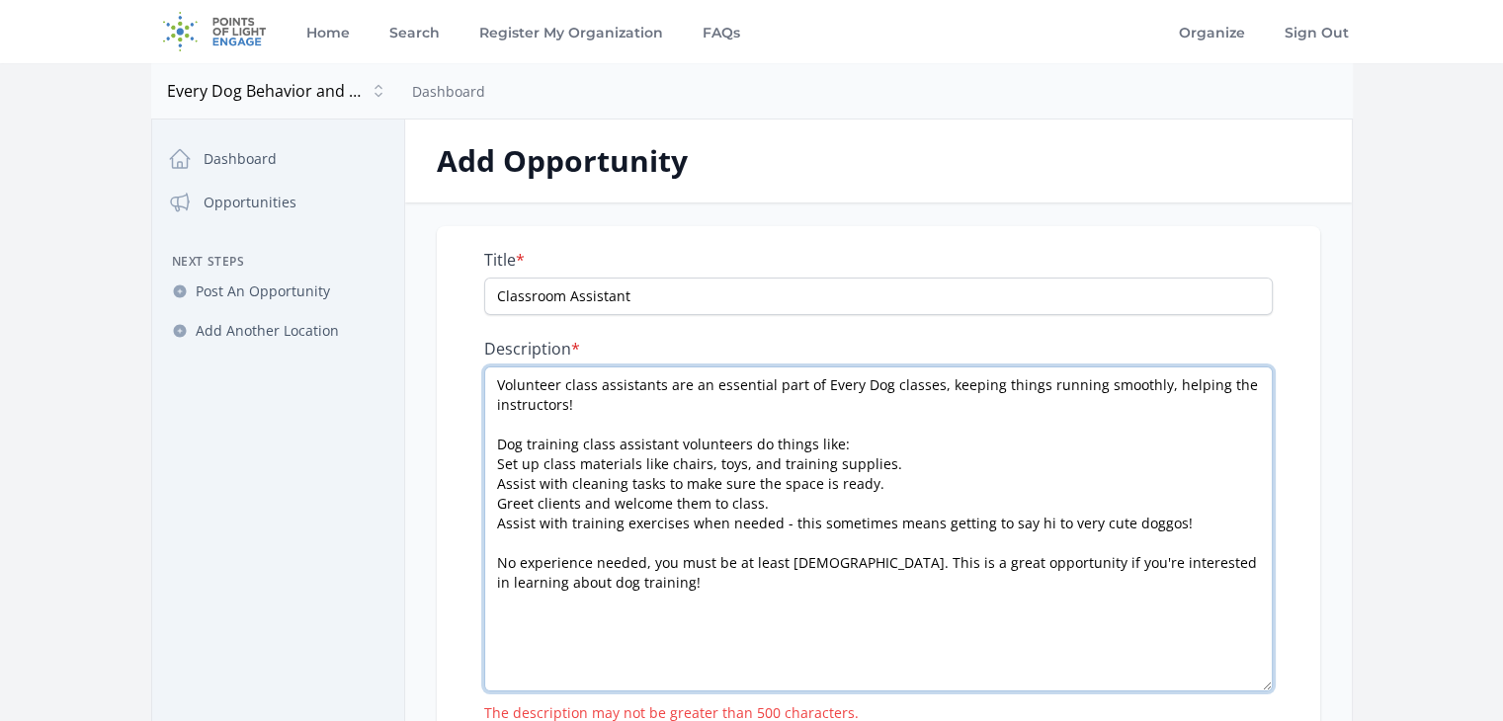
drag, startPoint x: 707, startPoint y: 597, endPoint x: 494, endPoint y: 377, distance: 306.1
click at [494, 377] on textarea "Volunteer class assistants are an essential part of Every Dog classes, keeping …" at bounding box center [878, 529] width 789 height 325
click at [500, 382] on textarea "Volunteer class assistants are an essential part of Every Dog classes, keeping …" at bounding box center [878, 529] width 789 height 325
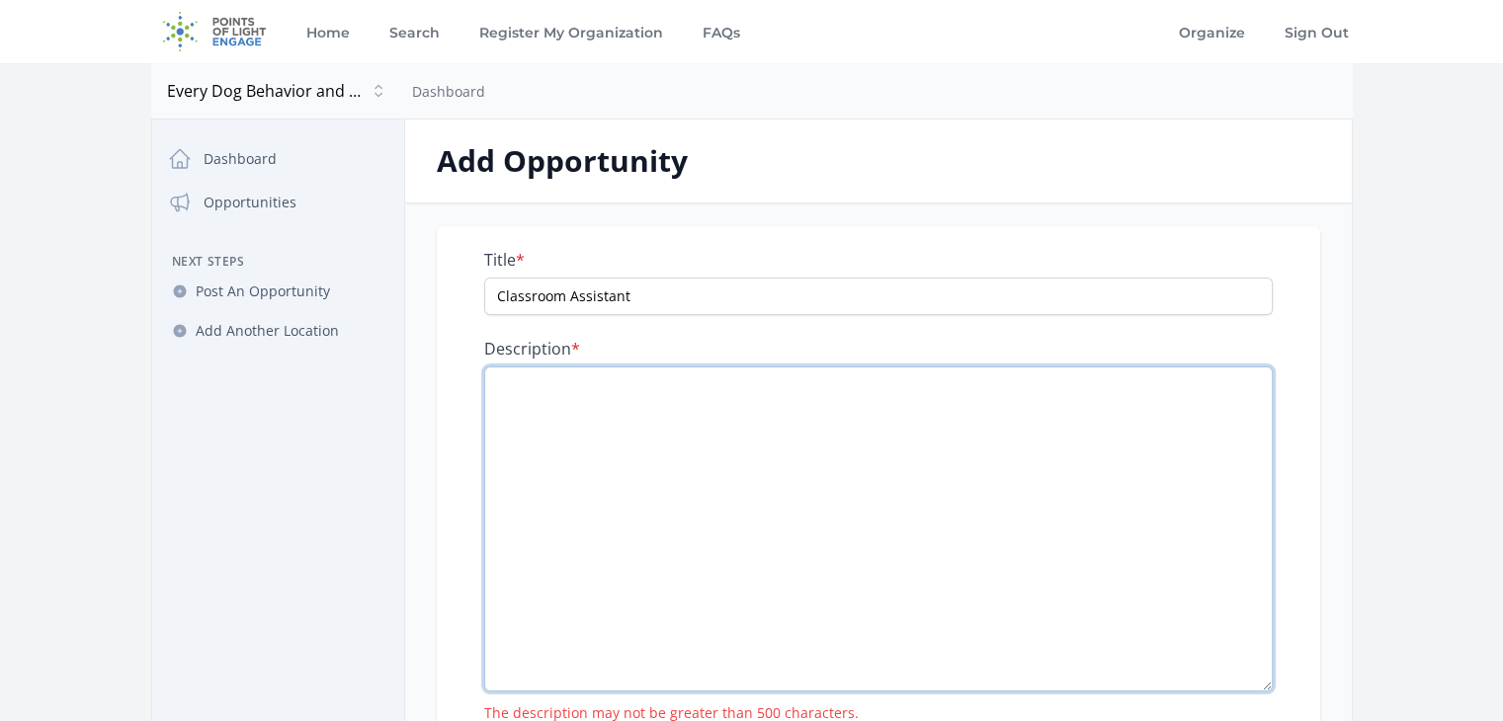
paste textarea "Volunteer class assistants are an essential part of Every Dog classes, keeping …"
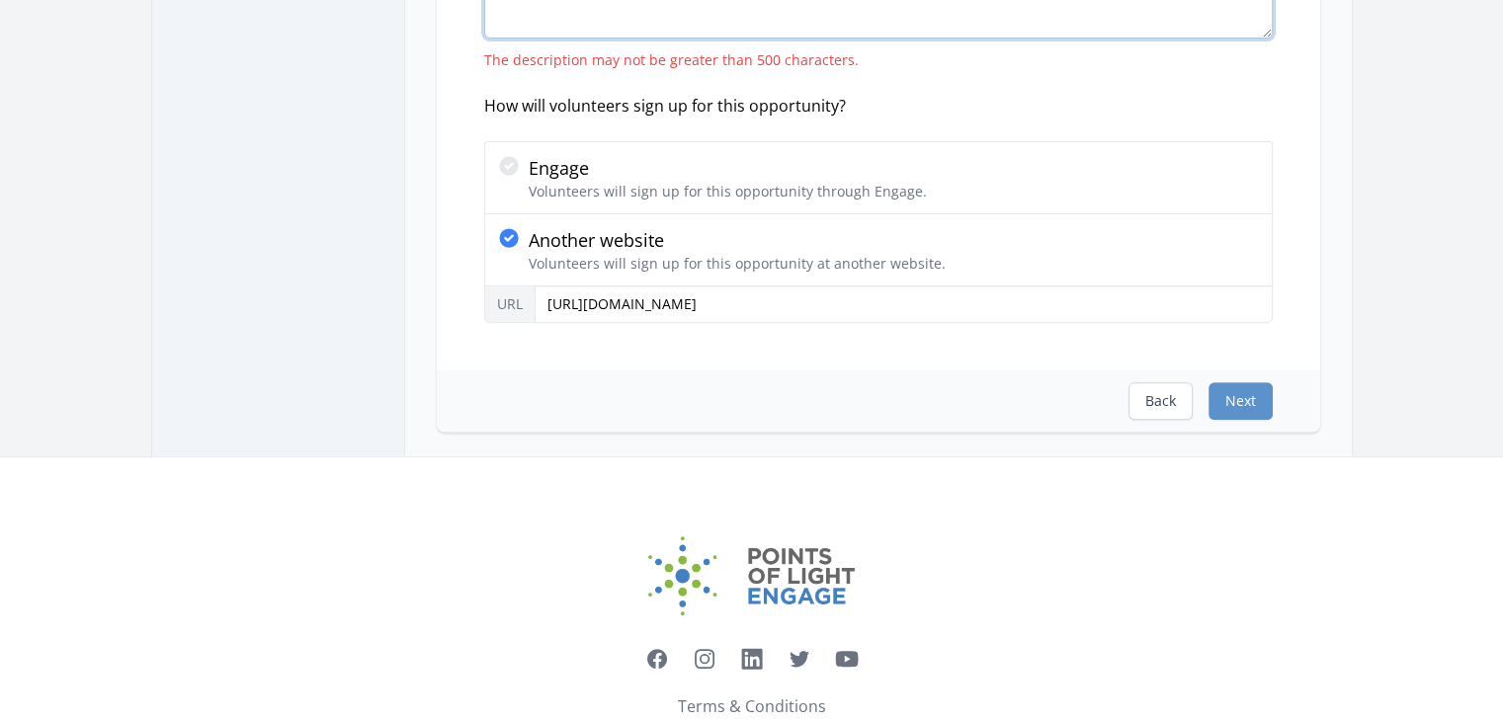
scroll to position [650, 0]
type textarea "Volunteer class assistants are an essential part of Every Dog classes, keeping …"
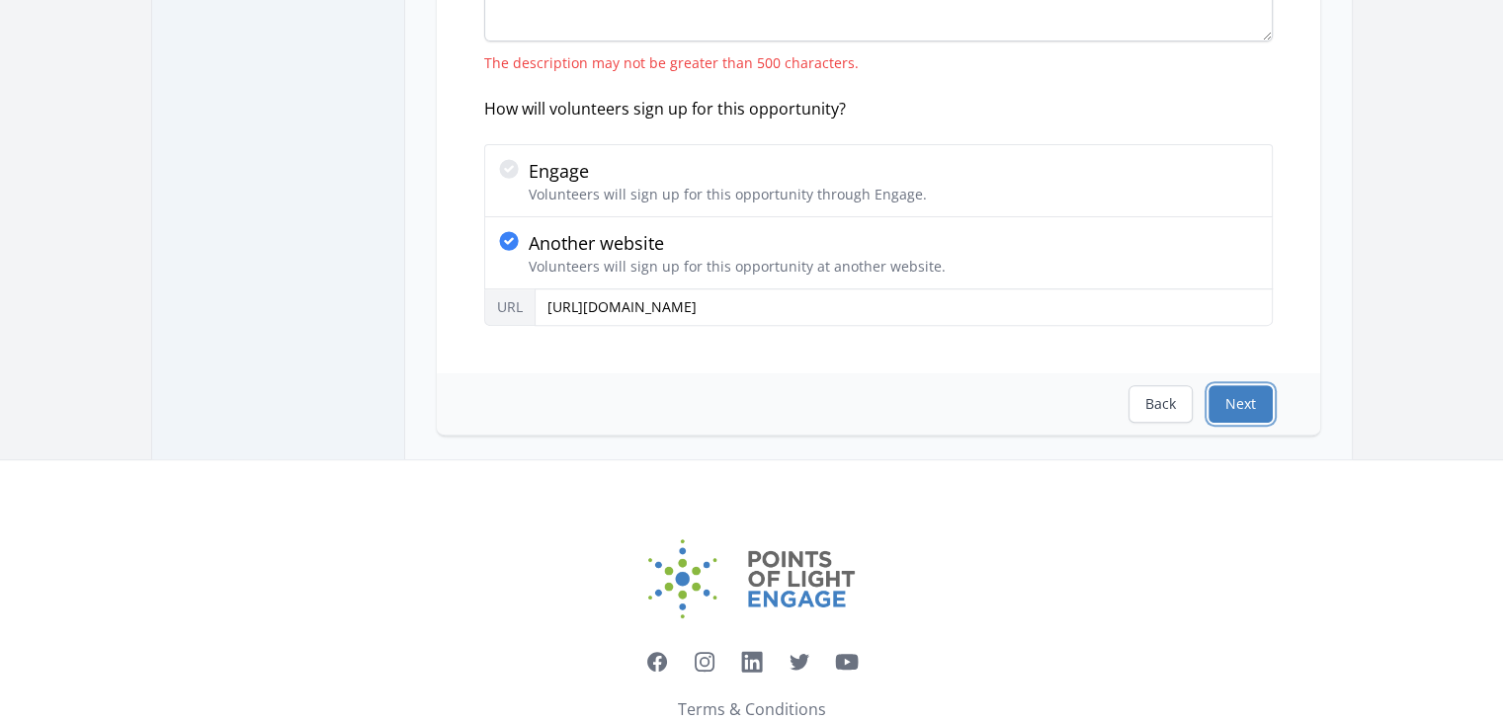
click at [1223, 396] on button "Next" at bounding box center [1240, 404] width 64 height 38
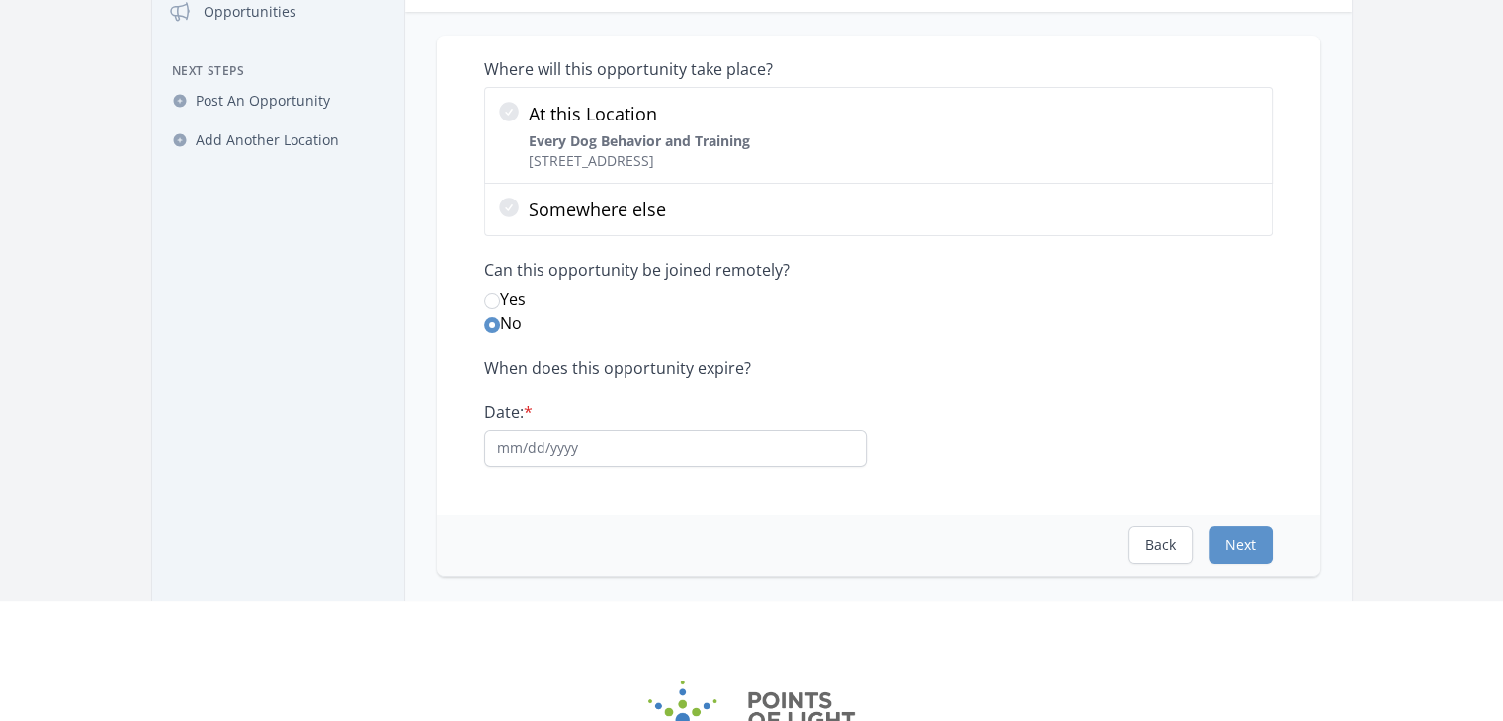
scroll to position [194, 0]
click at [739, 448] on input "Date: *" at bounding box center [675, 446] width 382 height 38
type input "01/01/2026"
click at [1249, 537] on button "Next" at bounding box center [1240, 543] width 64 height 38
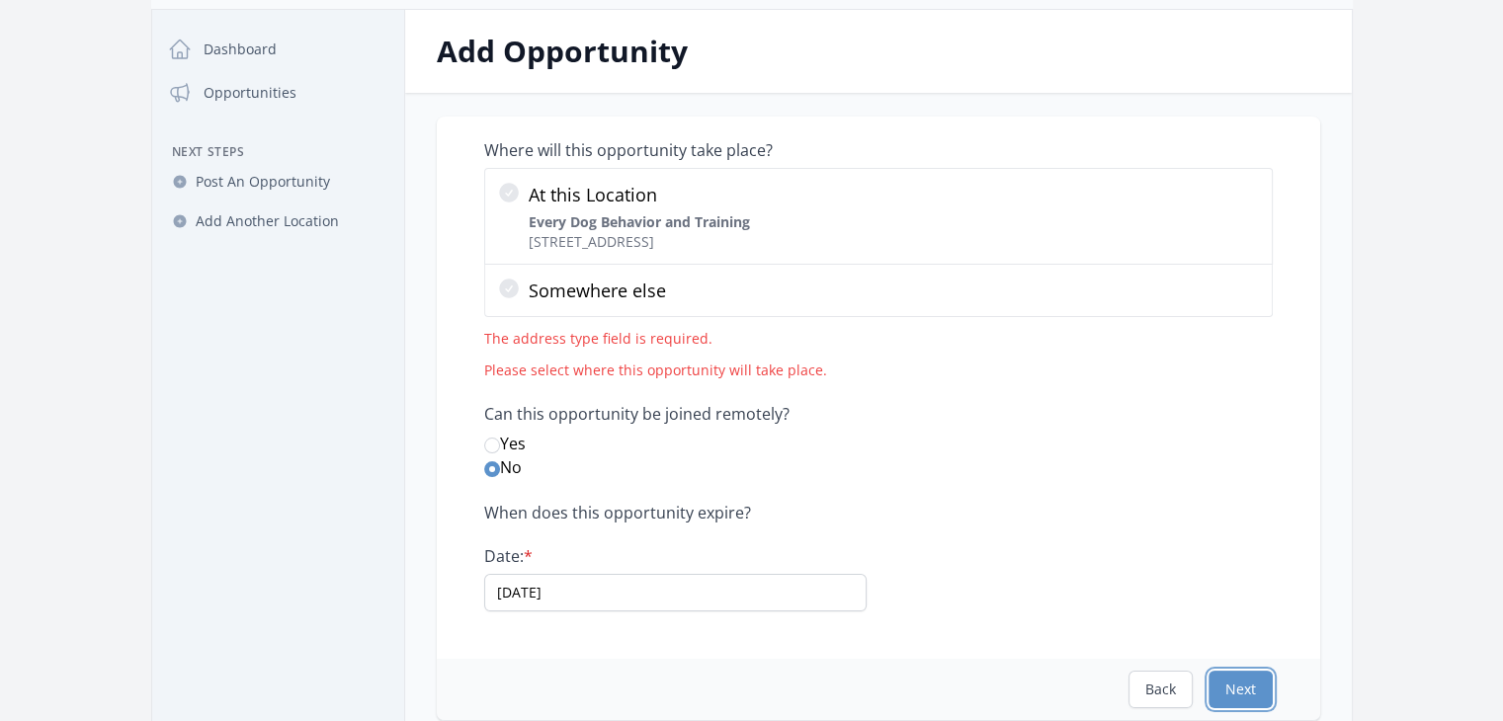
scroll to position [125, 0]
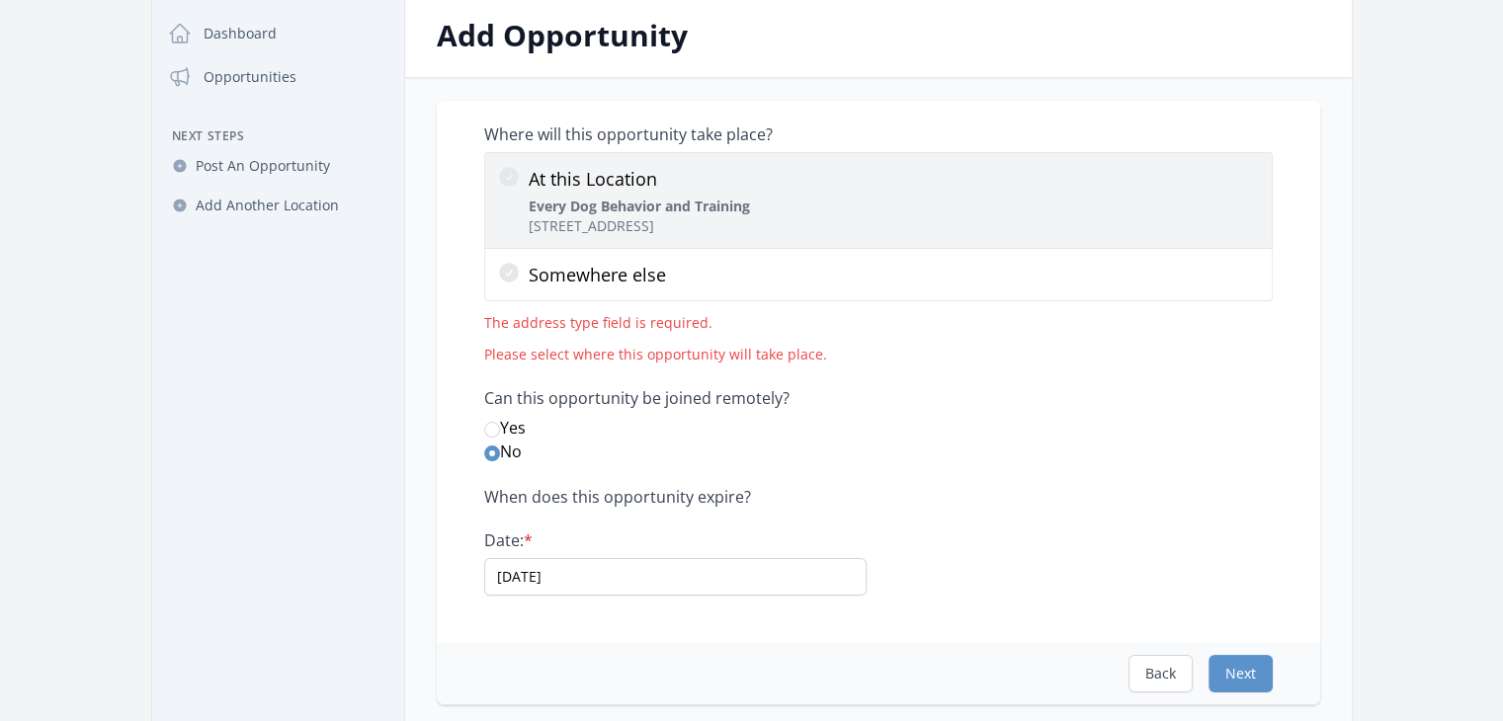
click at [1044, 194] on div "At this Location Every Dog Behavior and Training 7020 E Hwy 290, Austin, TX 787…" at bounding box center [878, 200] width 763 height 71
click at [0, 0] on input "At this Location Every Dog Behavior and Training 7020 E Hwy 290, Austin, TX 787…" at bounding box center [0, 0] width 0 height 0
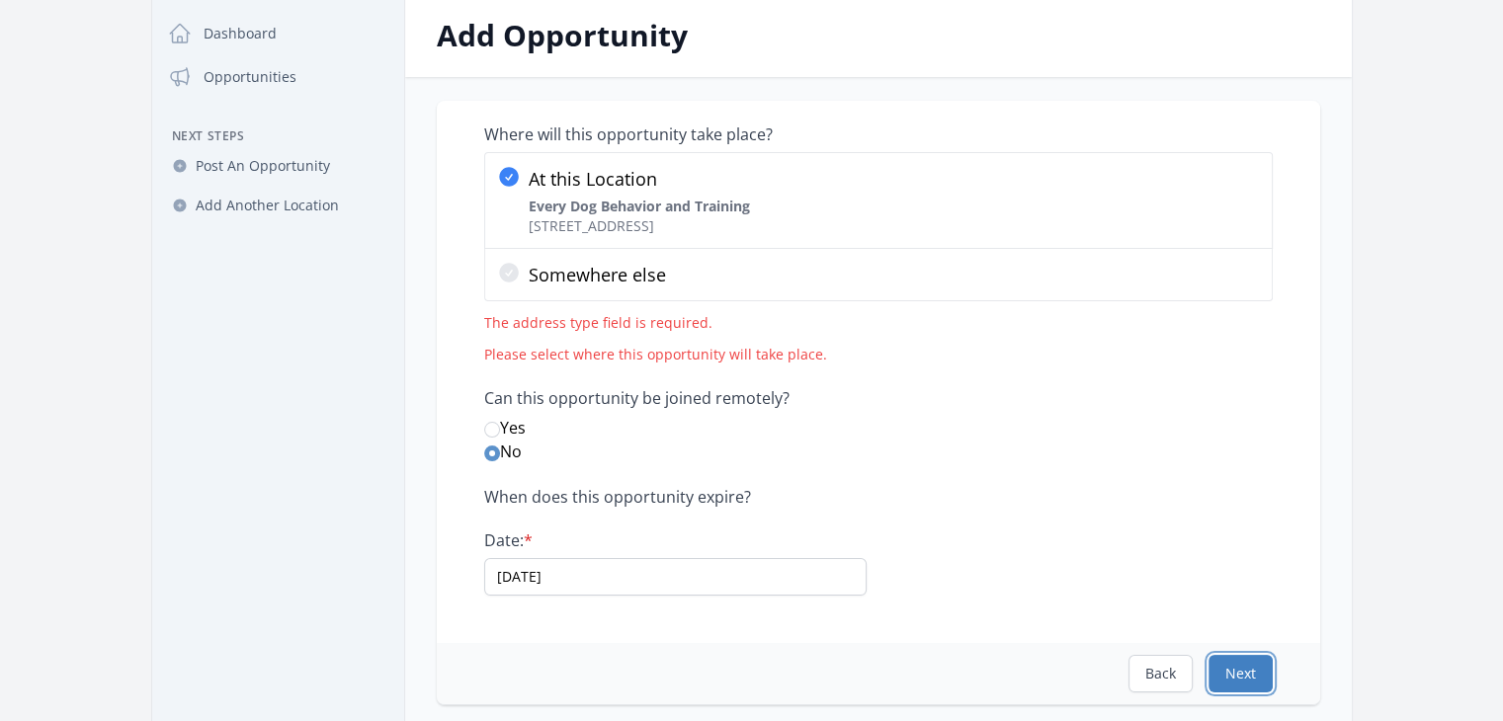
click at [1241, 682] on button "Next" at bounding box center [1240, 674] width 64 height 38
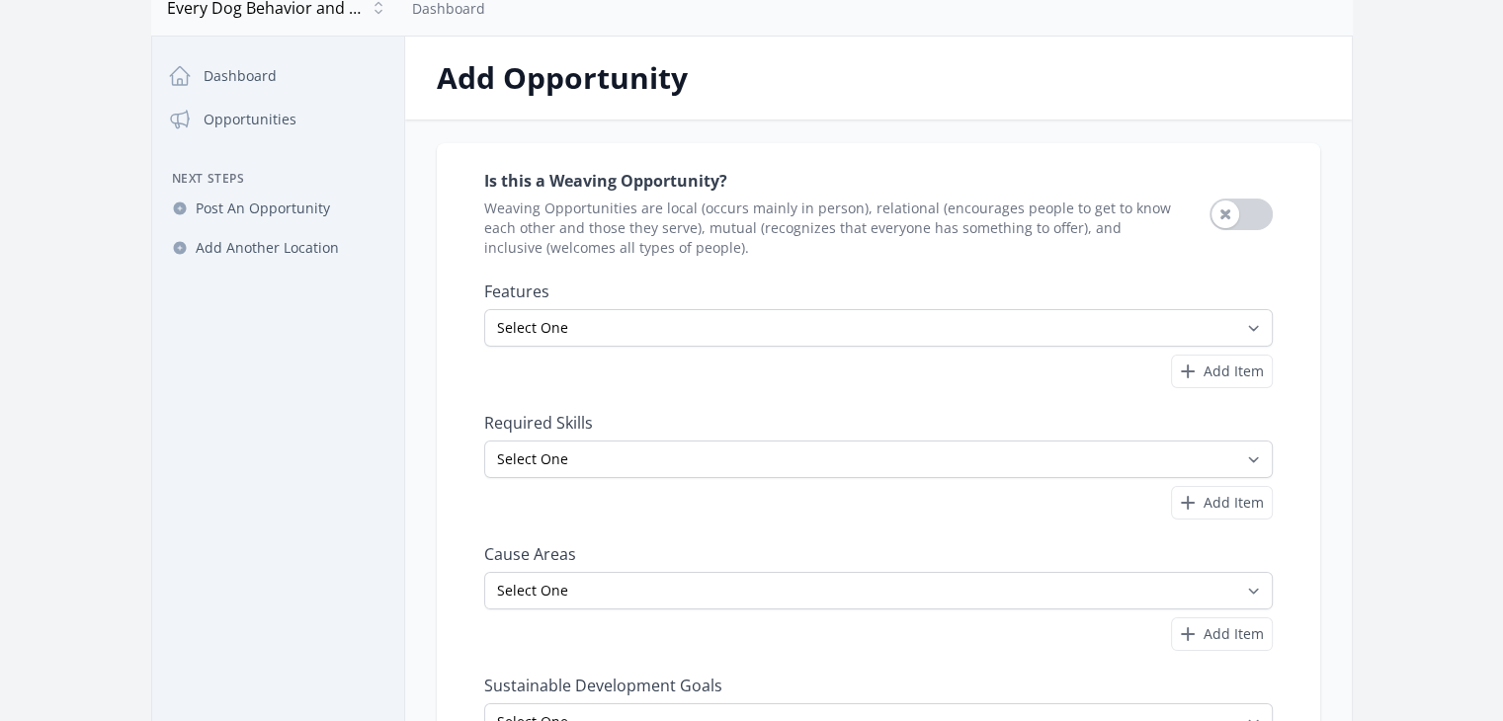
scroll to position [84, 0]
click at [912, 344] on div "Select One All Ages Court-Ordered Eligible Good for Families Good for Groups Go…" at bounding box center [878, 348] width 789 height 80
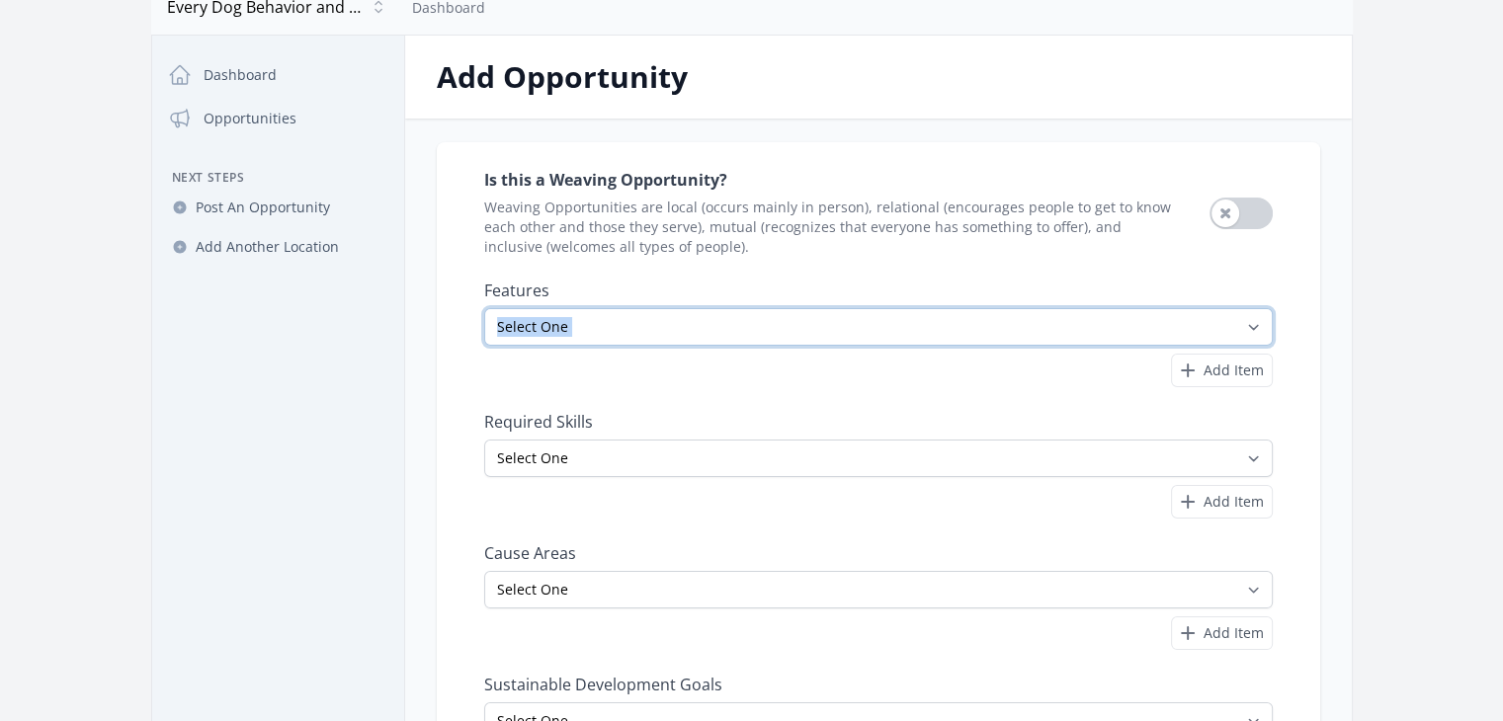
click at [911, 326] on select "Select One All Ages Court-Ordered Eligible Good for Families Good for Groups Go…" at bounding box center [878, 327] width 789 height 38
select select "Minimum Age 18"
click at [484, 308] on select "Select One All Ages Court-Ordered Eligible Good for Families Good for Groups Go…" at bounding box center [878, 327] width 789 height 38
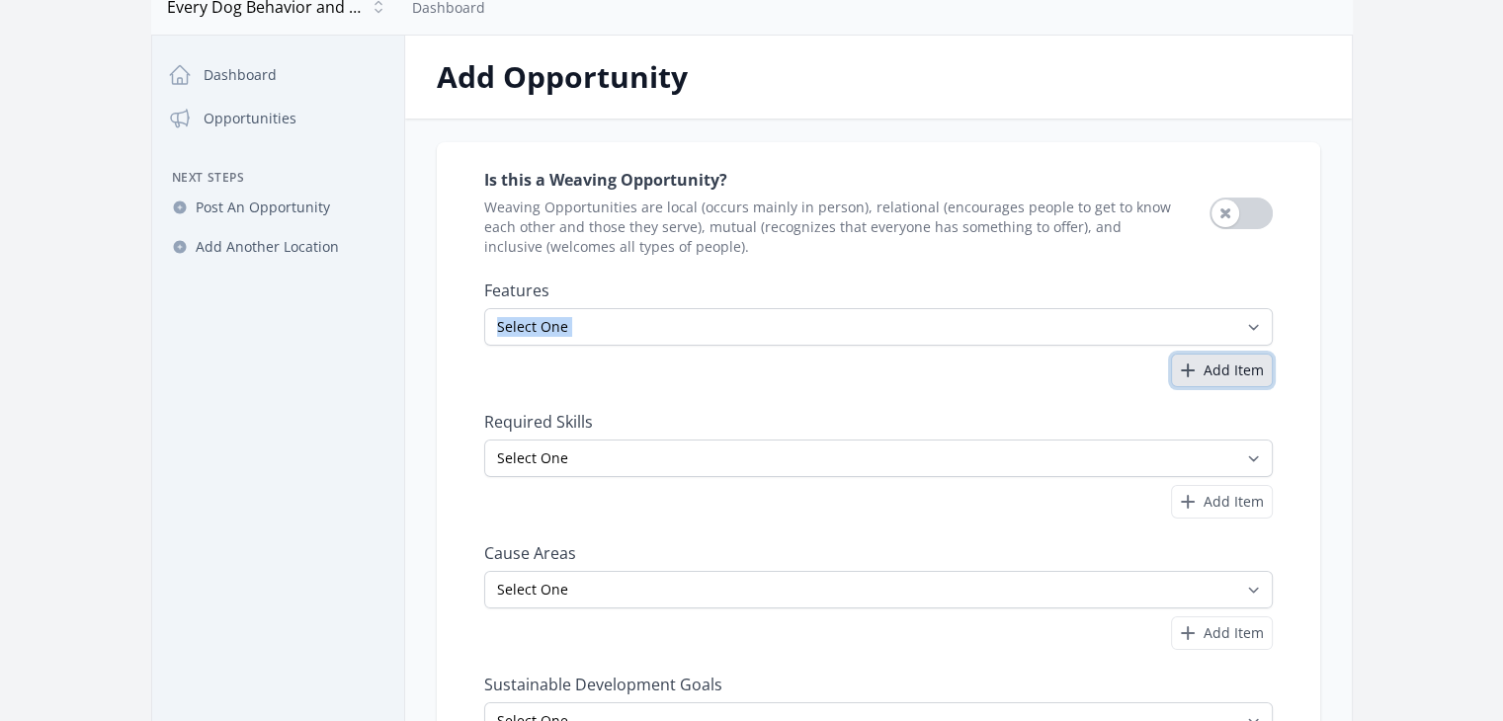
click at [1198, 372] on icon "button" at bounding box center [1188, 371] width 24 height 24
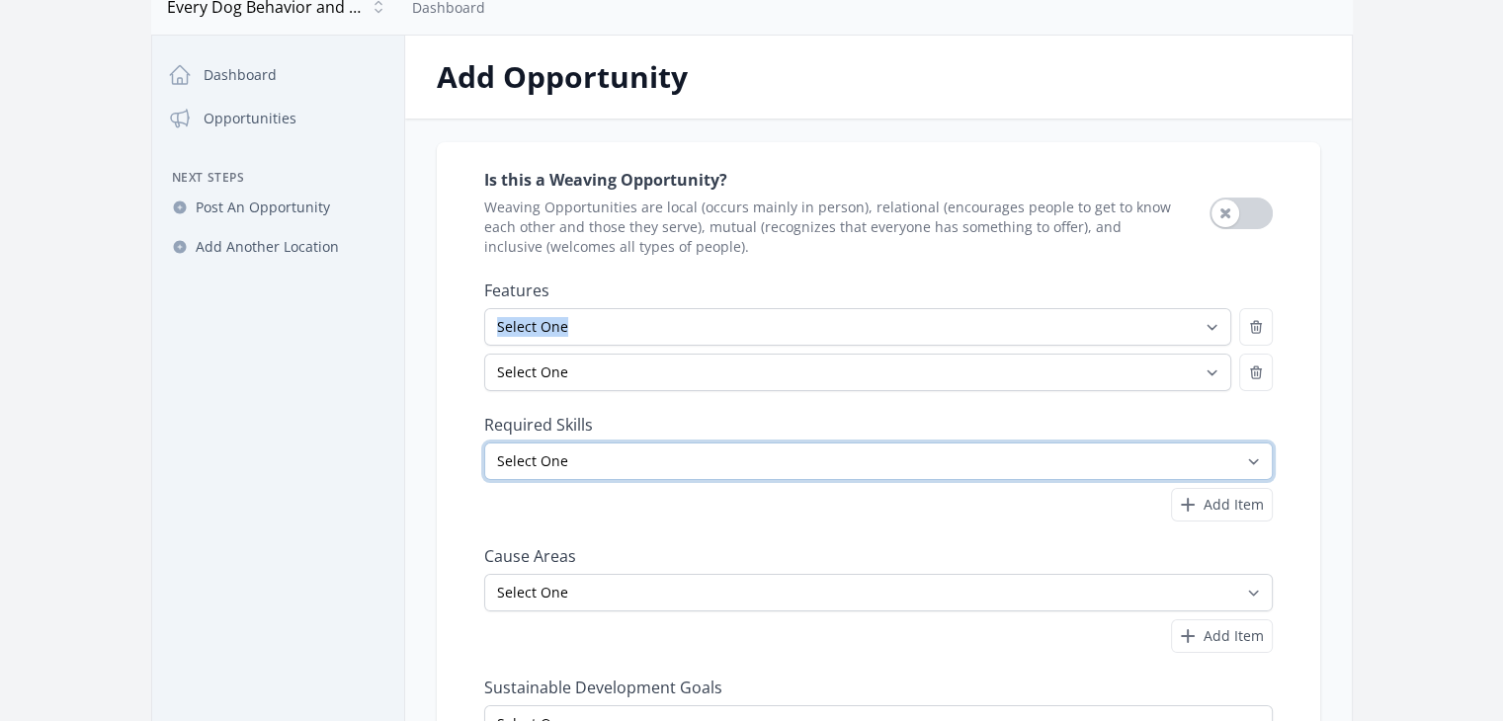
click at [730, 459] on select "Select One Accounting Advocacy Administrative Arts Board Service Business Skill…" at bounding box center [878, 462] width 789 height 38
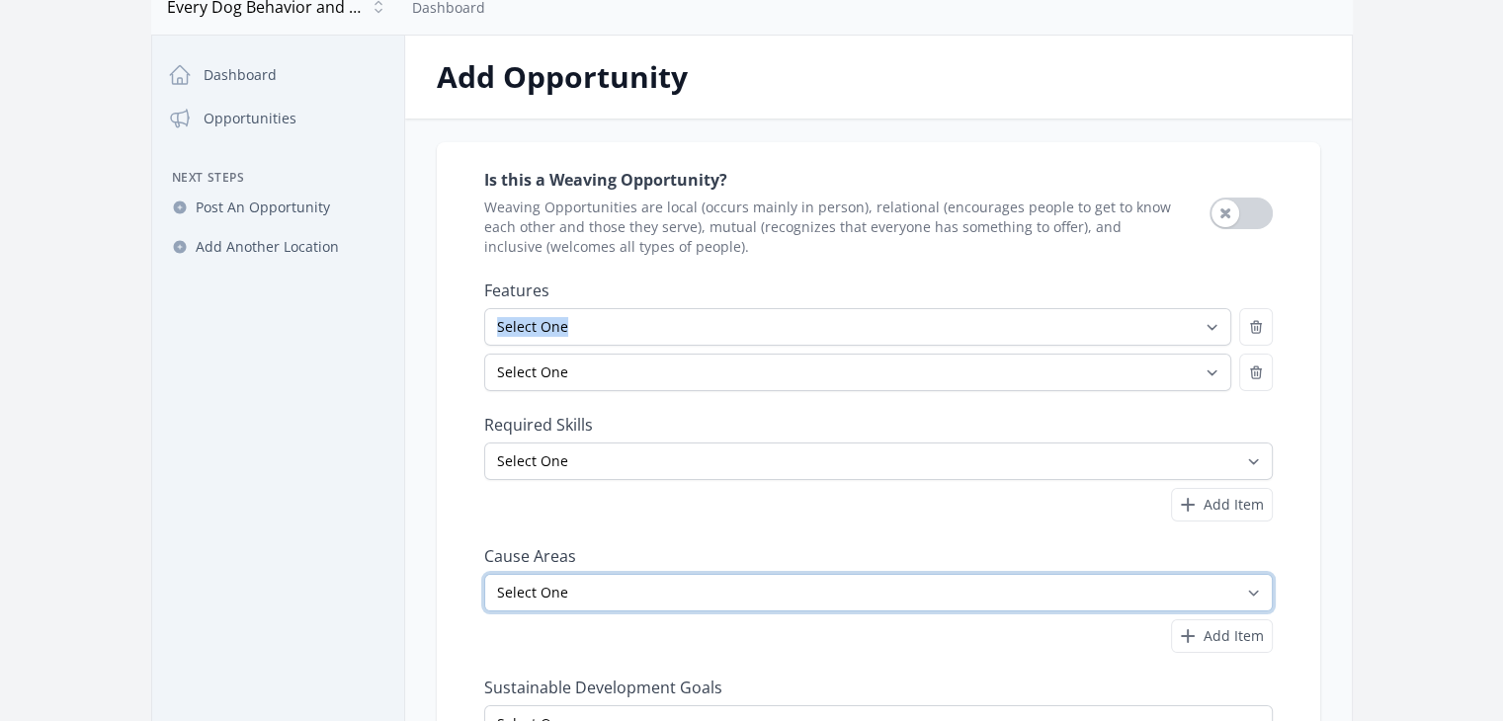
click at [1127, 603] on select "Select One Adult Education Animals Arts & Culture Children & Youth Civil Rights…" at bounding box center [878, 593] width 789 height 38
select select "Animals"
click at [484, 574] on select "Select One Adult Education Animals Arts & Culture Children & Youth Civil Rights…" at bounding box center [878, 593] width 789 height 38
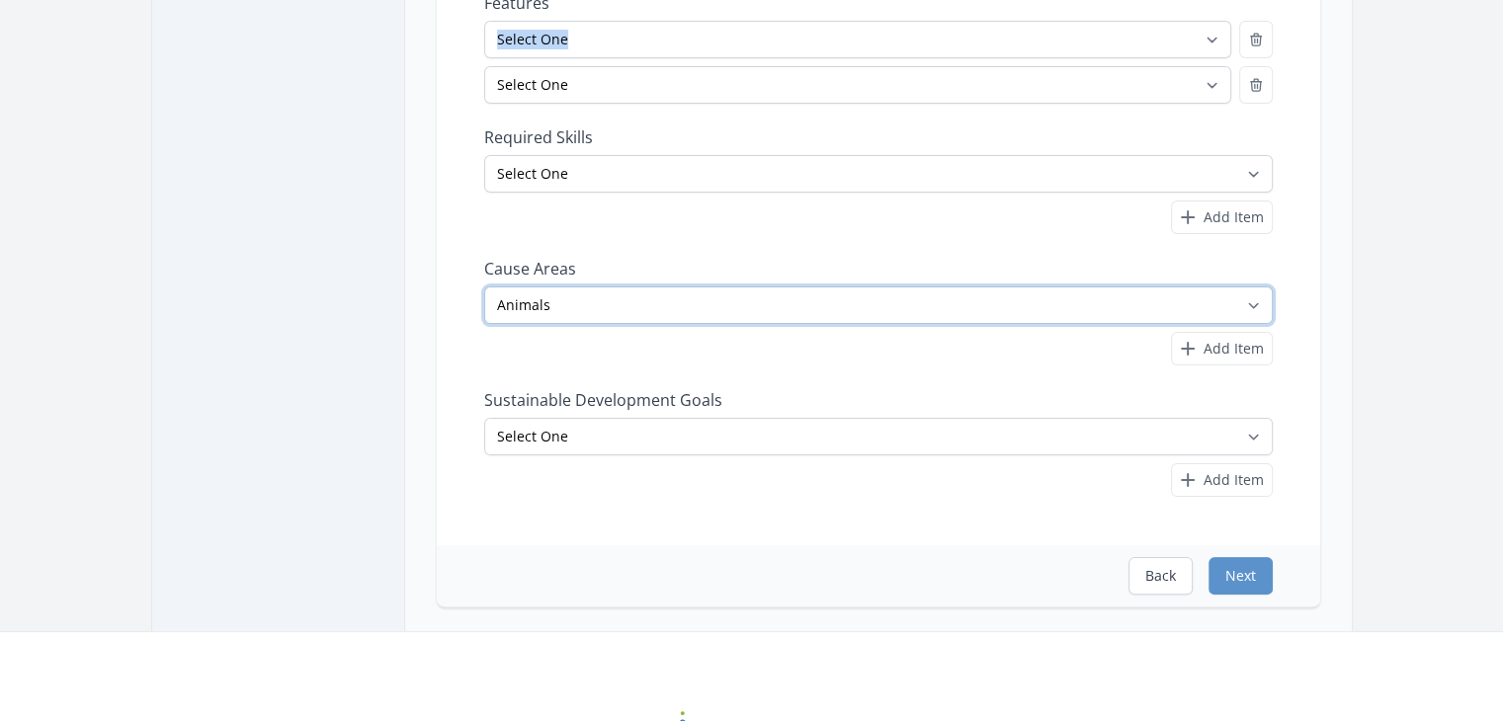
scroll to position [375, 0]
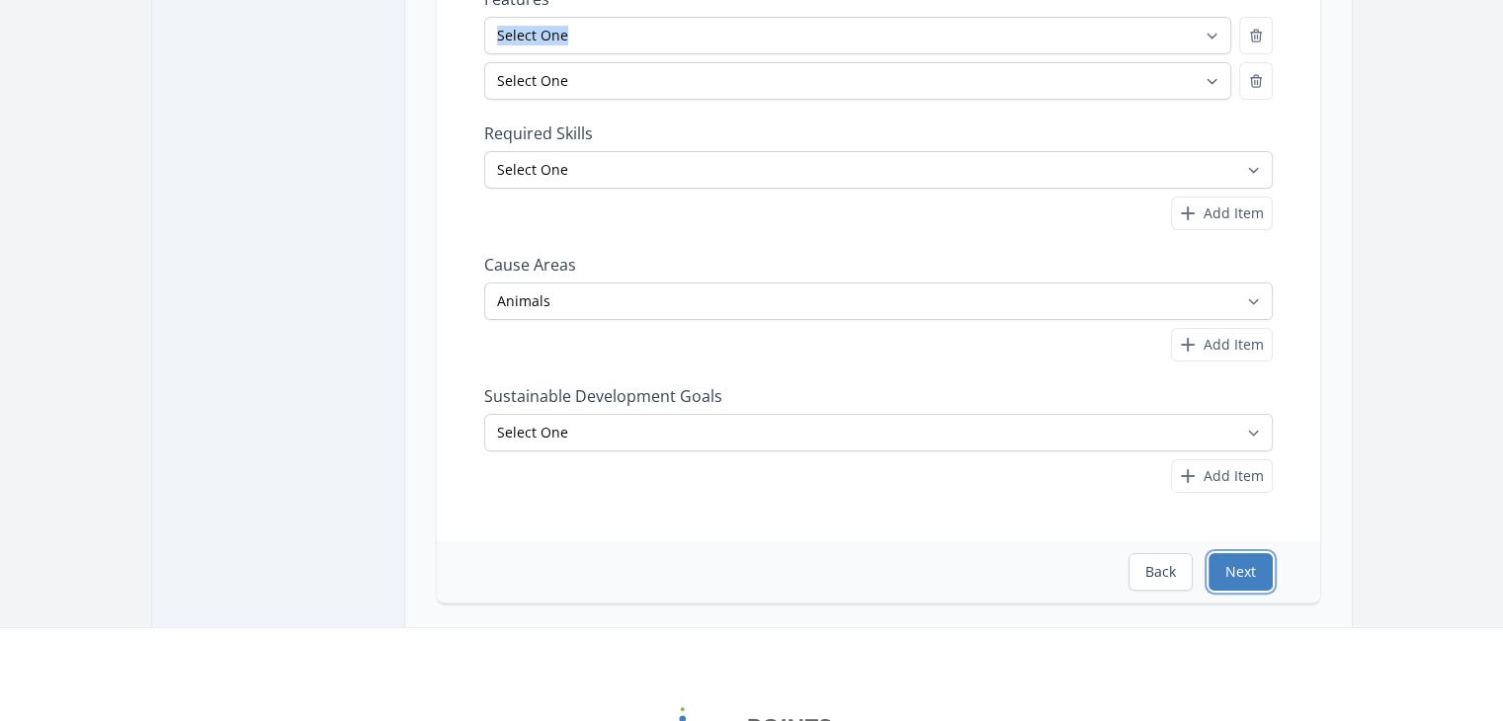
click at [1239, 575] on button "Next" at bounding box center [1240, 572] width 64 height 38
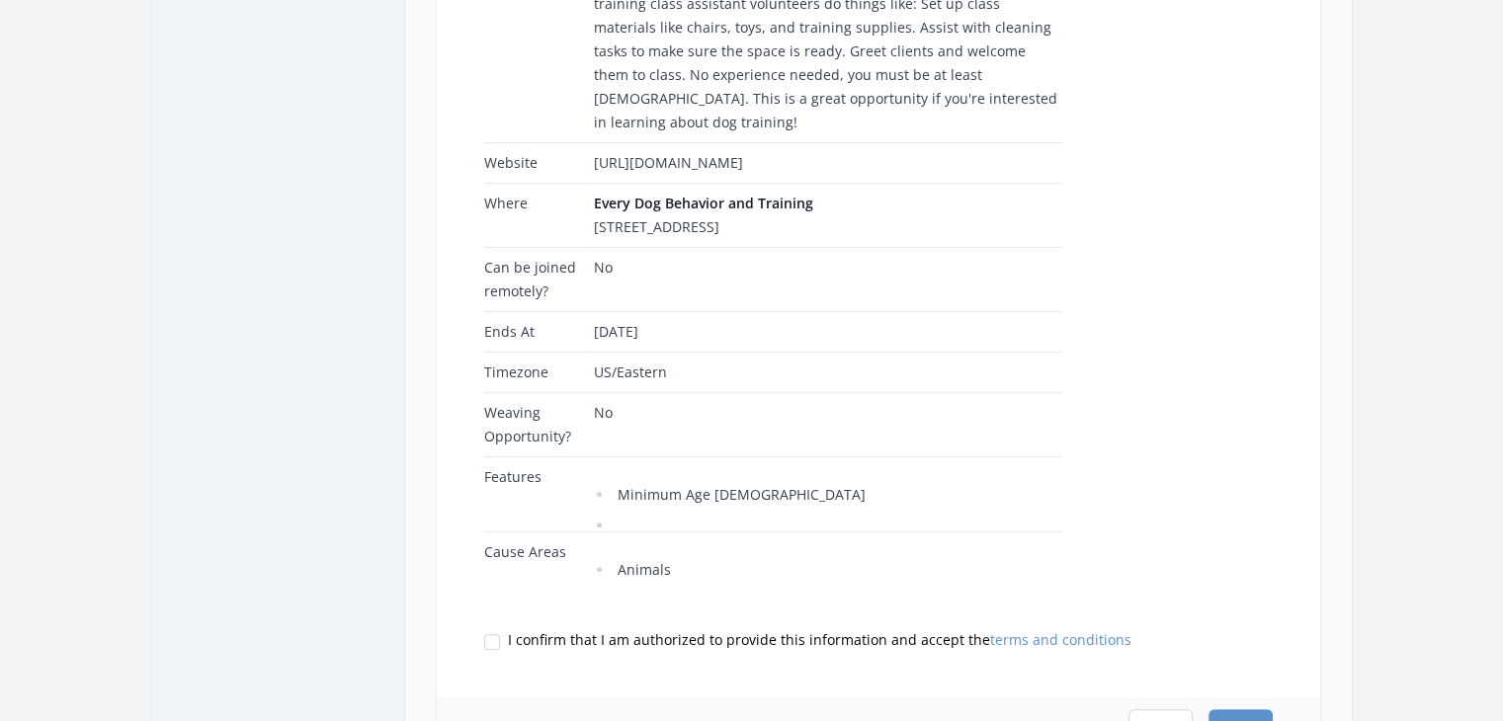
scroll to position [490, 0]
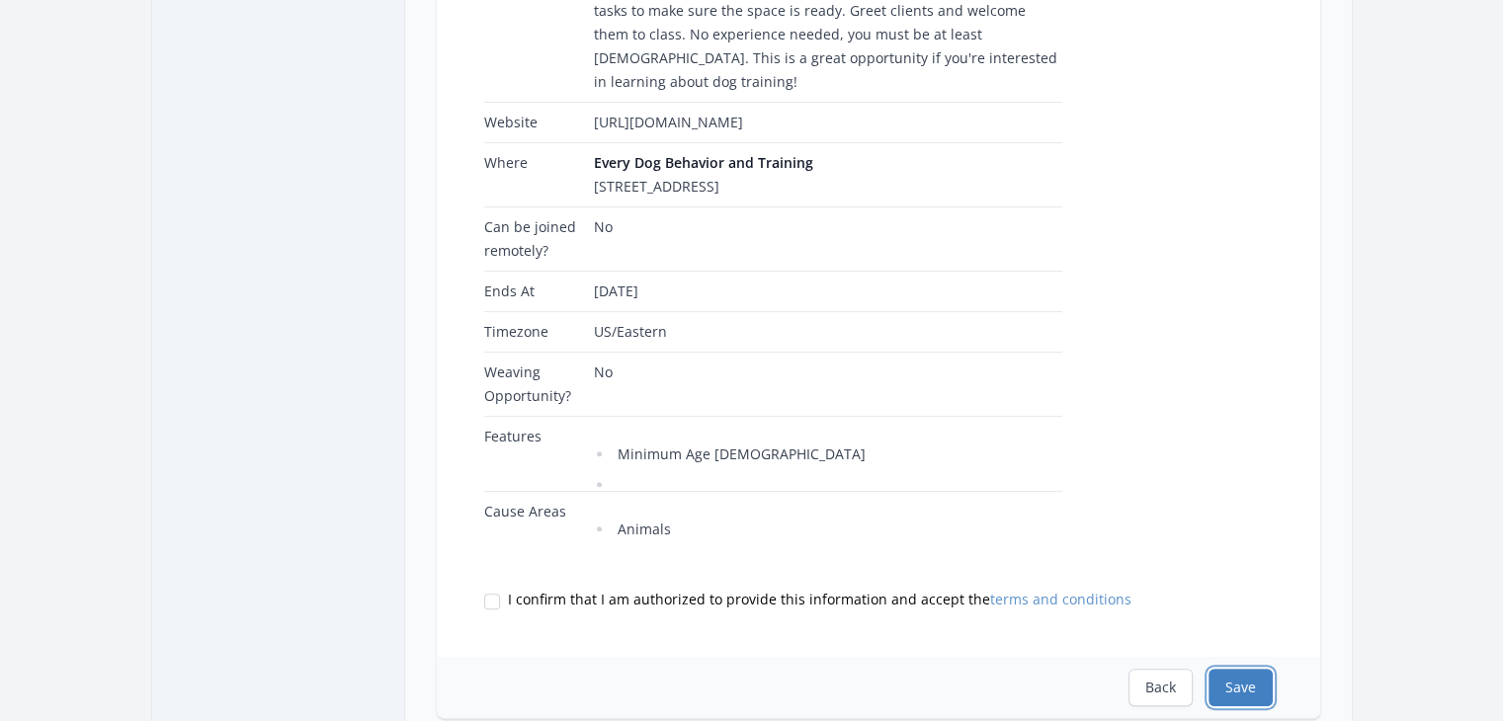
click at [1245, 669] on button "Save" at bounding box center [1240, 688] width 64 height 38
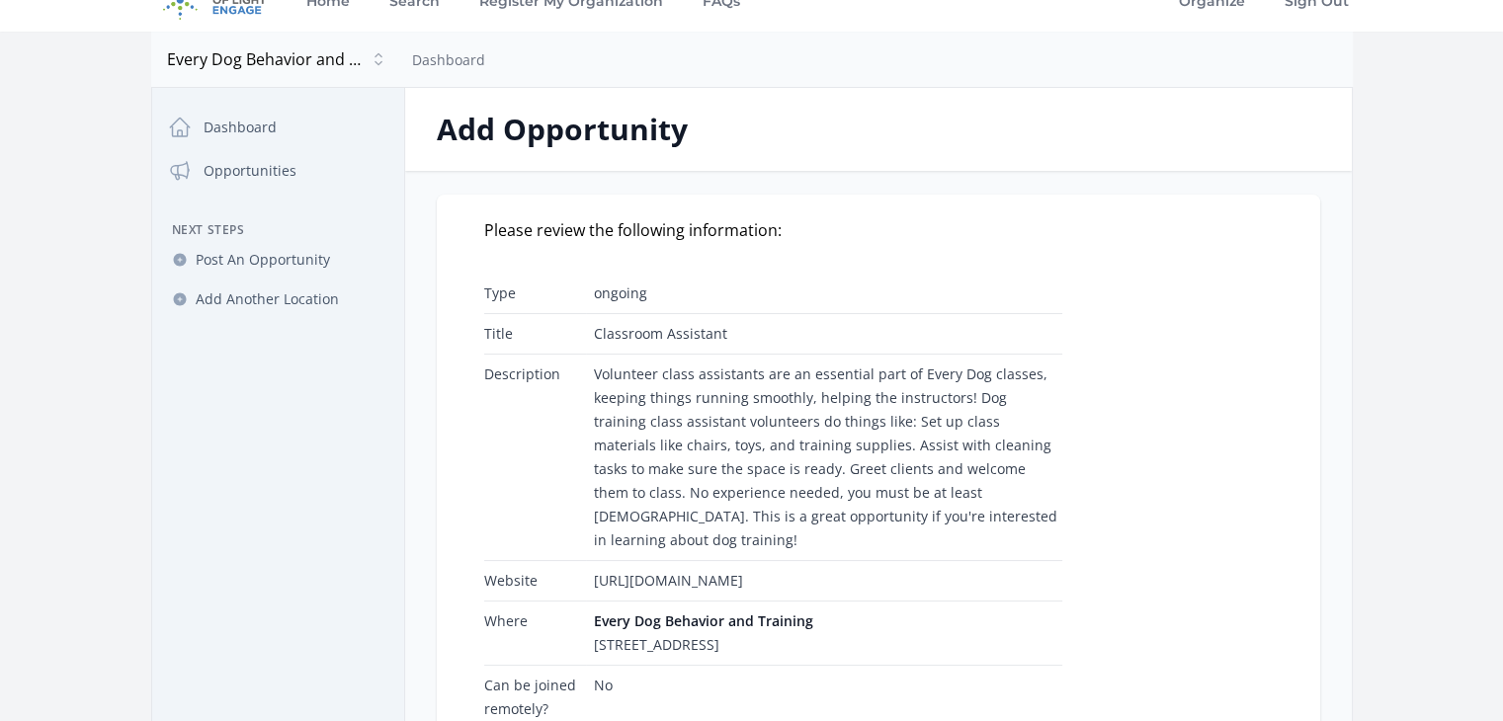
scroll to position [858, 0]
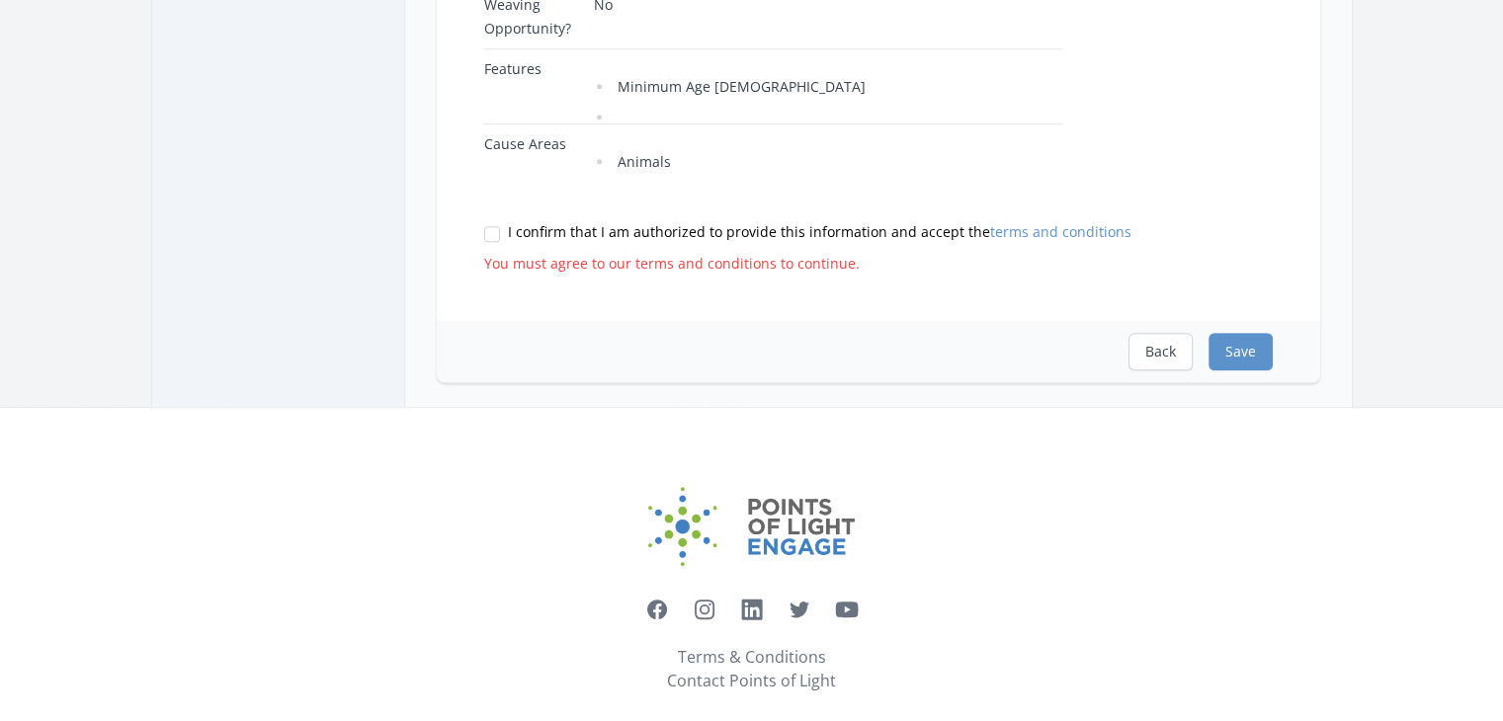
click at [486, 222] on label "I confirm that I am authorized to provide this information and accept the terms…" at bounding box center [878, 232] width 789 height 20
click at [486, 226] on input "I confirm that I am authorized to provide this information and accept the terms…" at bounding box center [492, 234] width 16 height 16
checkbox input "true"
click at [1257, 333] on button "Save" at bounding box center [1240, 352] width 64 height 38
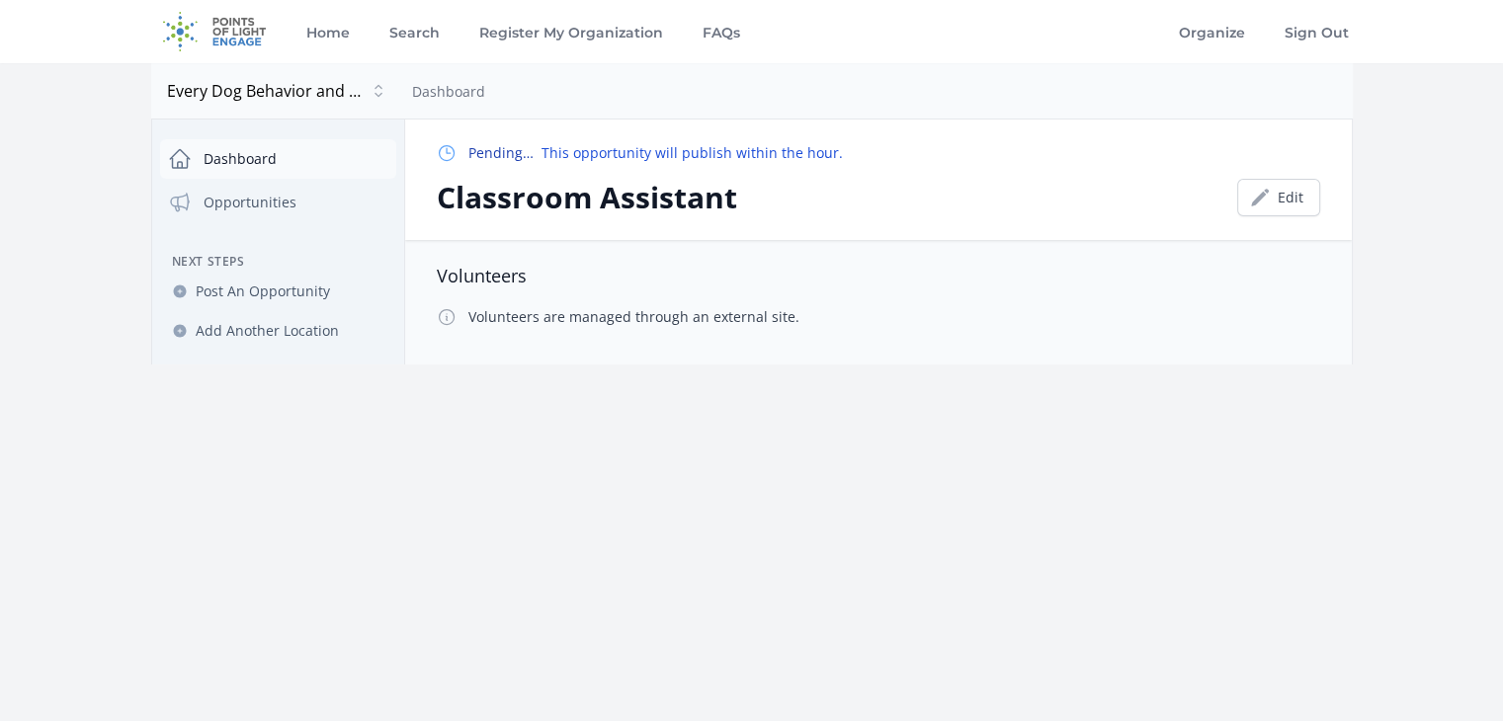
click at [237, 170] on link "Dashboard" at bounding box center [278, 159] width 236 height 40
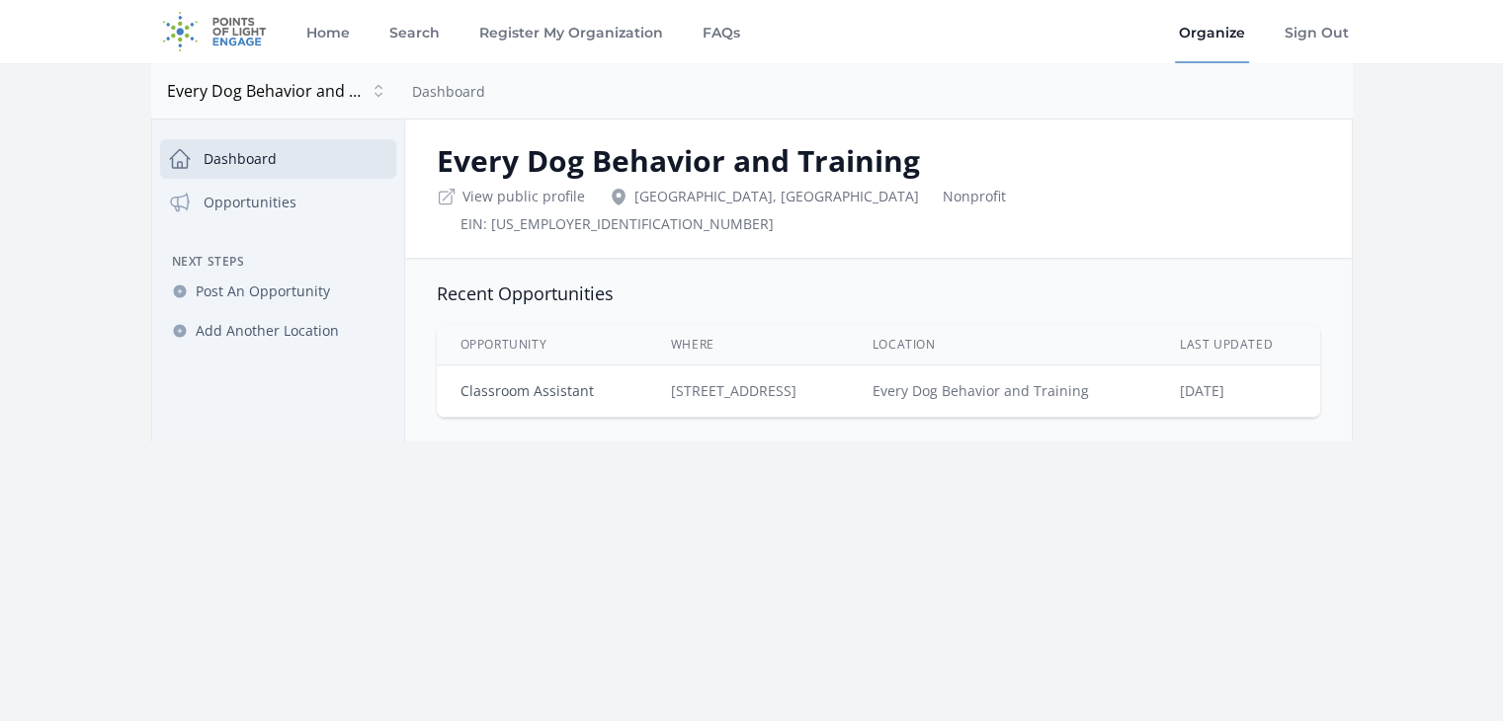
click at [548, 381] on link "Classroom Assistant" at bounding box center [526, 390] width 133 height 19
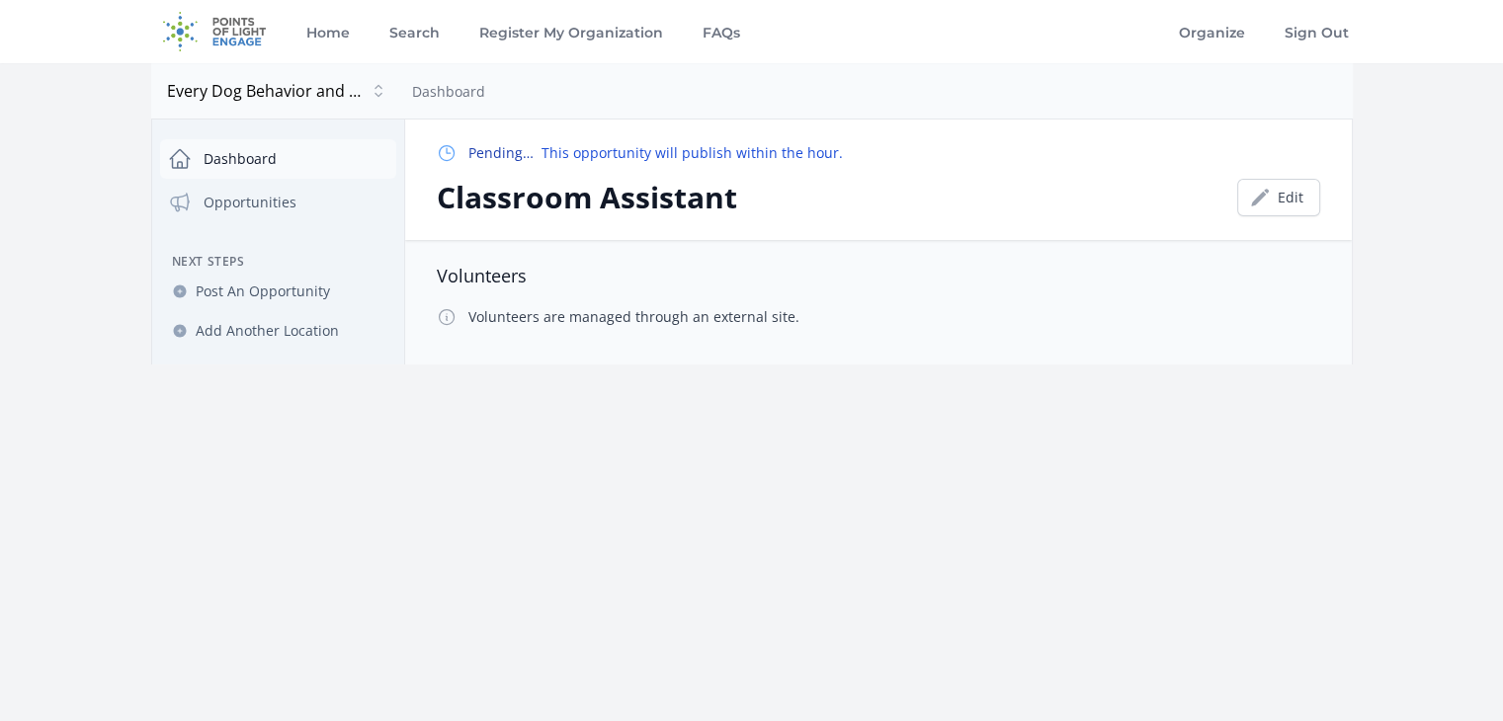
click at [223, 150] on link "Dashboard" at bounding box center [278, 159] width 236 height 40
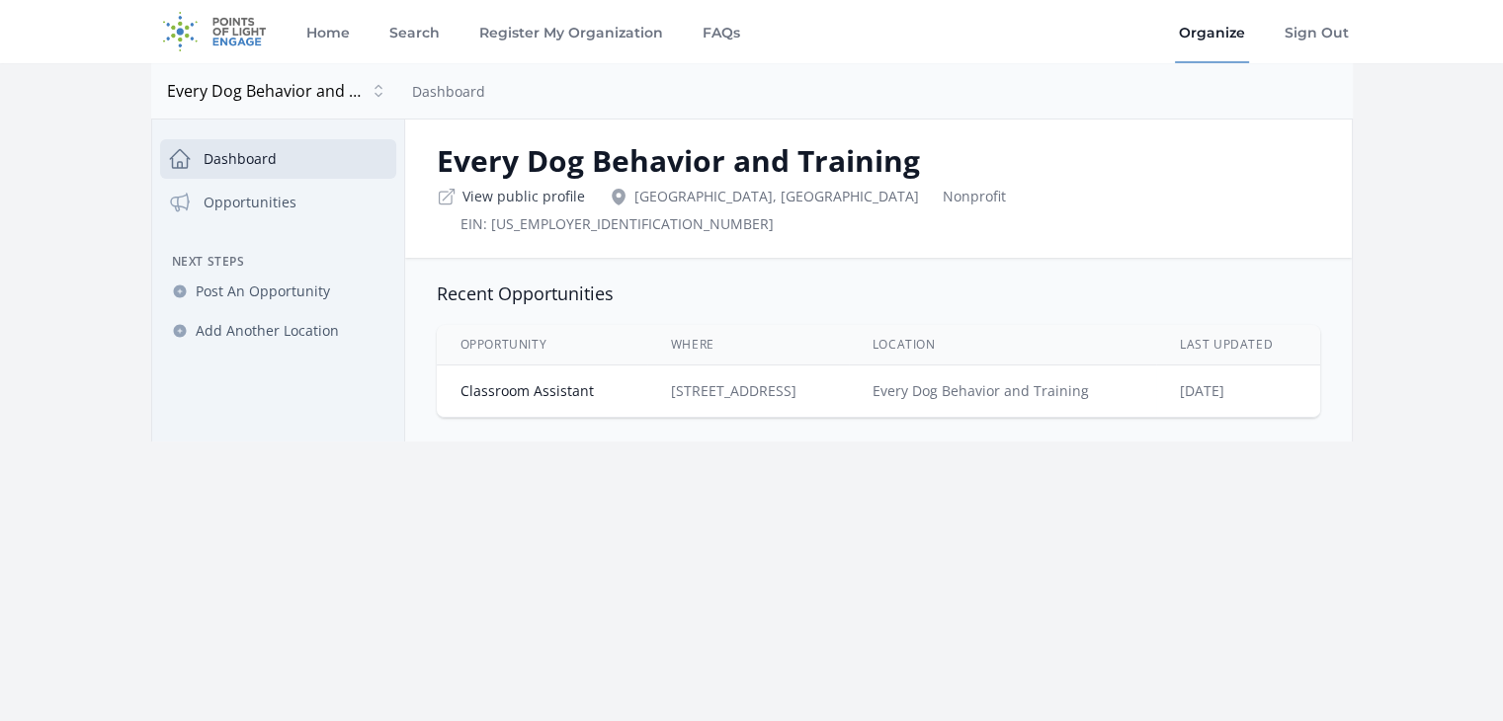
click at [531, 202] on link "View public profile" at bounding box center [523, 197] width 123 height 20
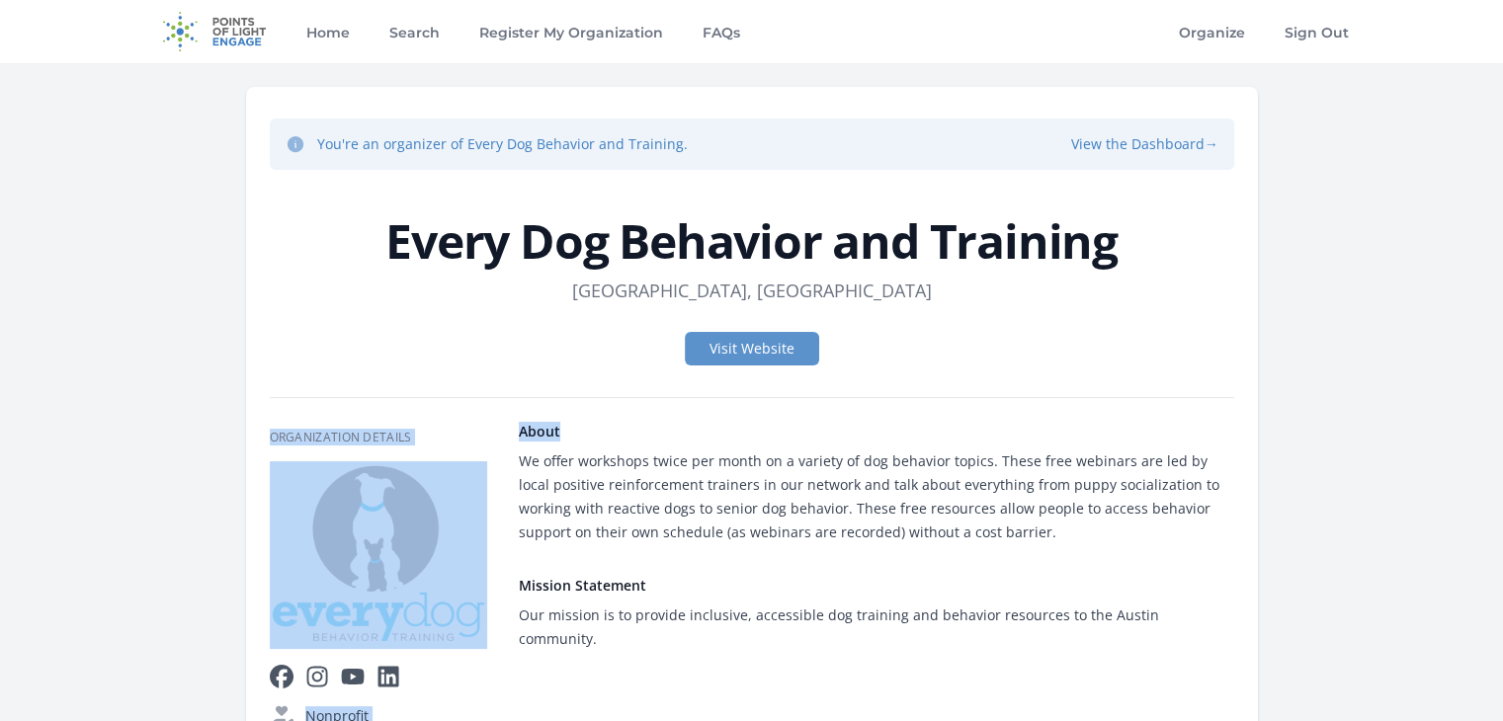
drag, startPoint x: 1494, startPoint y: 340, endPoint x: 1481, endPoint y: 405, distance: 66.5
click at [1481, 404] on main "You're an organizer of Every Dog Behavior and Training. View the Dashboard → Ev…" at bounding box center [751, 494] width 1503 height 863
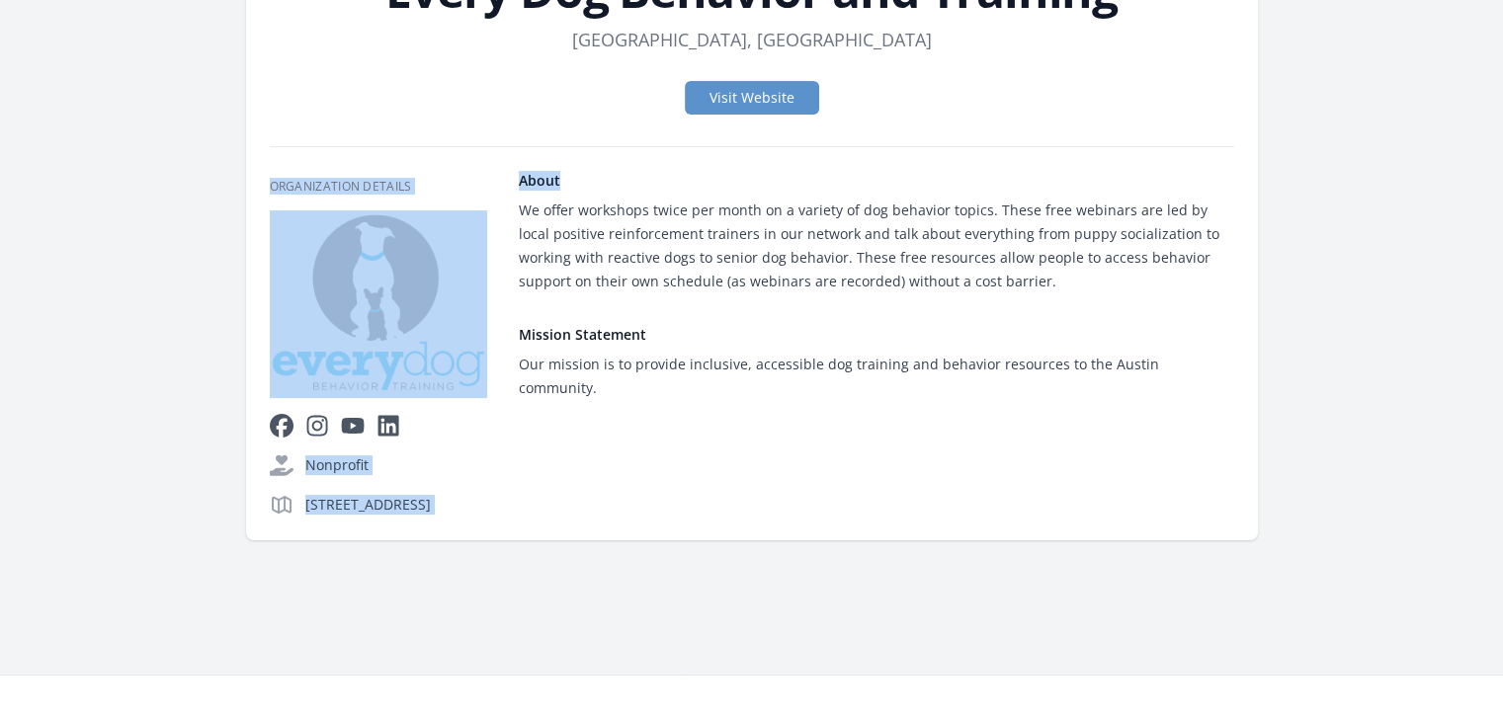
scroll to position [281, 0]
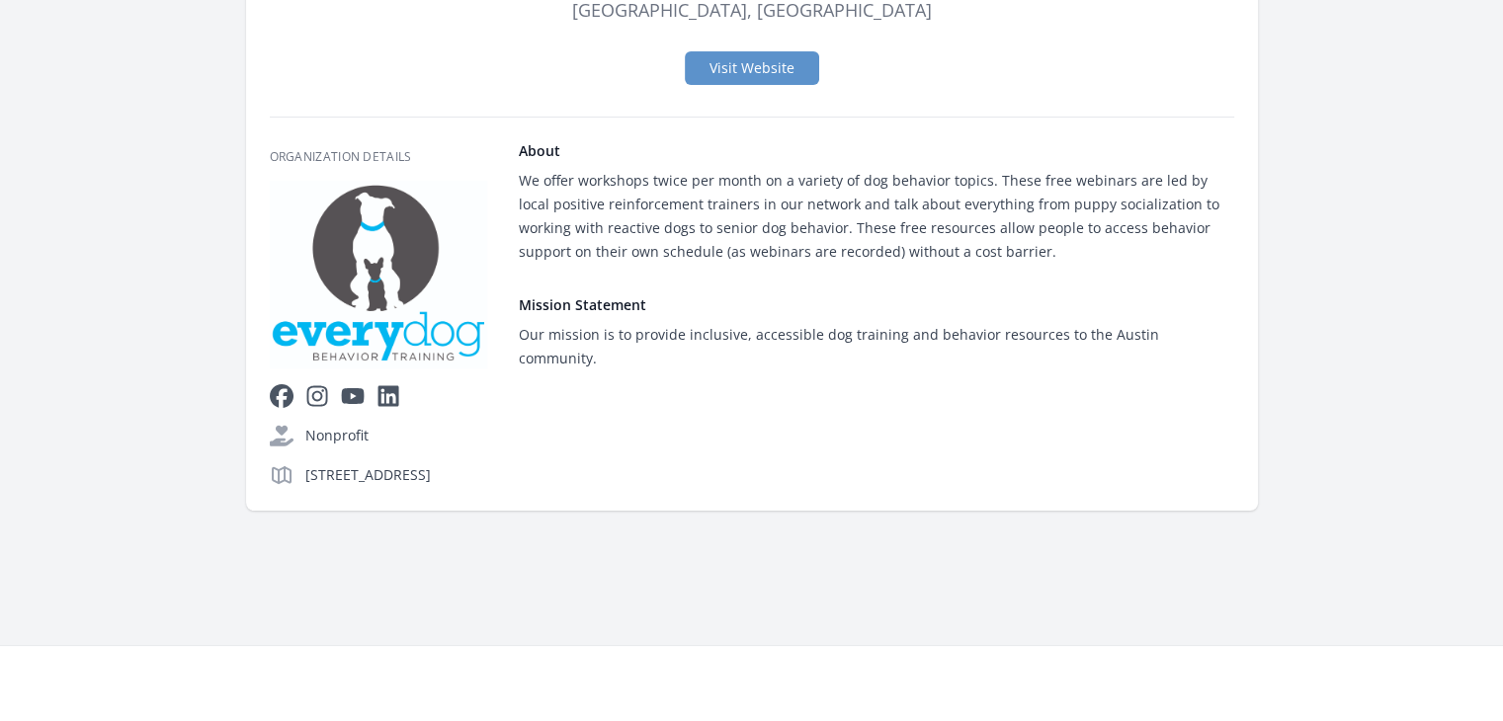
click at [837, 460] on div "About We offer workshops twice per month on a variety of dog behavior topics. T…" at bounding box center [876, 314] width 715 height 346
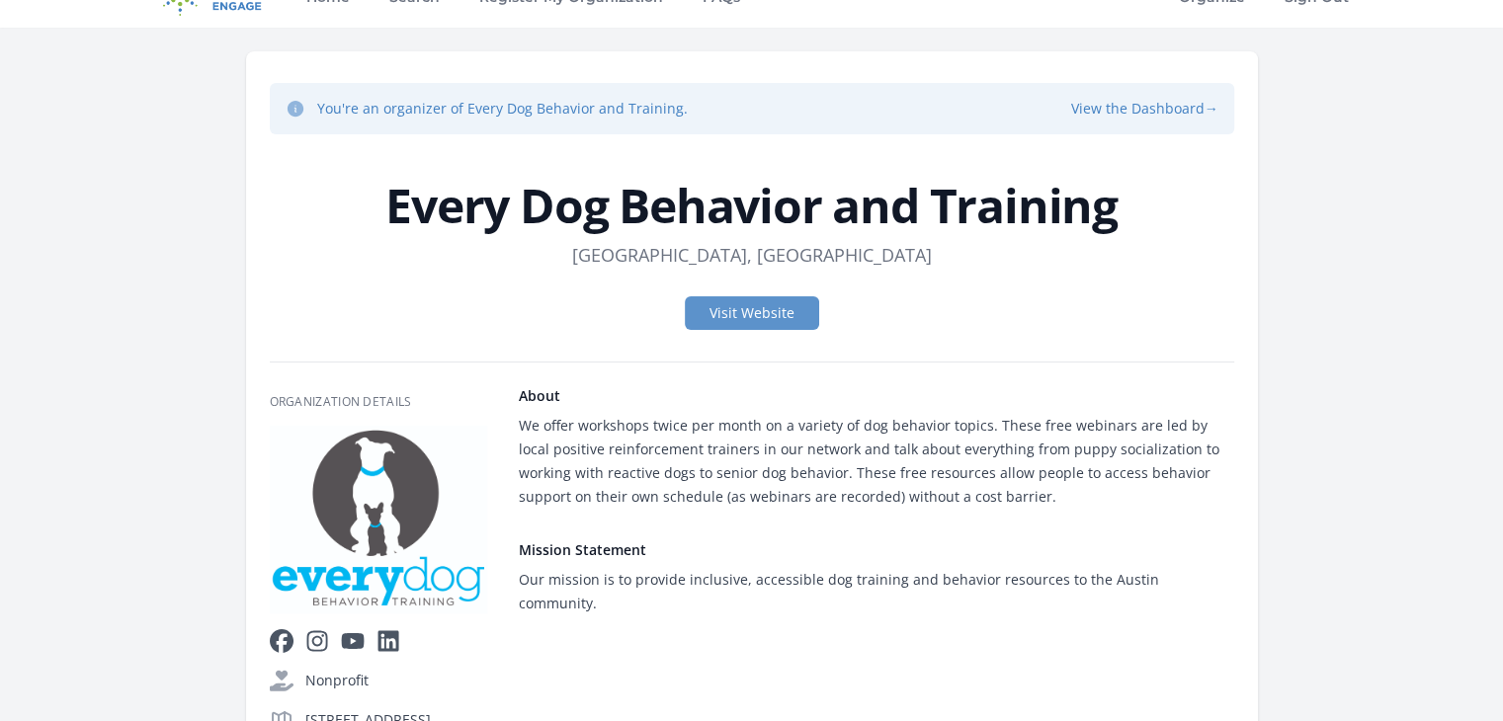
scroll to position [0, 0]
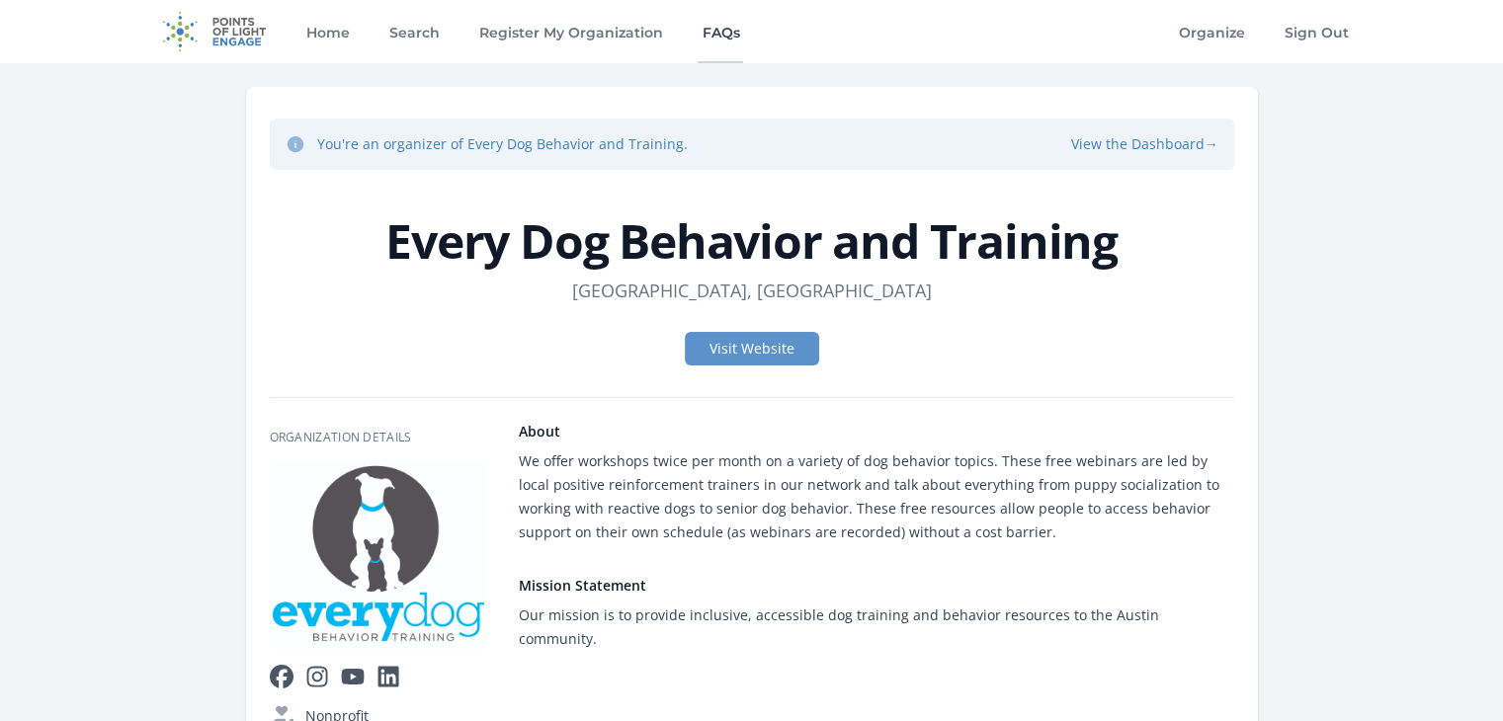
click at [698, 36] on link "FAQs" at bounding box center [720, 31] width 45 height 63
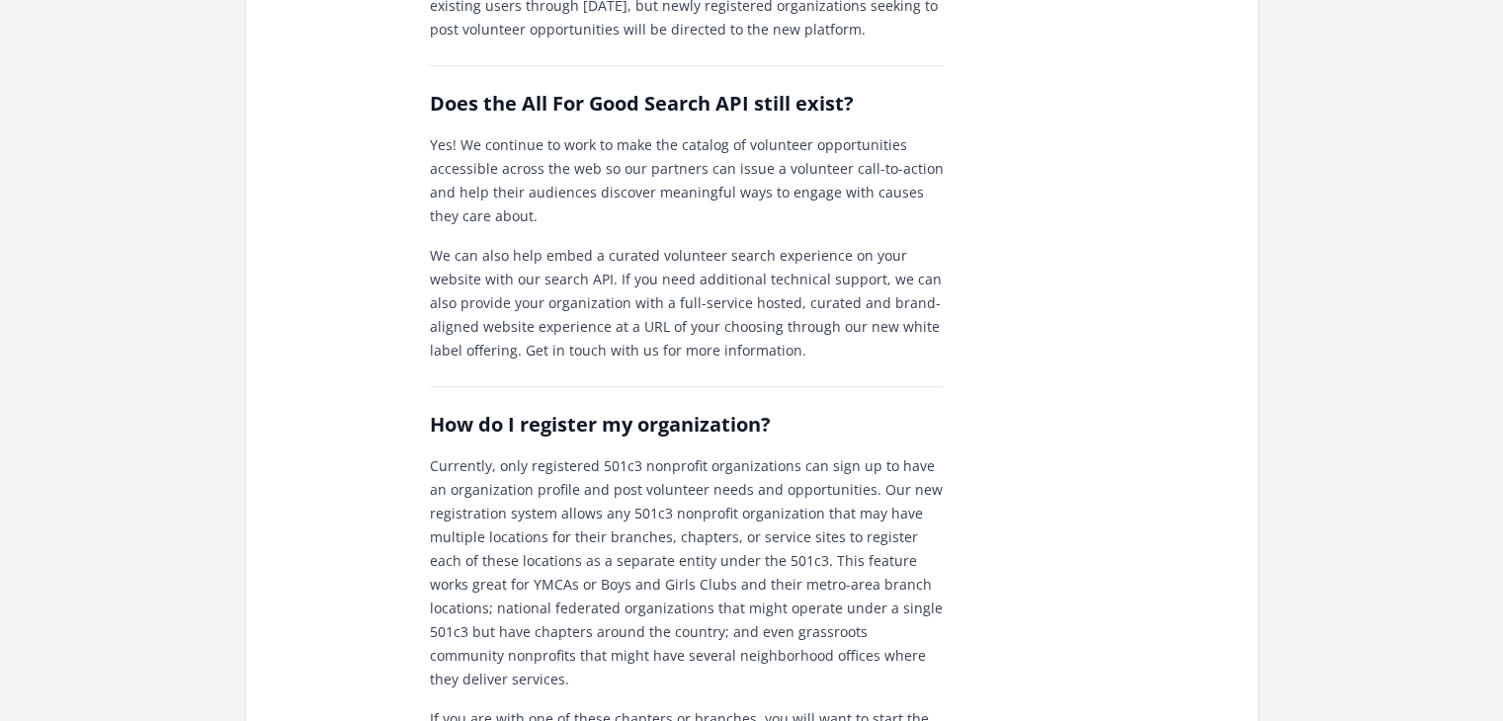
scroll to position [870, 0]
